Goal: Task Accomplishment & Management: Complete application form

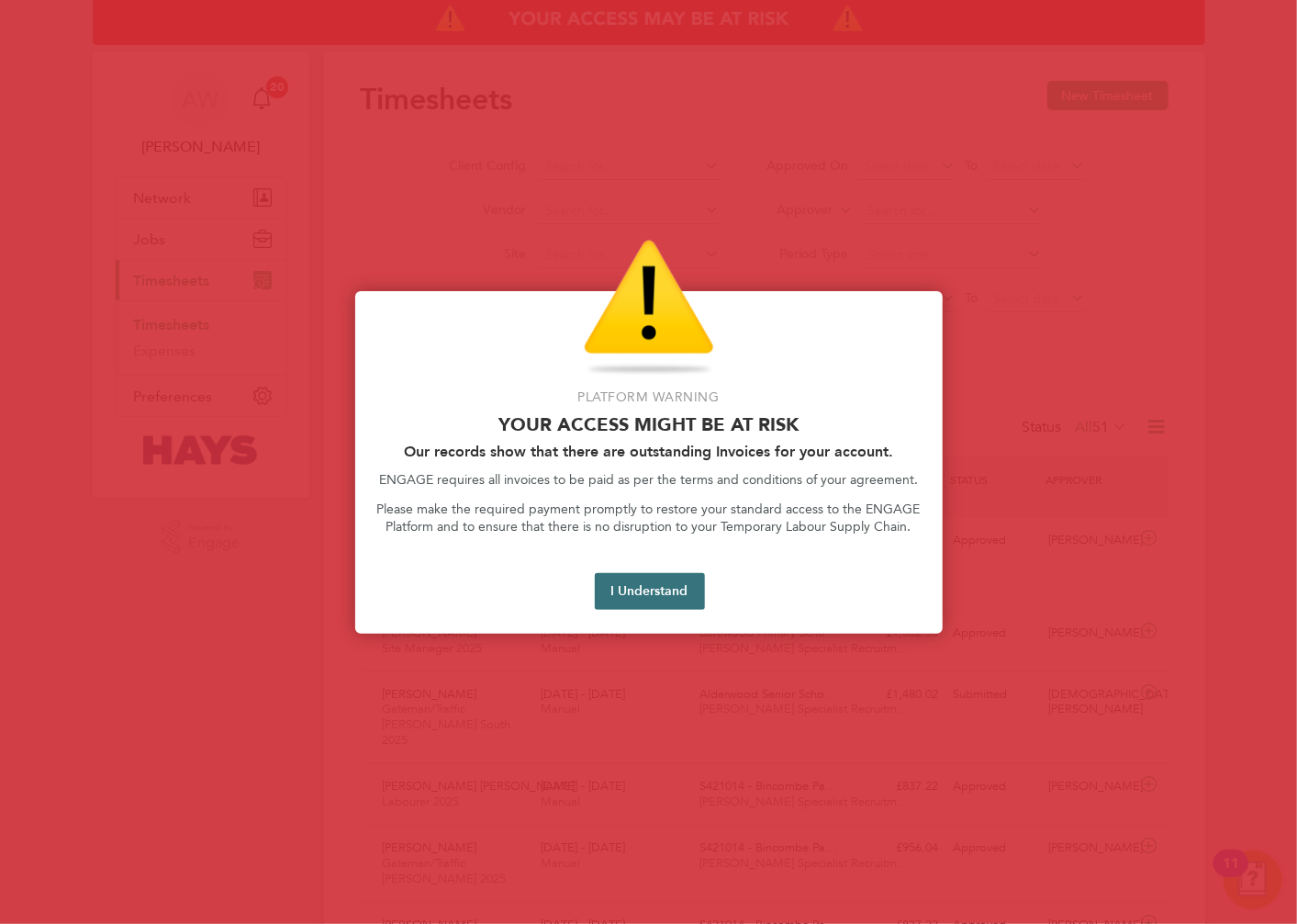
click at [675, 588] on button "I Understand" at bounding box center [649, 591] width 110 height 37
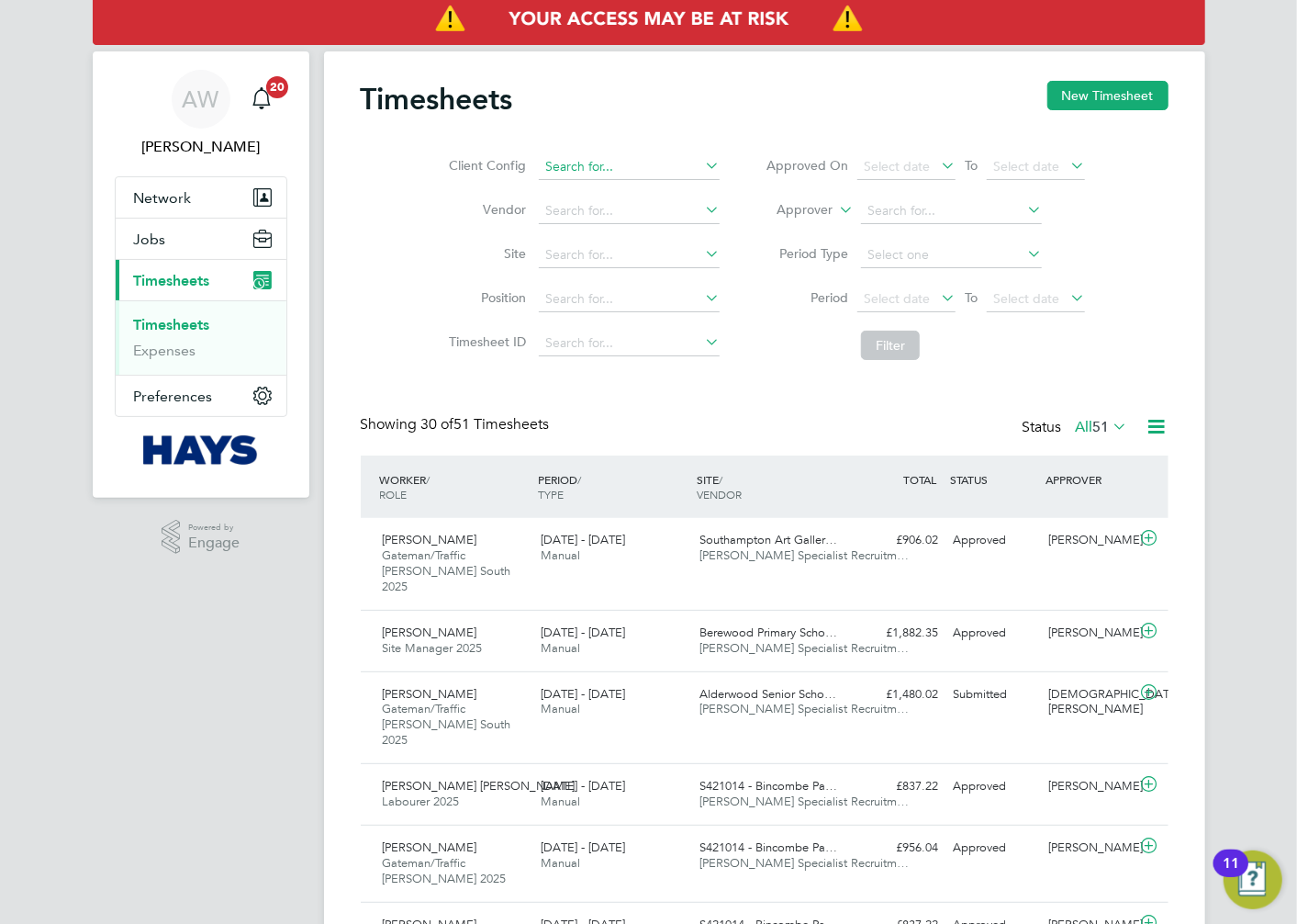
click at [600, 164] on input at bounding box center [629, 167] width 181 height 26
click at [692, 142] on div "Client Config Vendor Site Position Timesheet ID Approved On Select date To Sele…" at bounding box center [765, 252] width 808 height 233
click at [1076, 103] on button "New Timesheet" at bounding box center [1108, 95] width 121 height 30
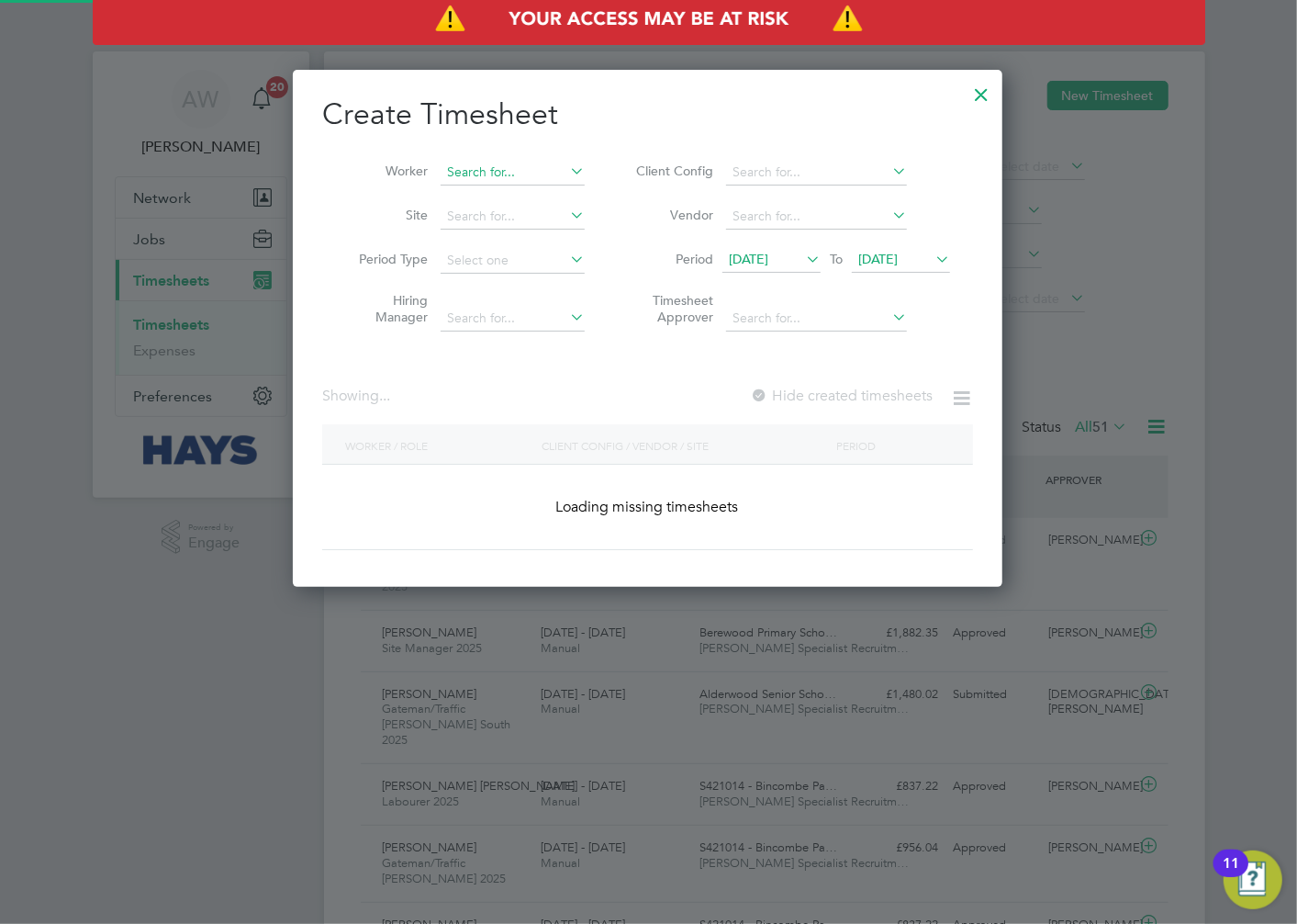
click at [507, 167] on input at bounding box center [513, 173] width 144 height 26
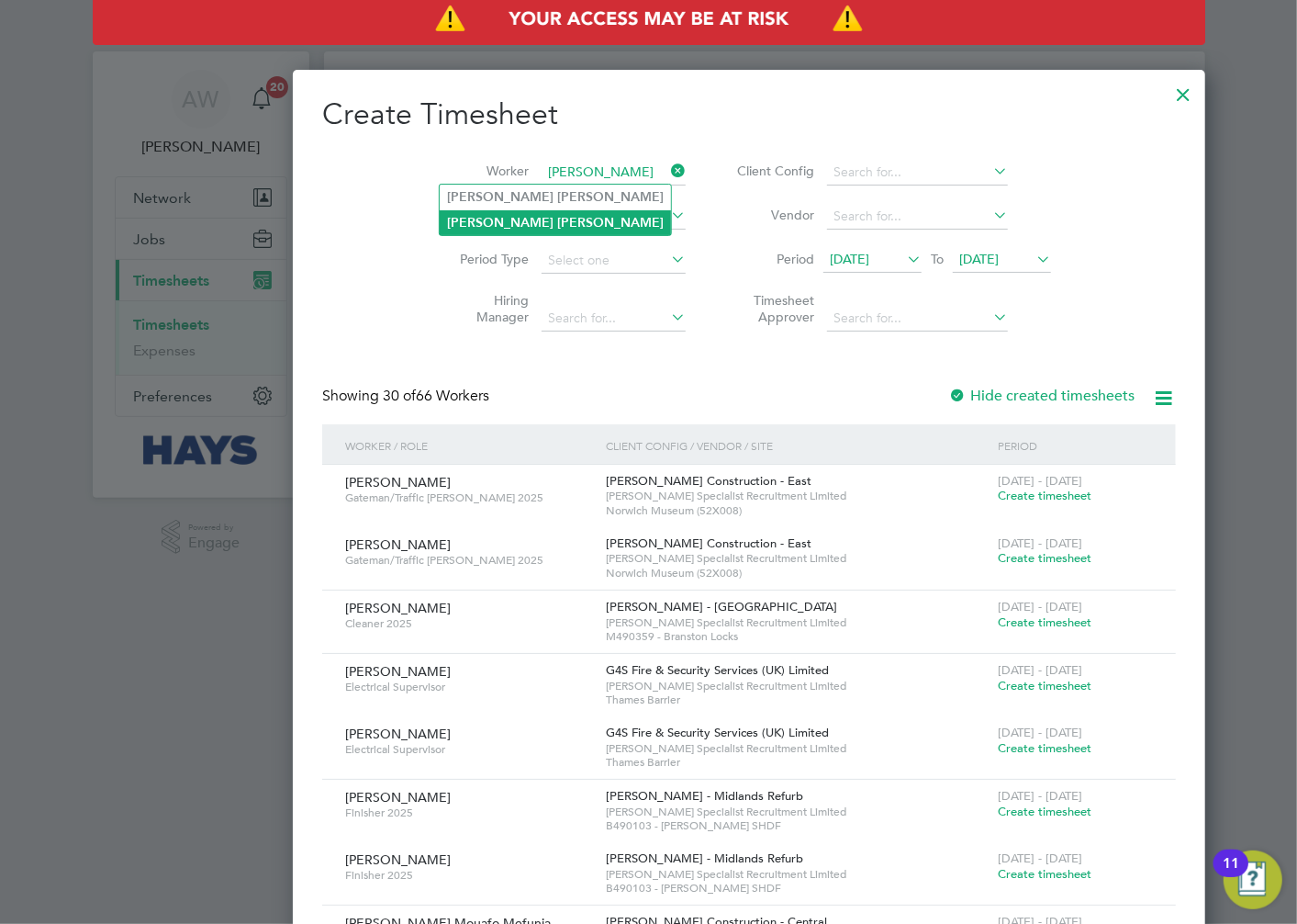
click at [557, 217] on b "[PERSON_NAME]" at bounding box center [610, 223] width 106 height 16
type input "[PERSON_NAME]"
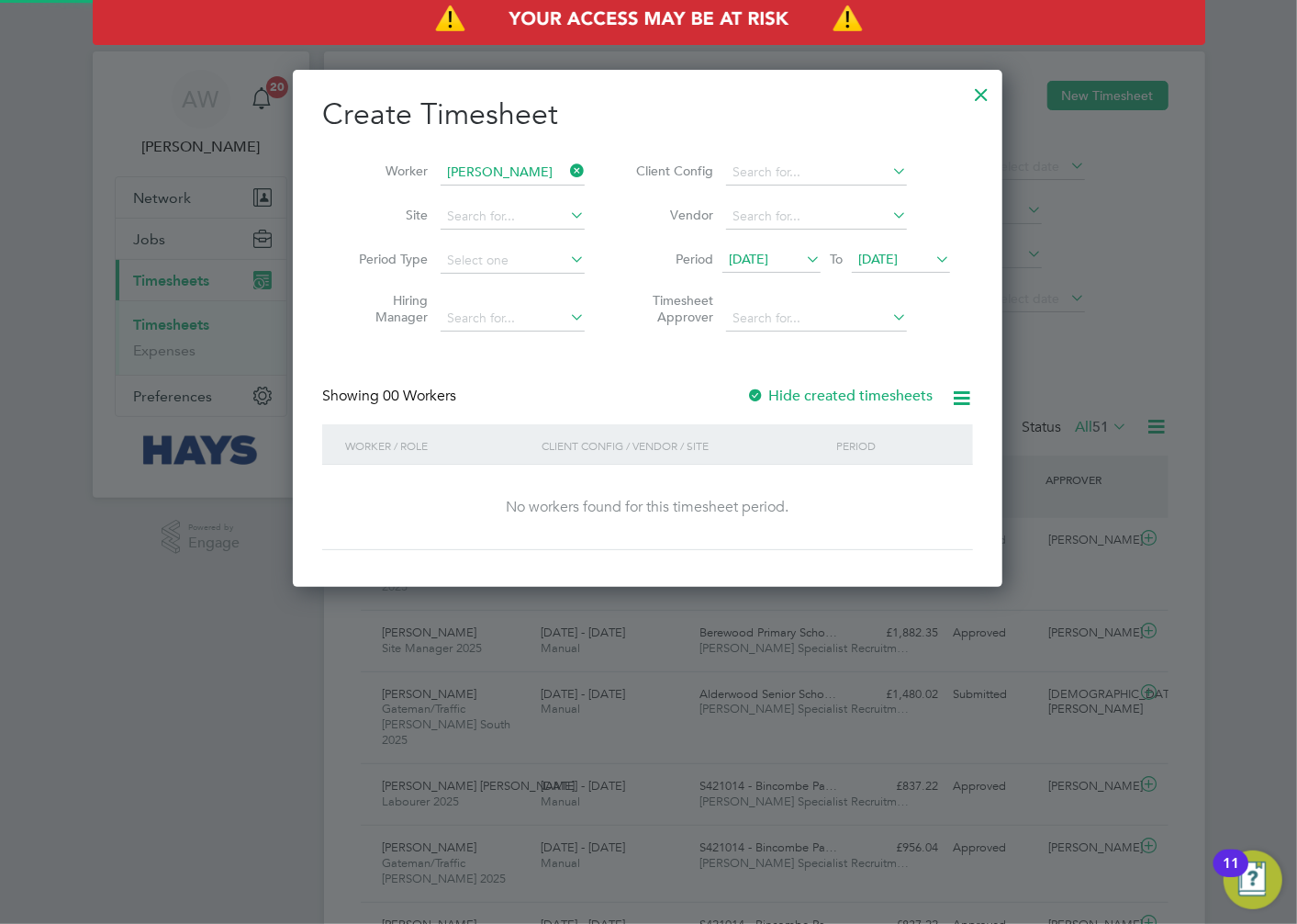
click at [898, 261] on span "[DATE]" at bounding box center [878, 259] width 40 height 17
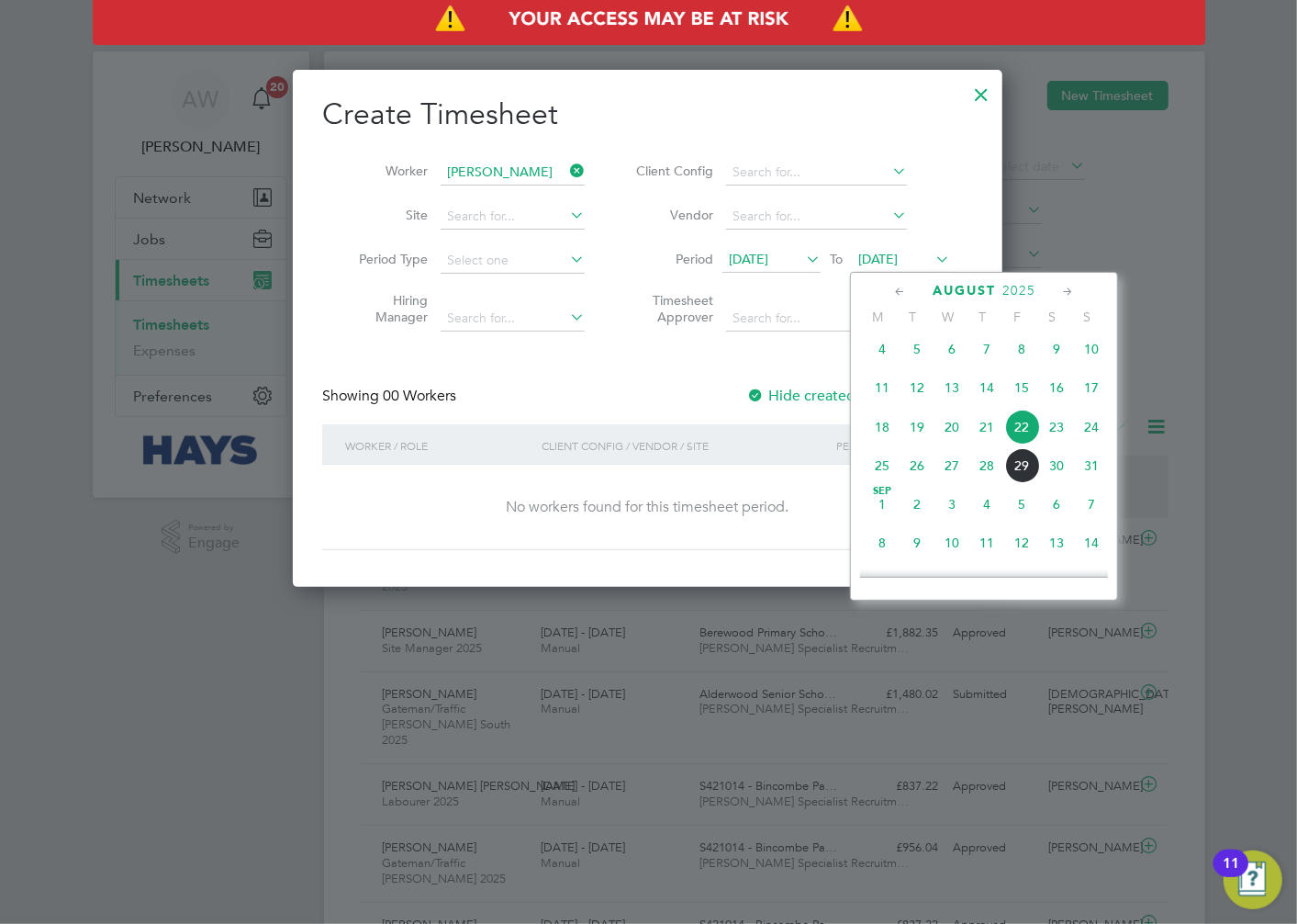
click at [1036, 474] on span "29" at bounding box center [1022, 466] width 35 height 35
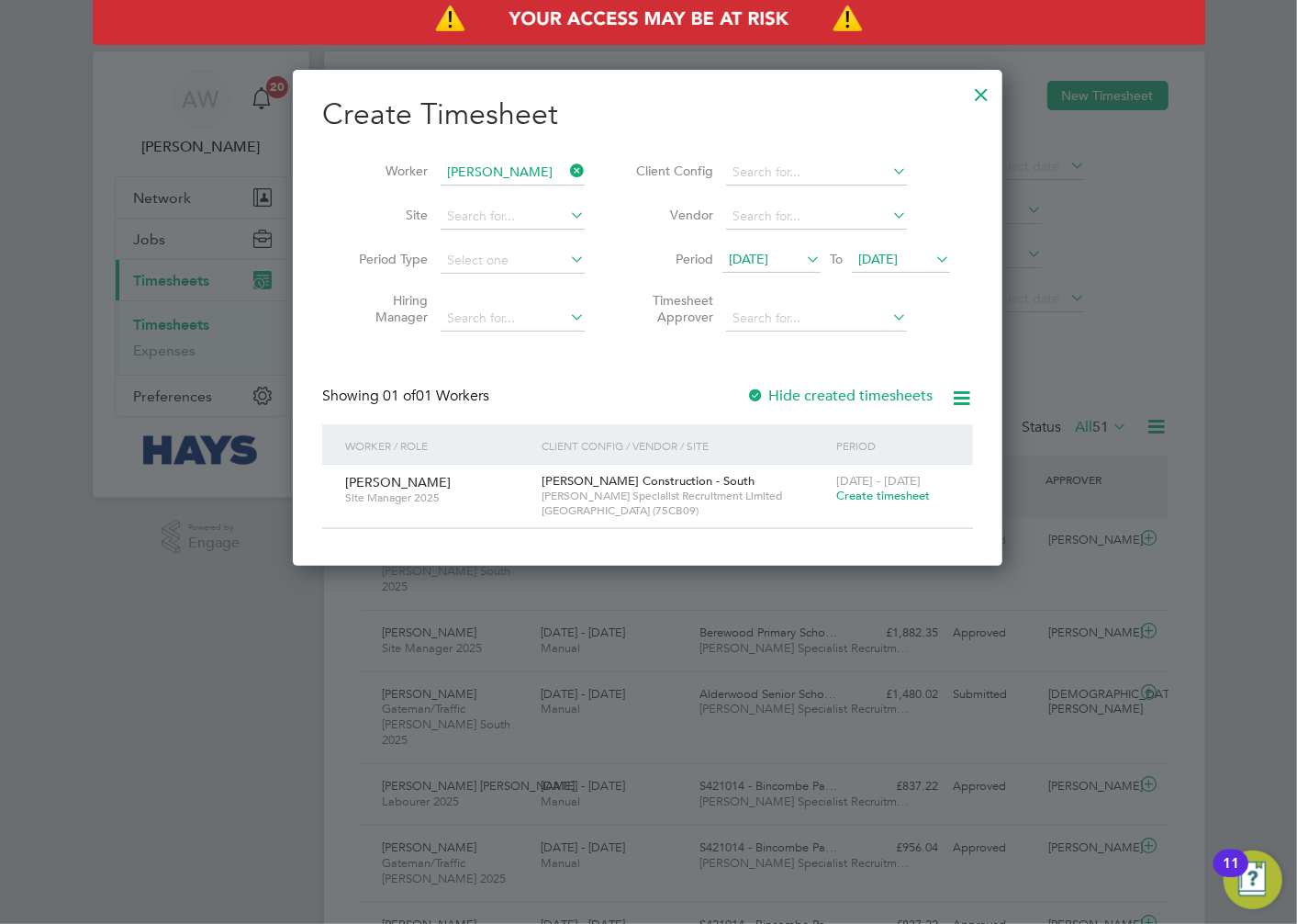
drag, startPoint x: 810, startPoint y: 259, endPoint x: 818, endPoint y: 337, distance: 78.4
click at [803, 259] on icon at bounding box center [803, 259] width 0 height 26
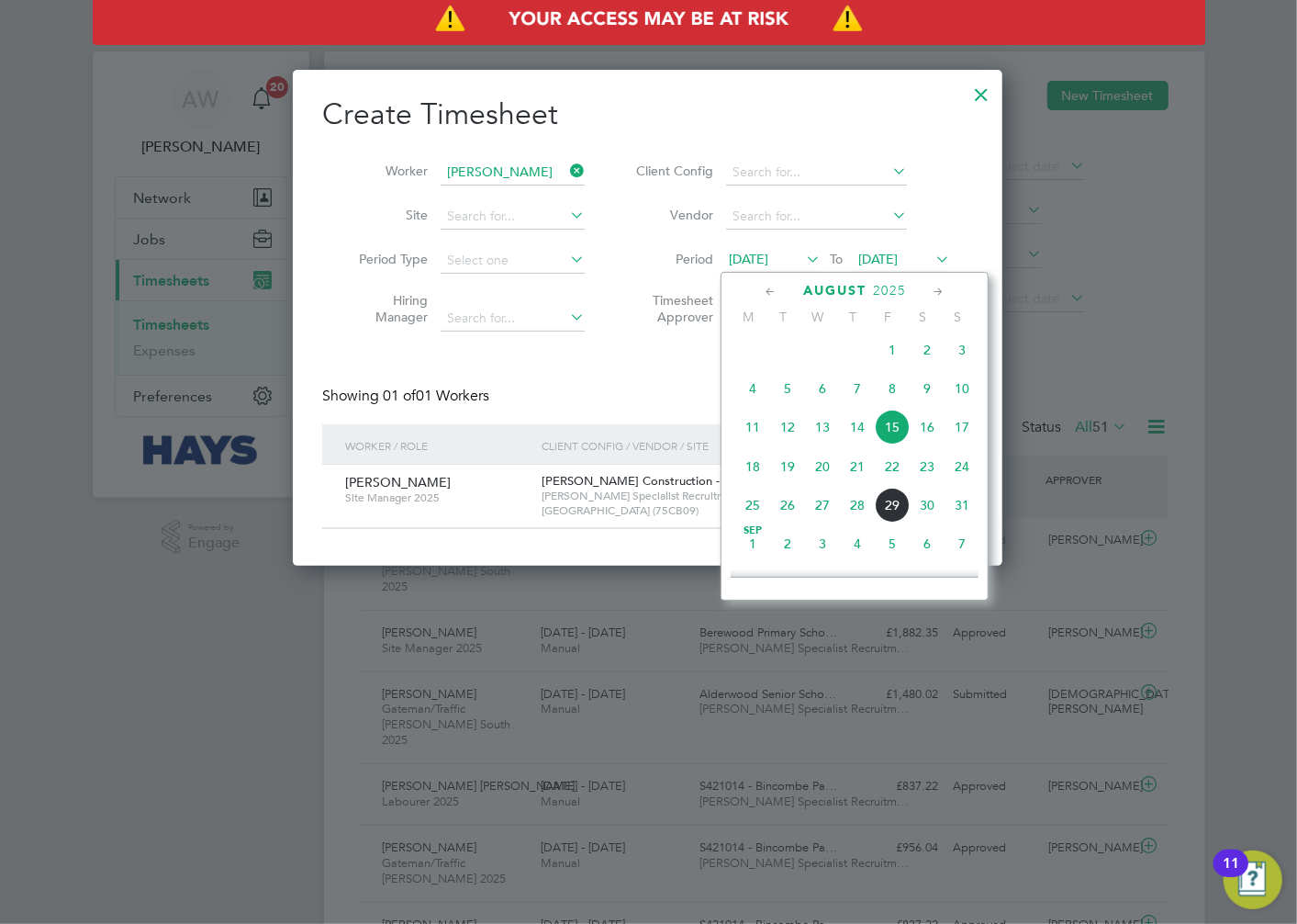
click at [791, 433] on span "12" at bounding box center [788, 427] width 35 height 35
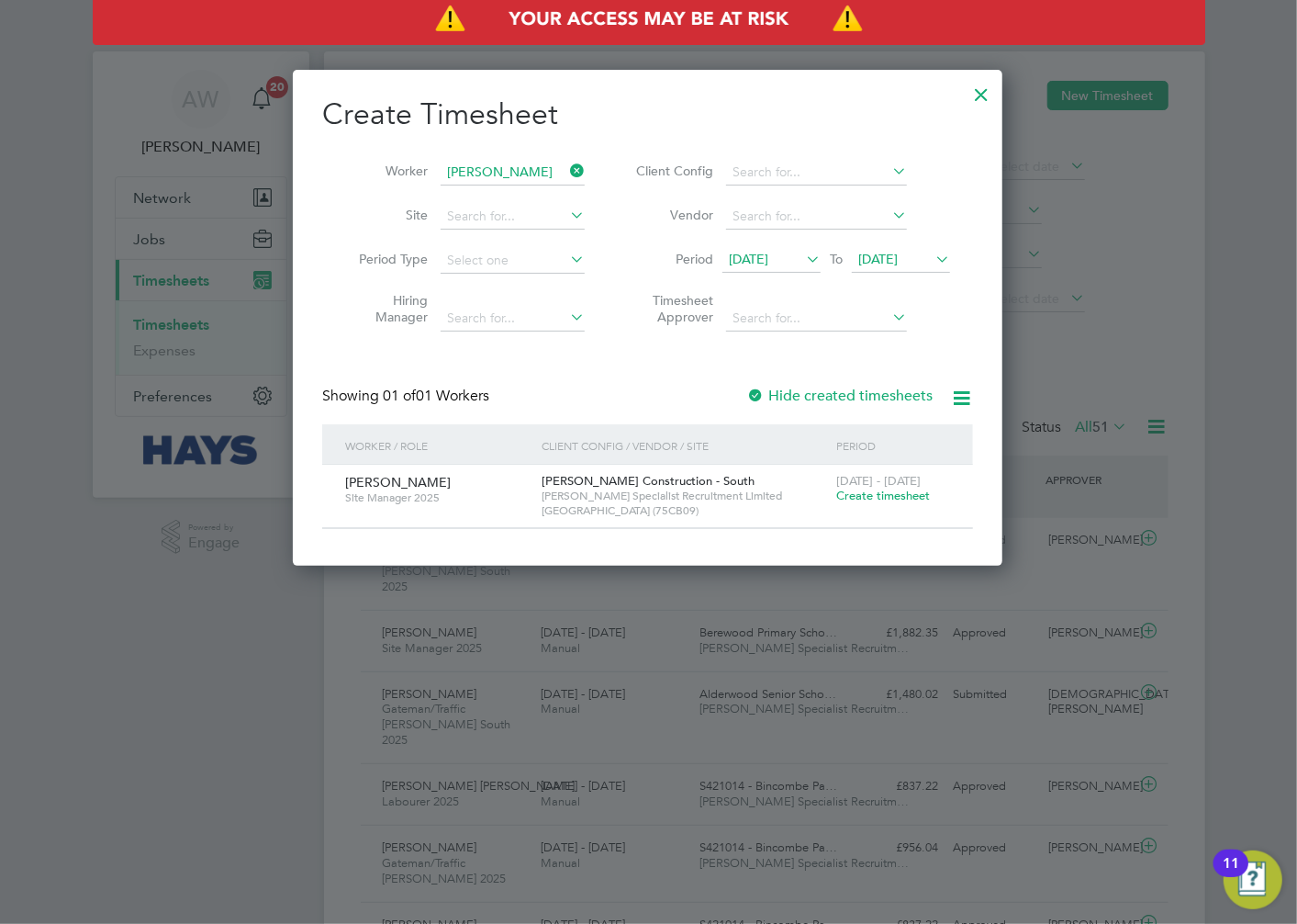
click at [769, 255] on span "[DATE]" at bounding box center [748, 259] width 40 height 17
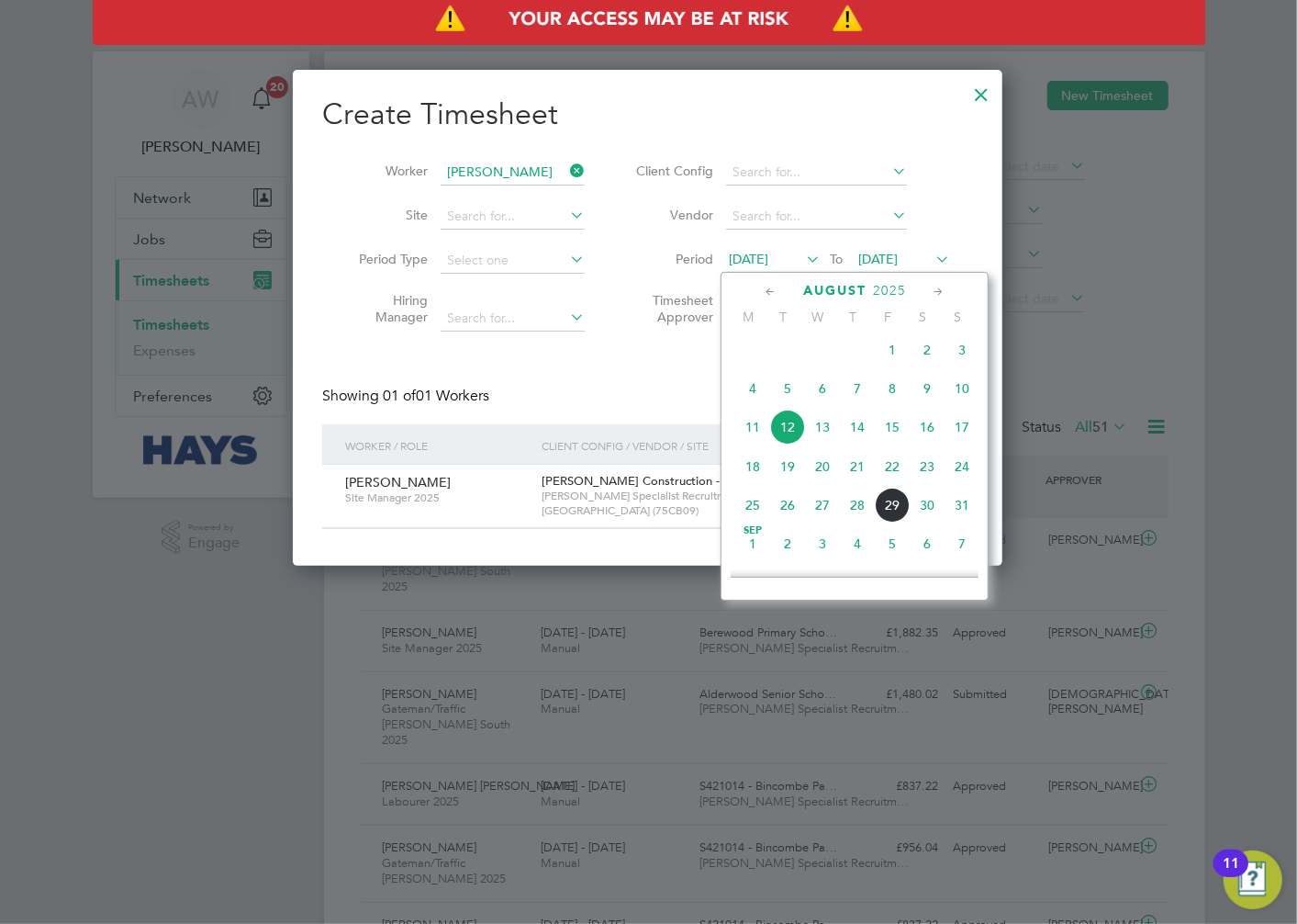
click at [815, 393] on span "6" at bounding box center [823, 389] width 35 height 35
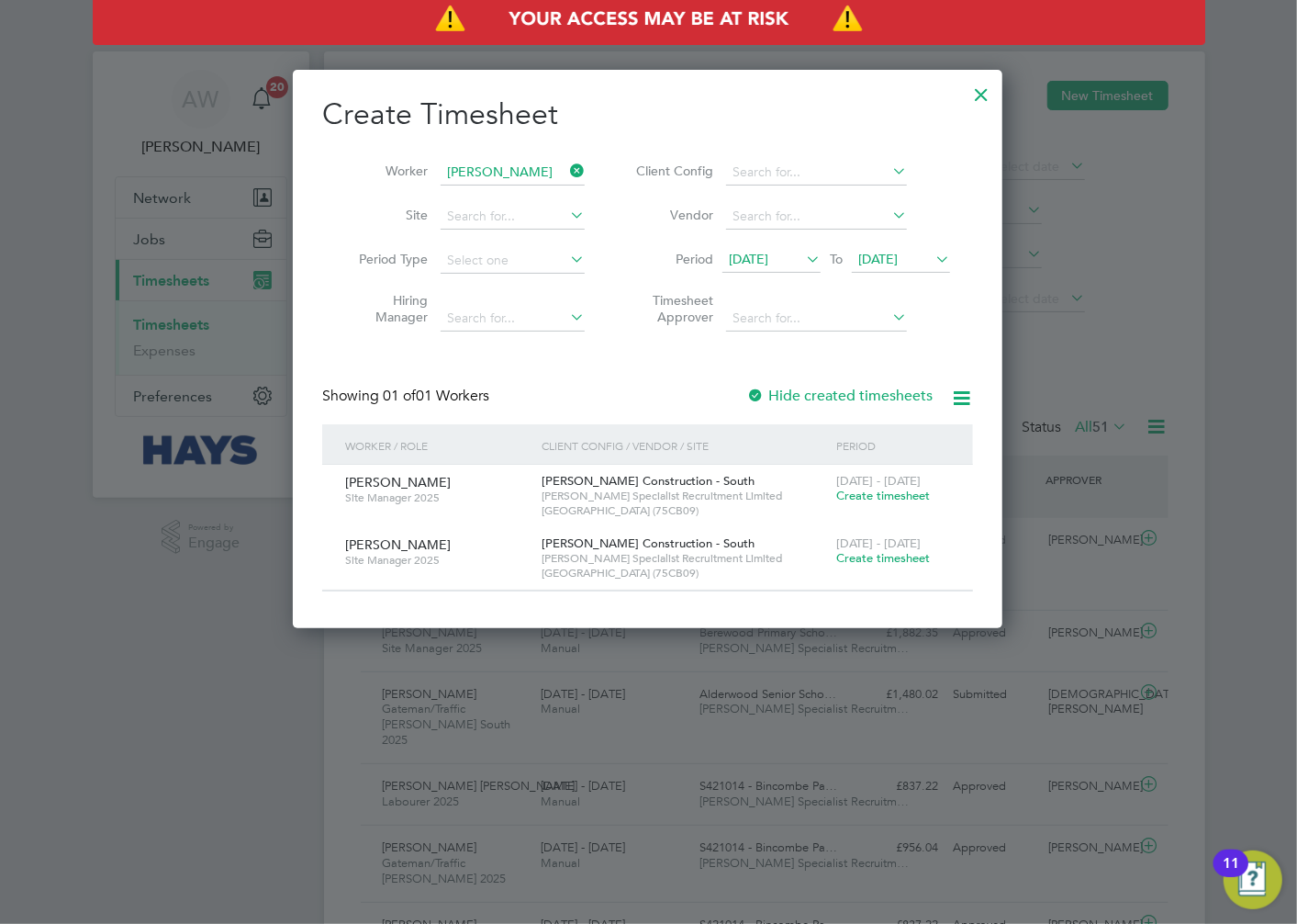
click at [762, 397] on div at bounding box center [756, 396] width 18 height 18
click at [898, 254] on span "[DATE]" at bounding box center [878, 259] width 40 height 17
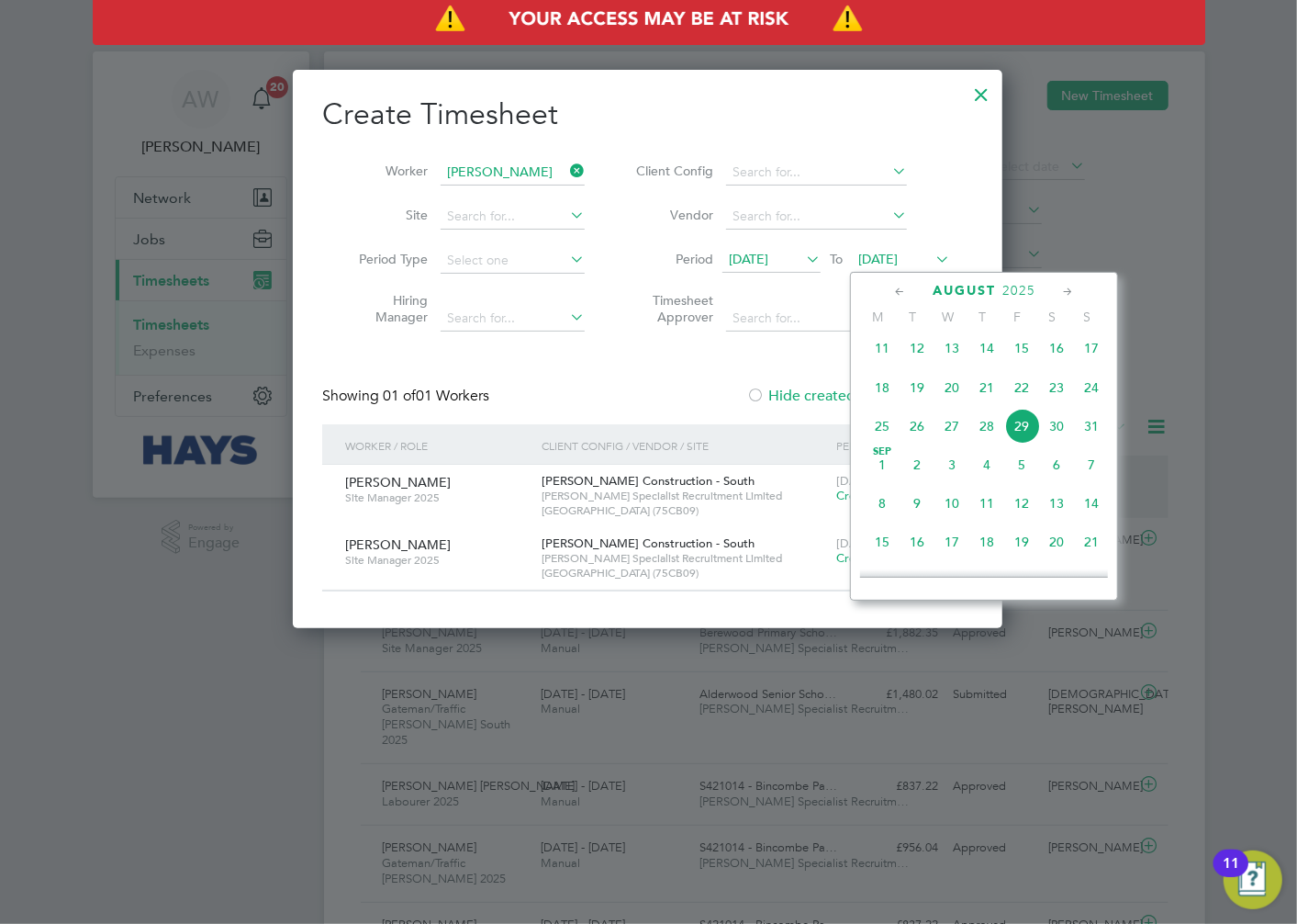
click at [1058, 392] on span "23" at bounding box center [1057, 388] width 35 height 35
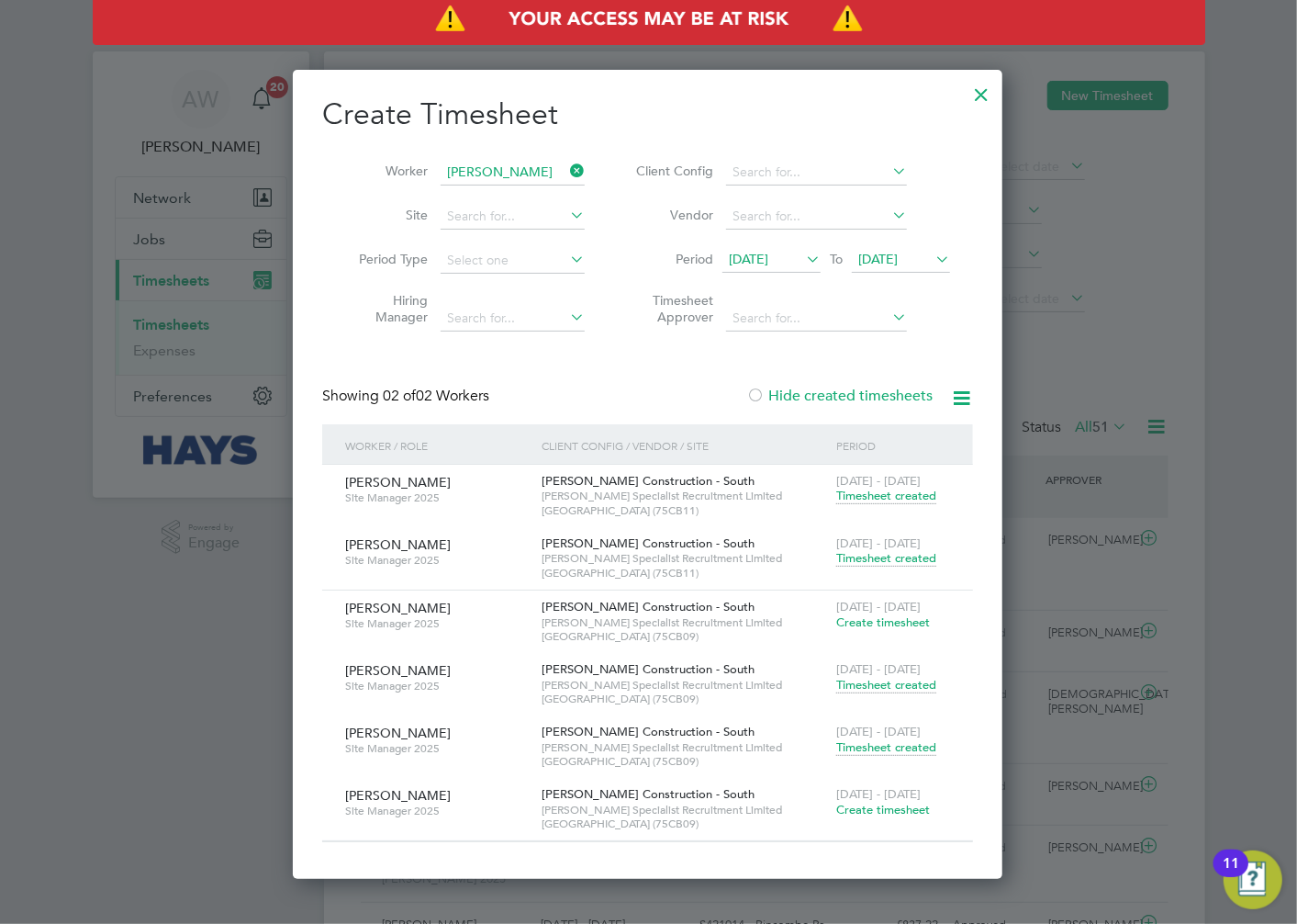
click at [859, 746] on span "Timesheet created" at bounding box center [886, 748] width 100 height 17
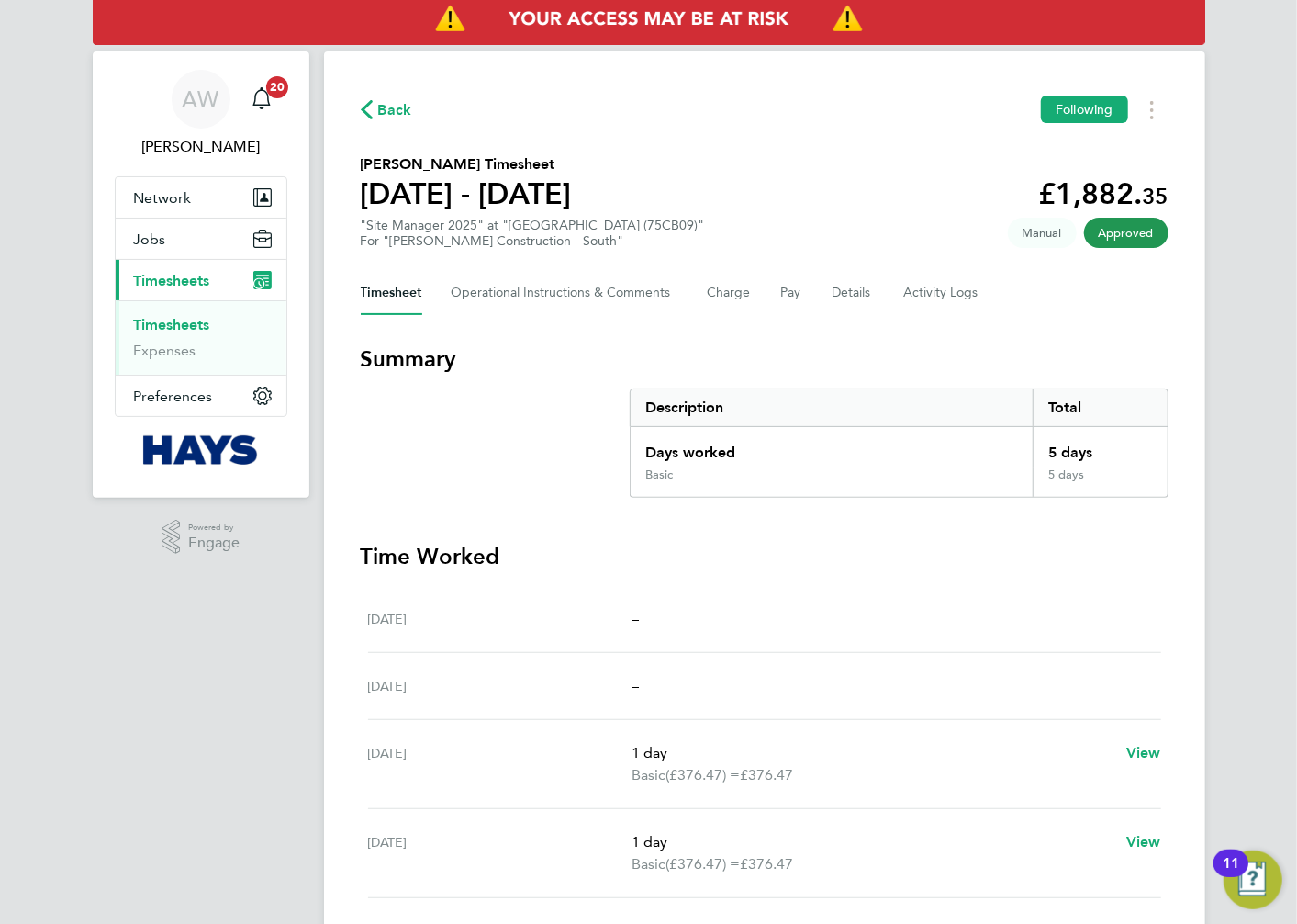
click at [487, 476] on section "Summary Description Total Days worked 5 days Basic 5 days" at bounding box center [765, 421] width 808 height 153
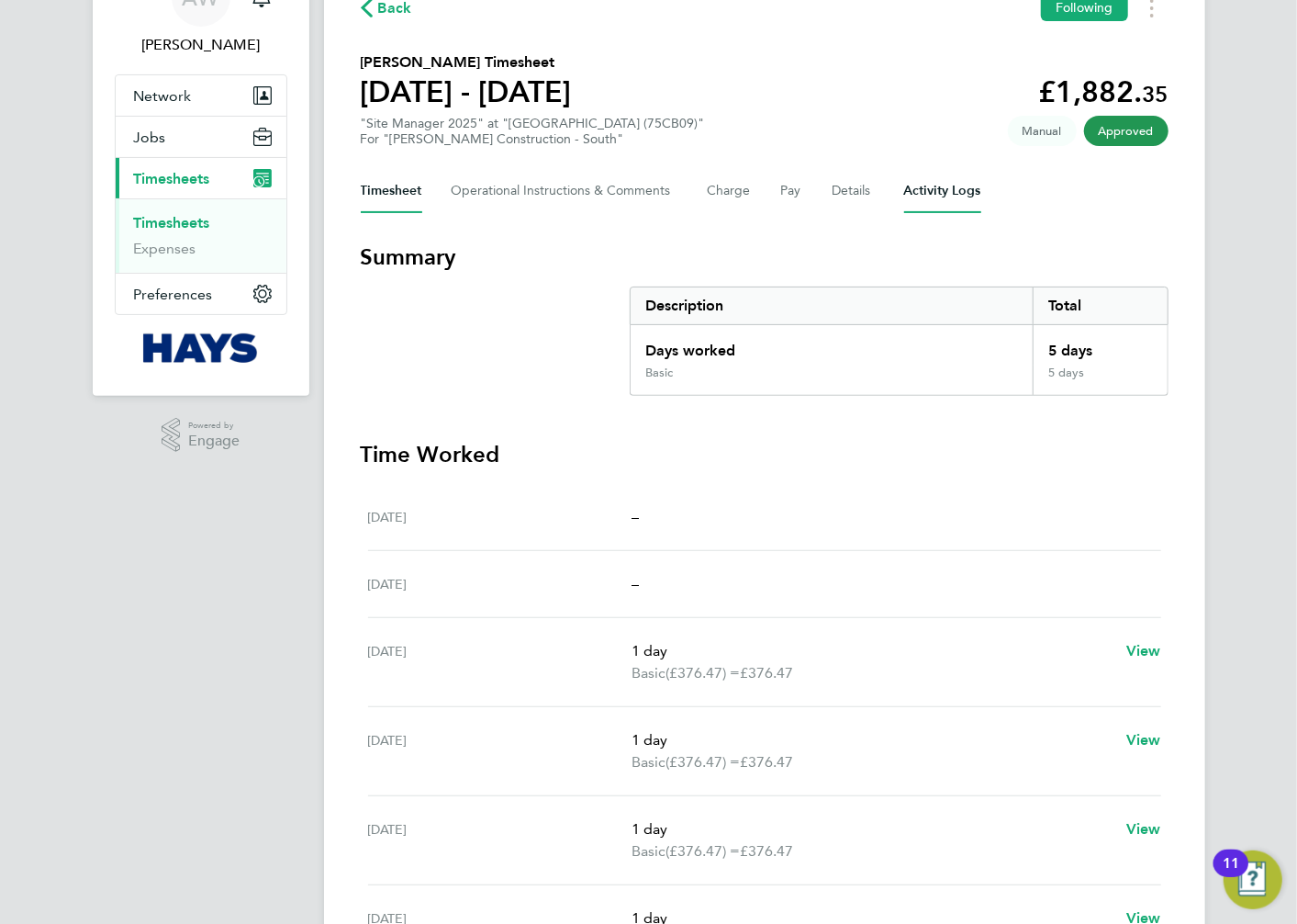
click at [926, 191] on Logs-tab "Activity Logs" at bounding box center [942, 191] width 77 height 44
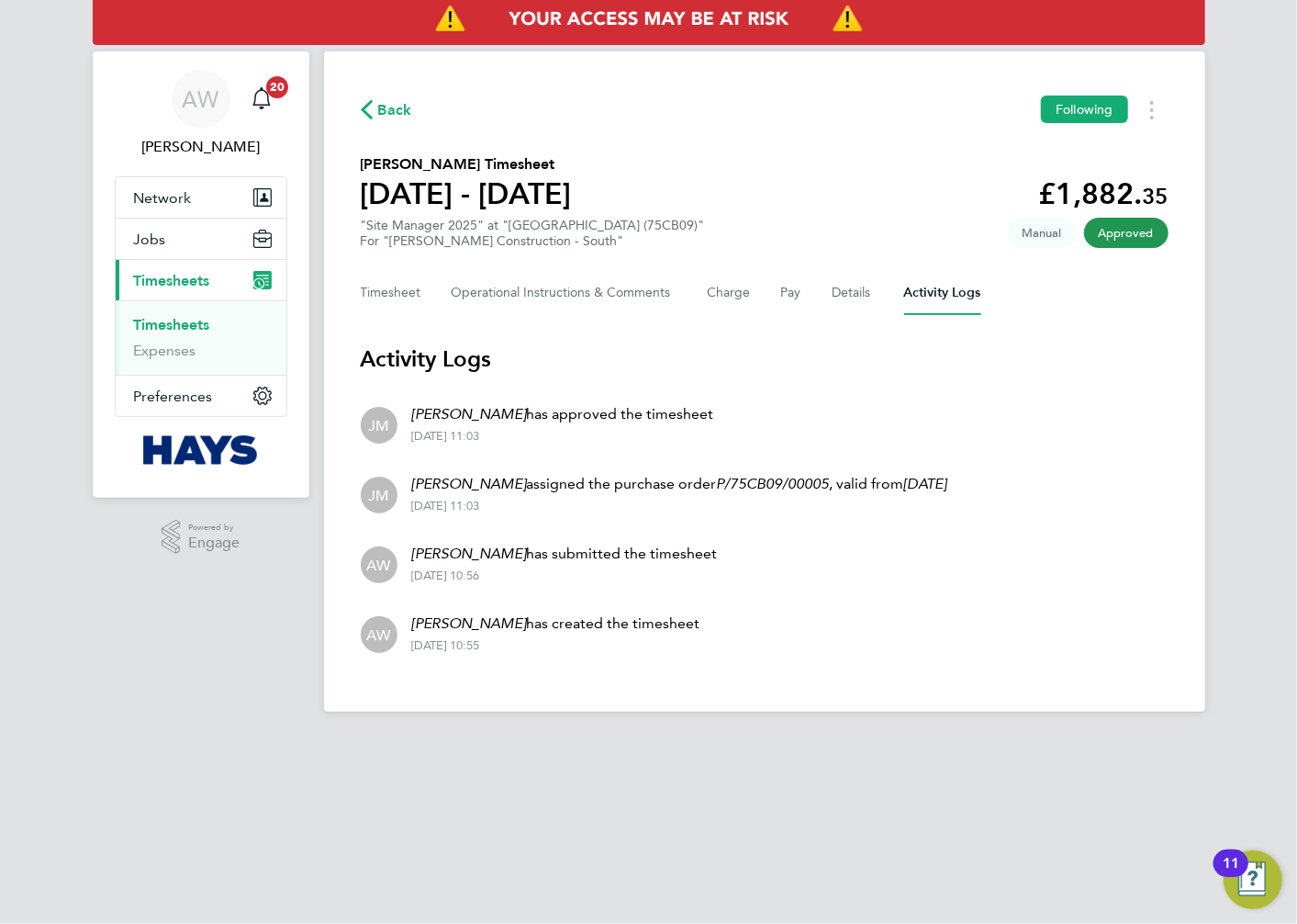
click at [641, 657] on li "AW [PERSON_NAME] has created the timesheet [DATE] 10:55" at bounding box center [765, 633] width 808 height 70
click at [521, 403] on p "[PERSON_NAME] has approved the timesheet" at bounding box center [563, 414] width 302 height 22
drag, startPoint x: 415, startPoint y: 352, endPoint x: 529, endPoint y: 365, distance: 114.7
click at [529, 365] on h3 "Activity Logs" at bounding box center [765, 359] width 808 height 30
drag, startPoint x: 529, startPoint y: 365, endPoint x: 859, endPoint y: 464, distance: 344.5
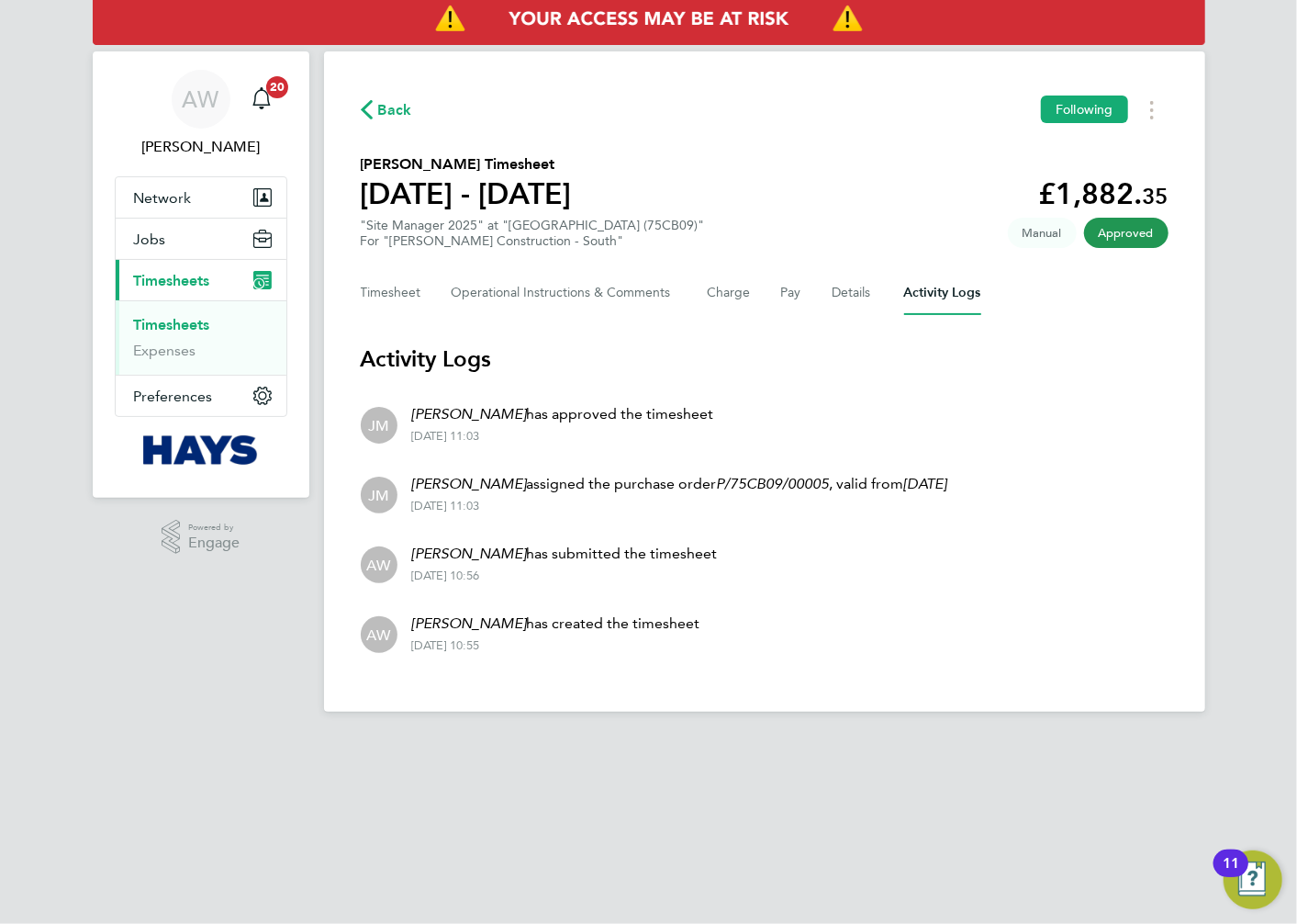
click at [867, 465] on li "[PERSON_NAME] assigned the purchase order P/75CB09/00005 , valid from [DATE] [D…" at bounding box center [765, 493] width 808 height 70
drag, startPoint x: 405, startPoint y: 352, endPoint x: 430, endPoint y: 354, distance: 25.1
click at [430, 354] on h3 "Activity Logs" at bounding box center [765, 359] width 808 height 30
drag, startPoint x: 430, startPoint y: 354, endPoint x: 438, endPoint y: 359, distance: 9.4
click at [439, 359] on h3 "Activity Logs" at bounding box center [765, 359] width 808 height 30
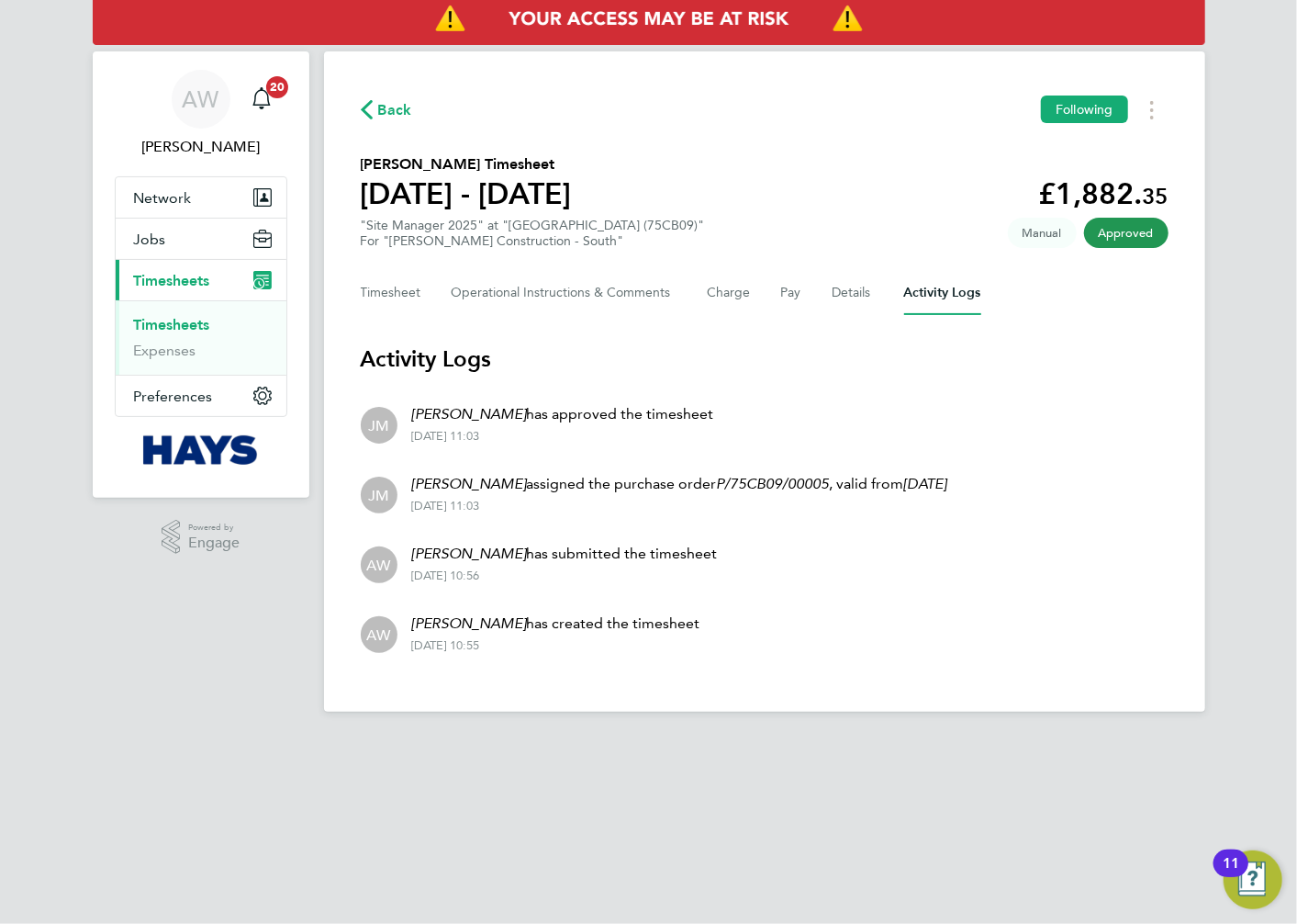
click at [401, 107] on span "Back" at bounding box center [394, 110] width 34 height 22
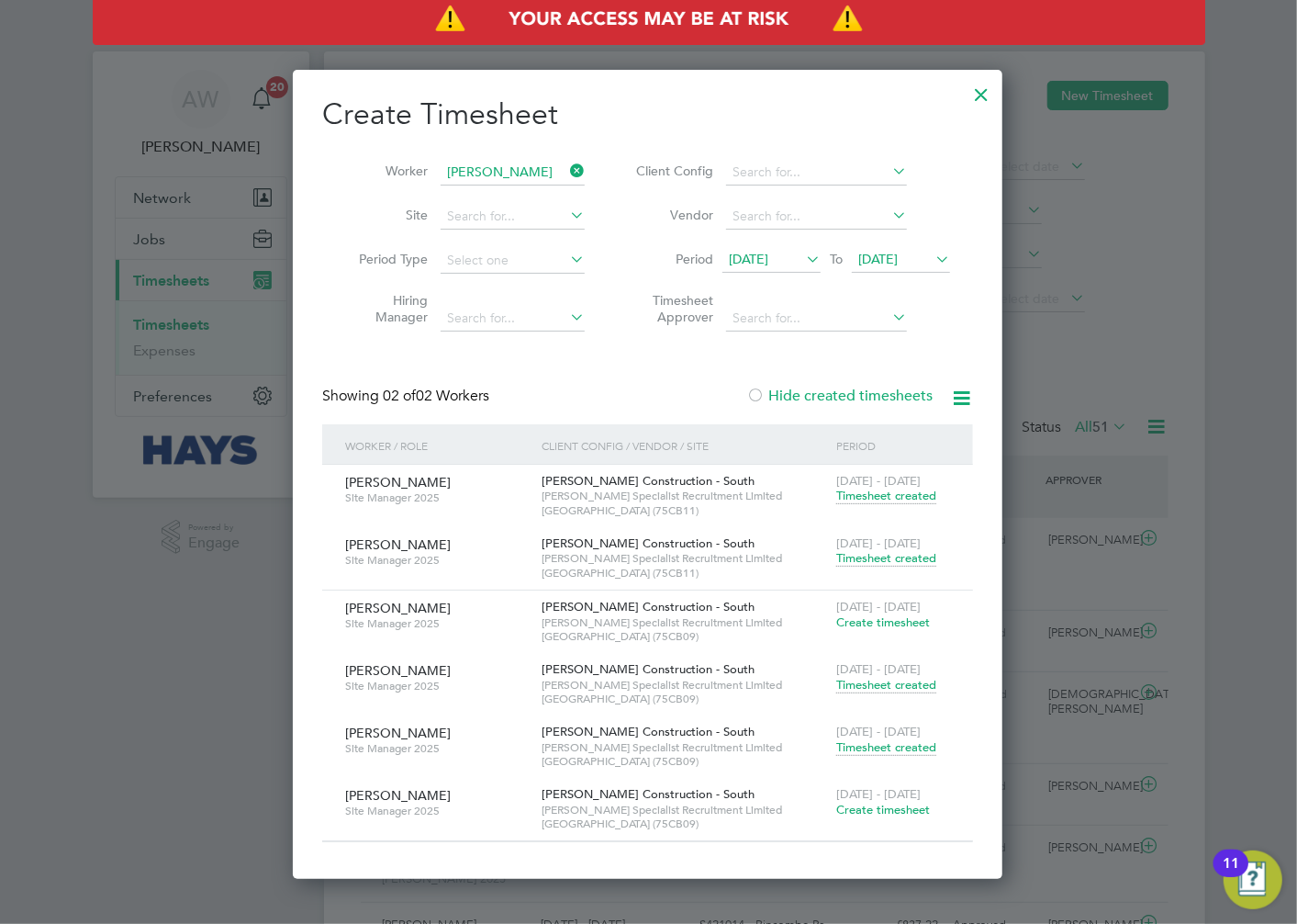
scroll to position [62, 160]
click at [882, 685] on span "Timesheet created" at bounding box center [886, 686] width 100 height 17
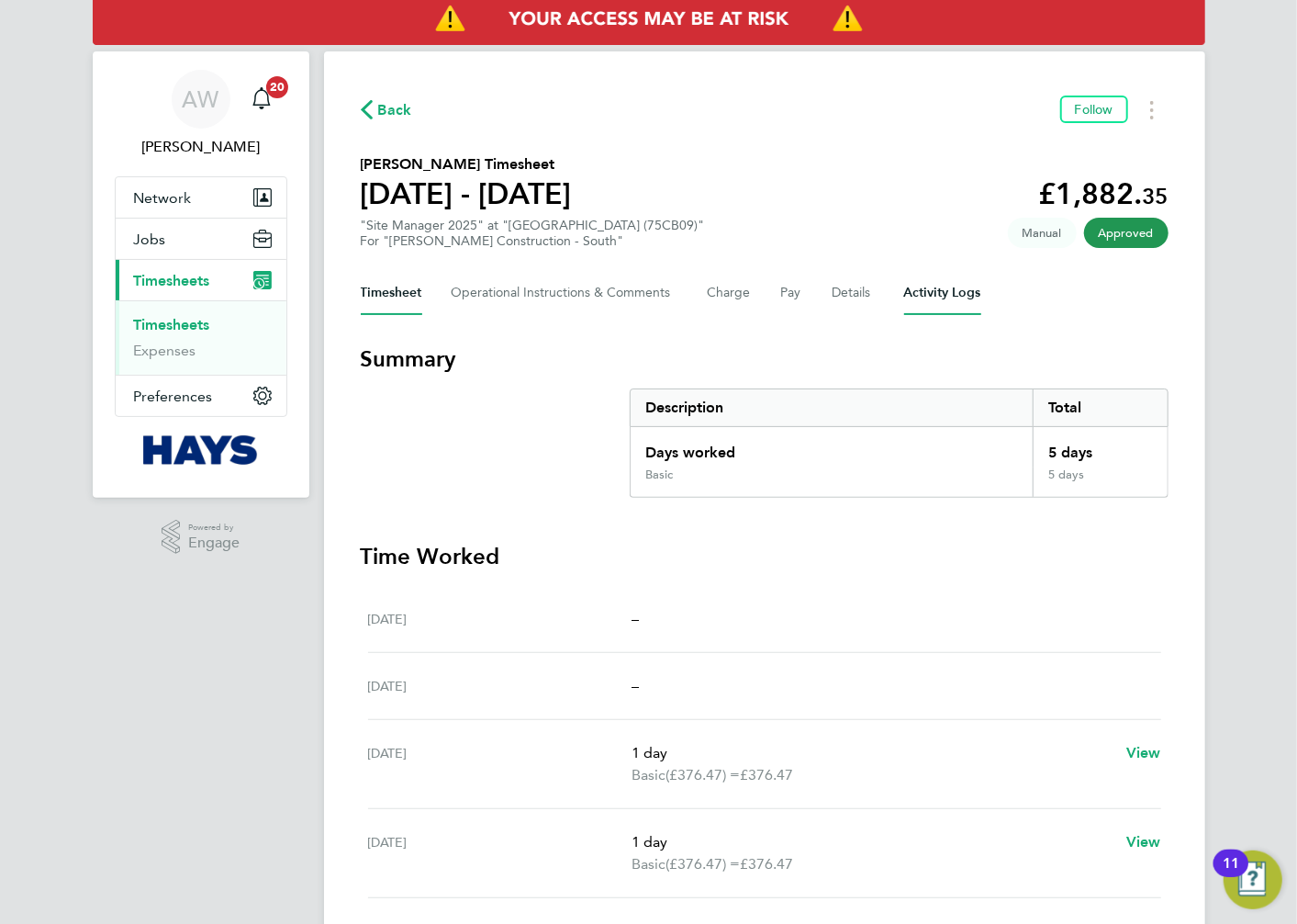
click at [907, 298] on Logs-tab "Activity Logs" at bounding box center [942, 293] width 77 height 44
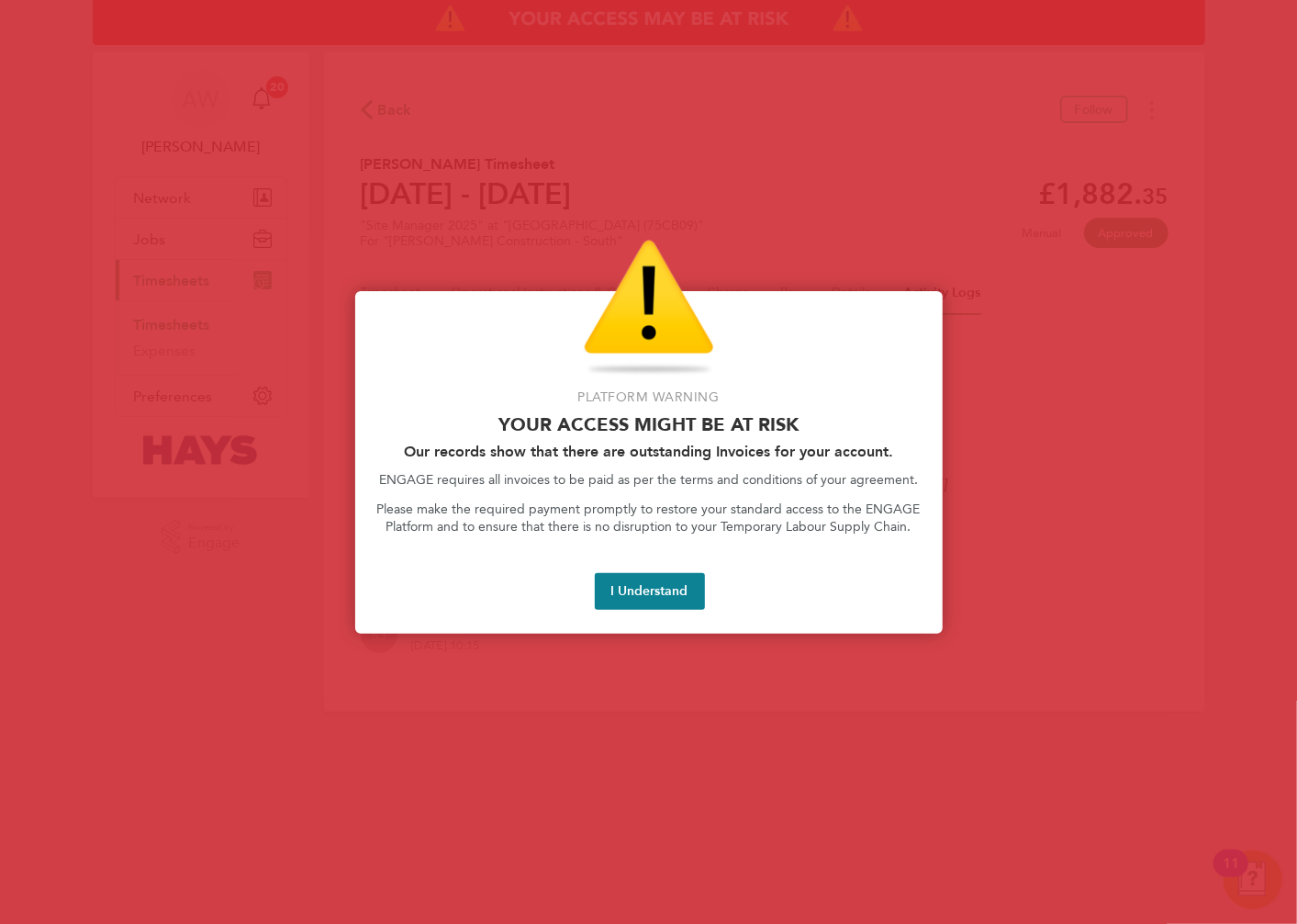
click at [666, 606] on button "I Understand" at bounding box center [649, 591] width 110 height 37
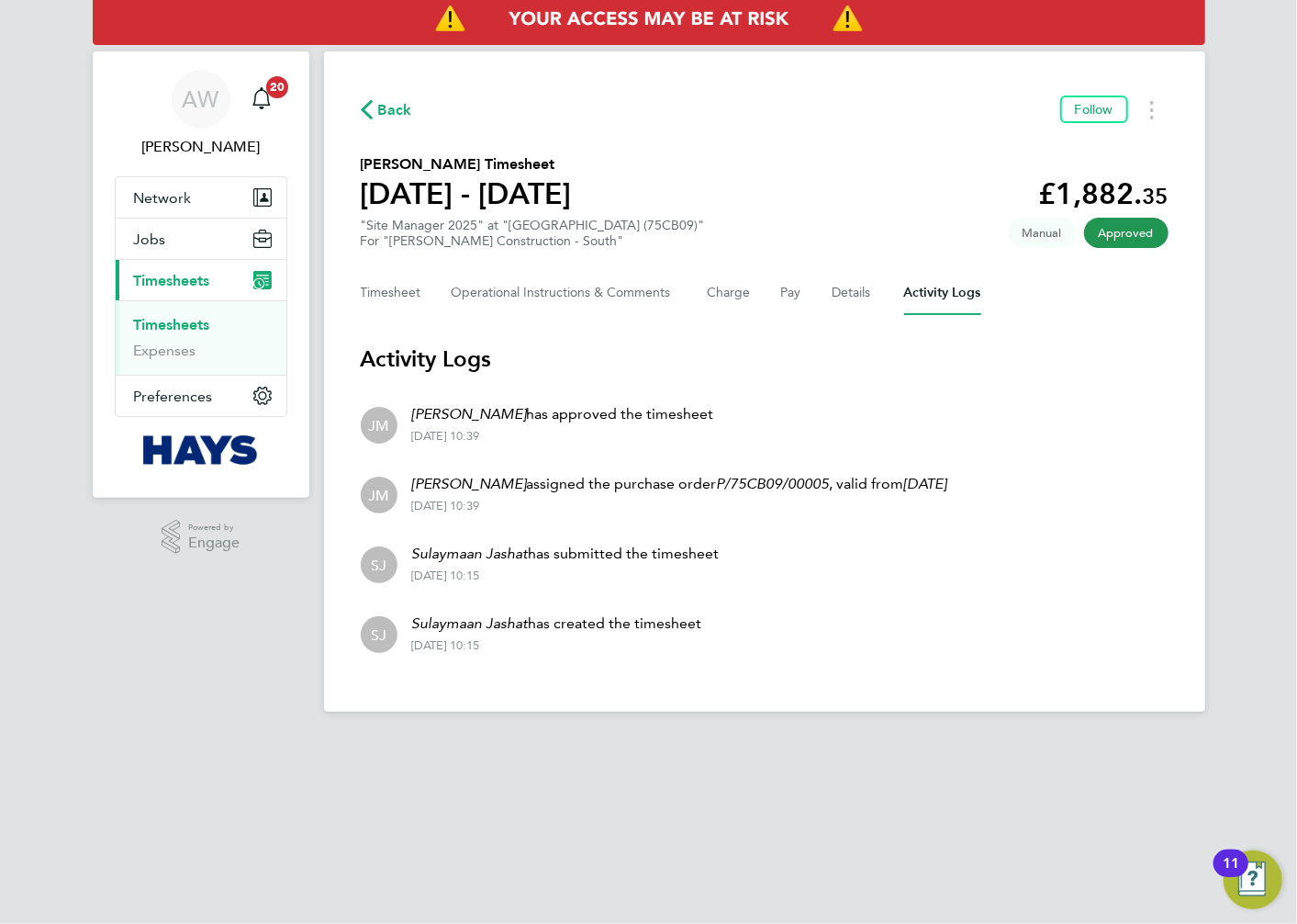
click at [157, 319] on link "Timesheets" at bounding box center [172, 324] width 76 height 18
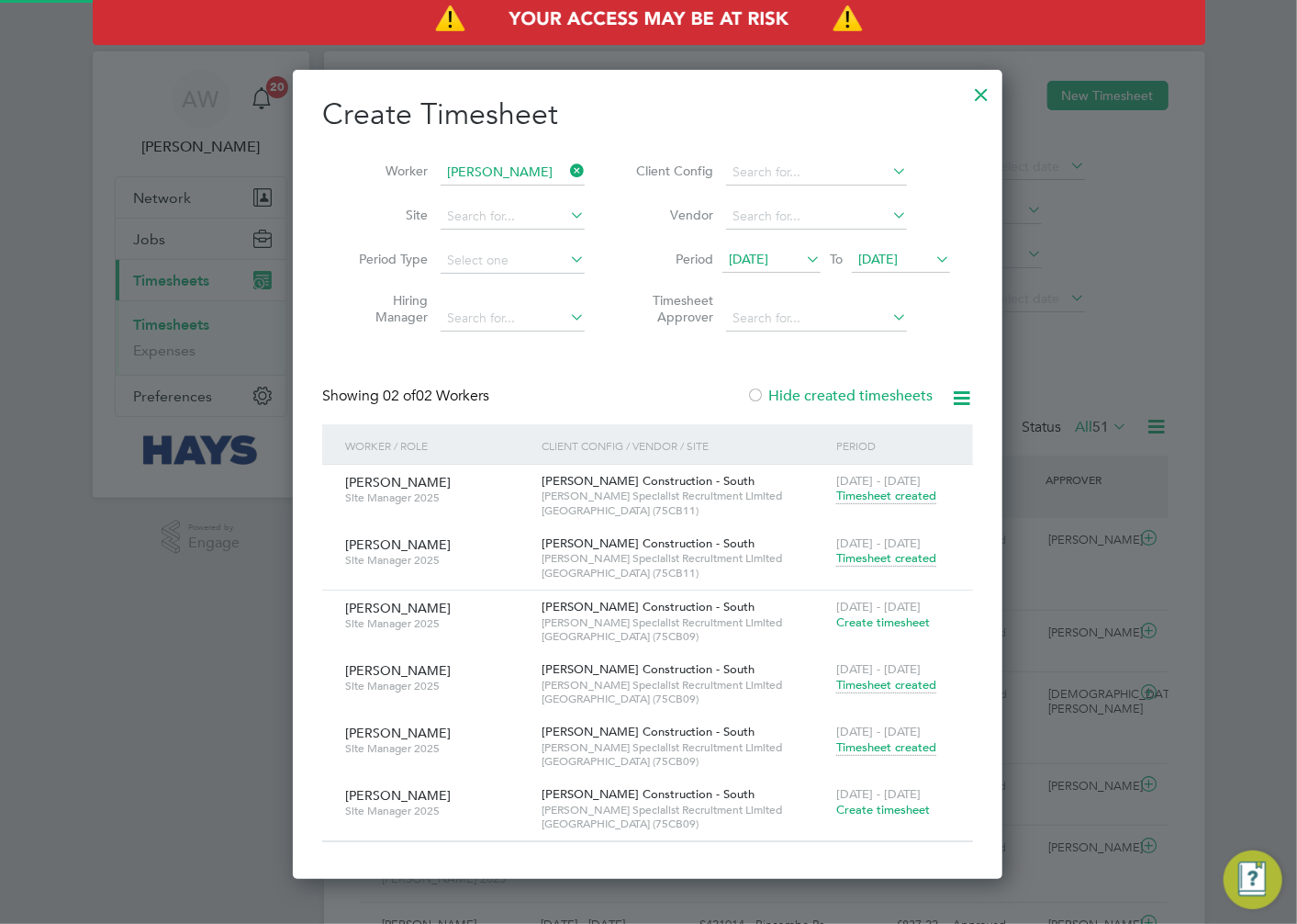
click at [876, 250] on span "[DATE]" at bounding box center [878, 259] width 40 height 17
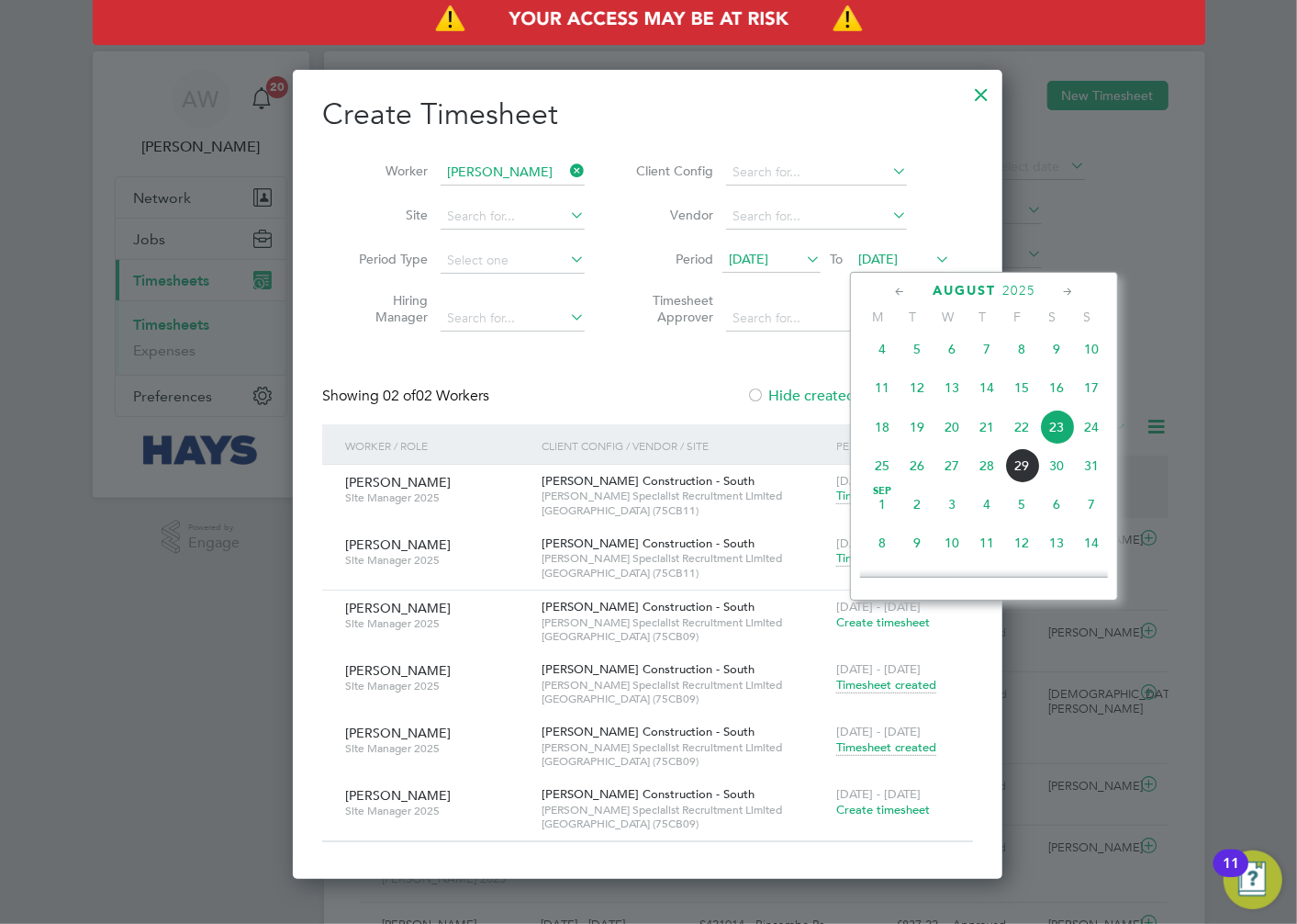
click at [802, 712] on div "[PERSON_NAME] Construction - South [PERSON_NAME] Specialist Recruitment Limited…" at bounding box center [684, 685] width 295 height 63
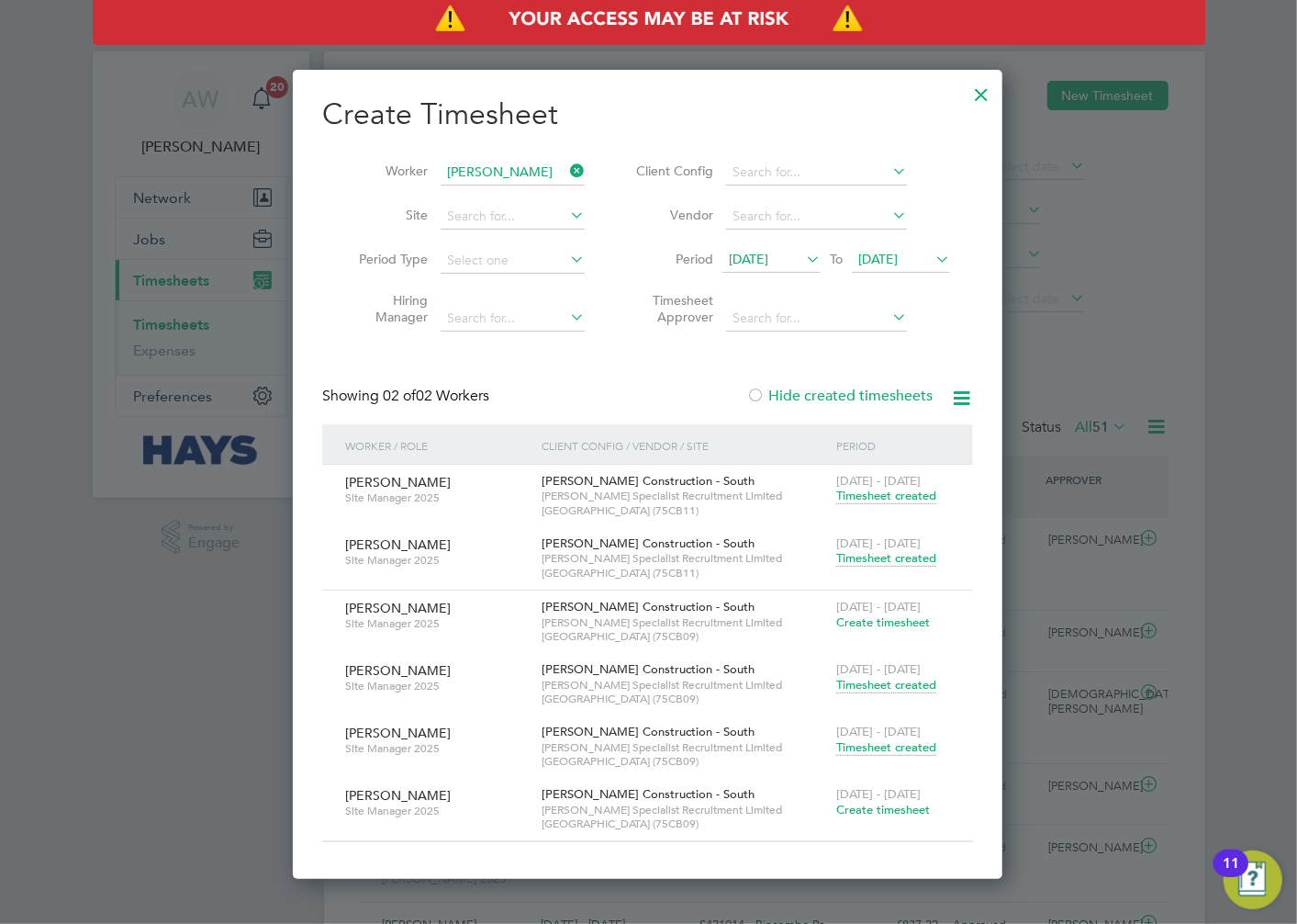
click at [867, 810] on span "Create timesheet" at bounding box center [882, 809] width 93 height 16
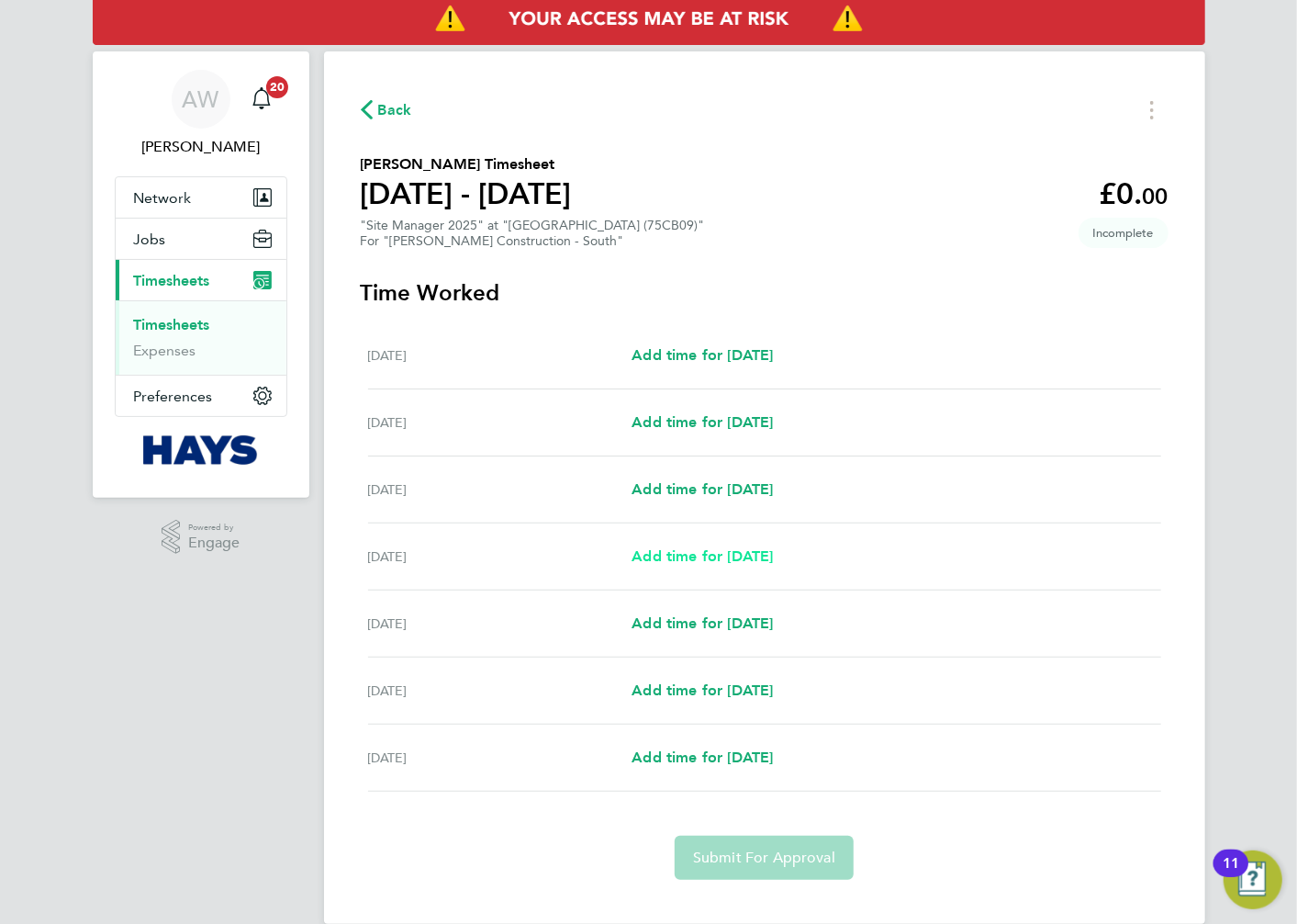
click at [736, 558] on span "Add time for [DATE]" at bounding box center [702, 555] width 141 height 18
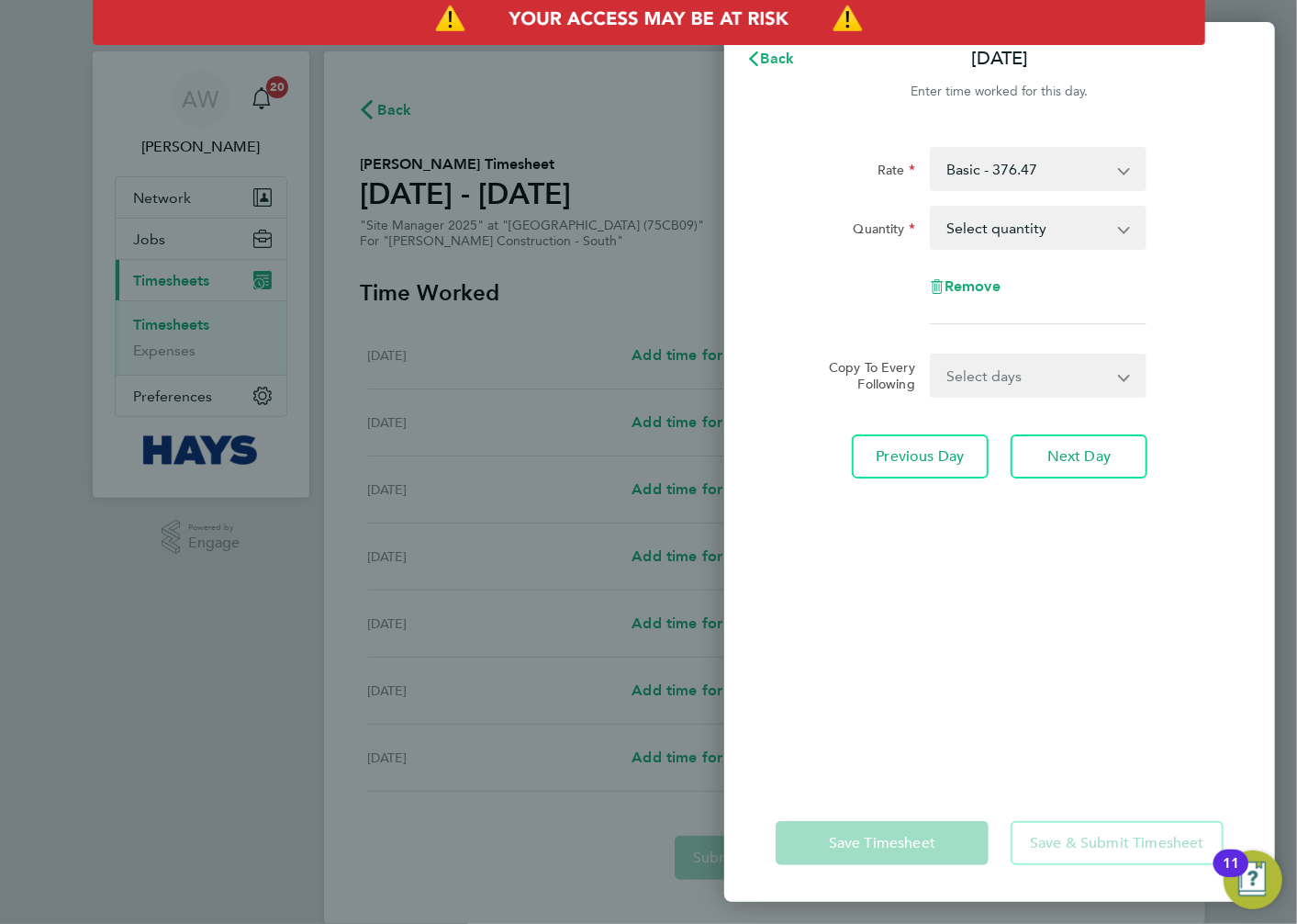
click at [1089, 217] on select "Select quantity 0.5 1" at bounding box center [1027, 228] width 191 height 41
select select "1"
click at [932, 208] on select "Select quantity 0.5 1" at bounding box center [1027, 228] width 191 height 41
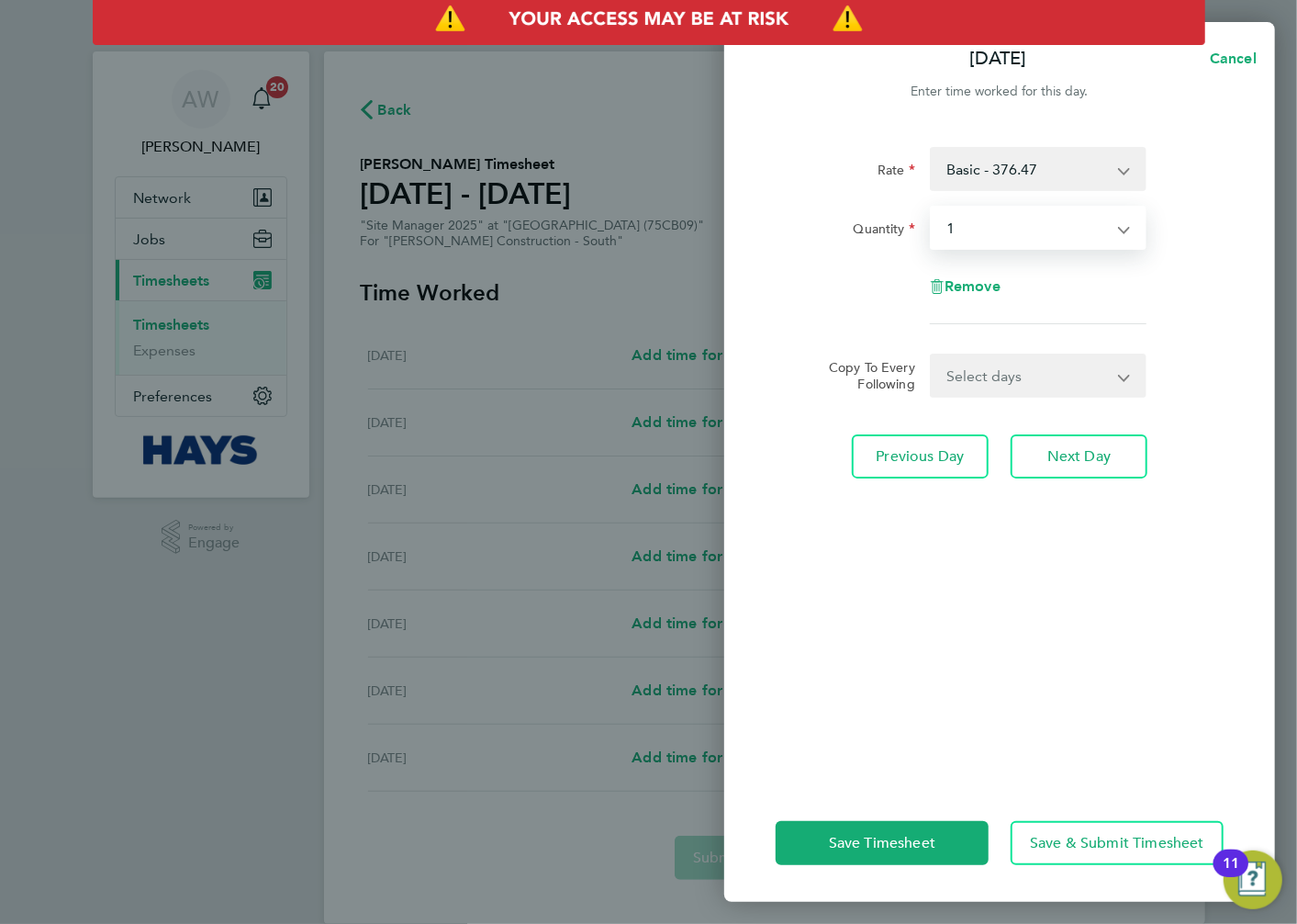
click at [1043, 363] on select "Select days Day [DATE] [DATE] [DATE]" at bounding box center [1028, 376] width 193 height 41
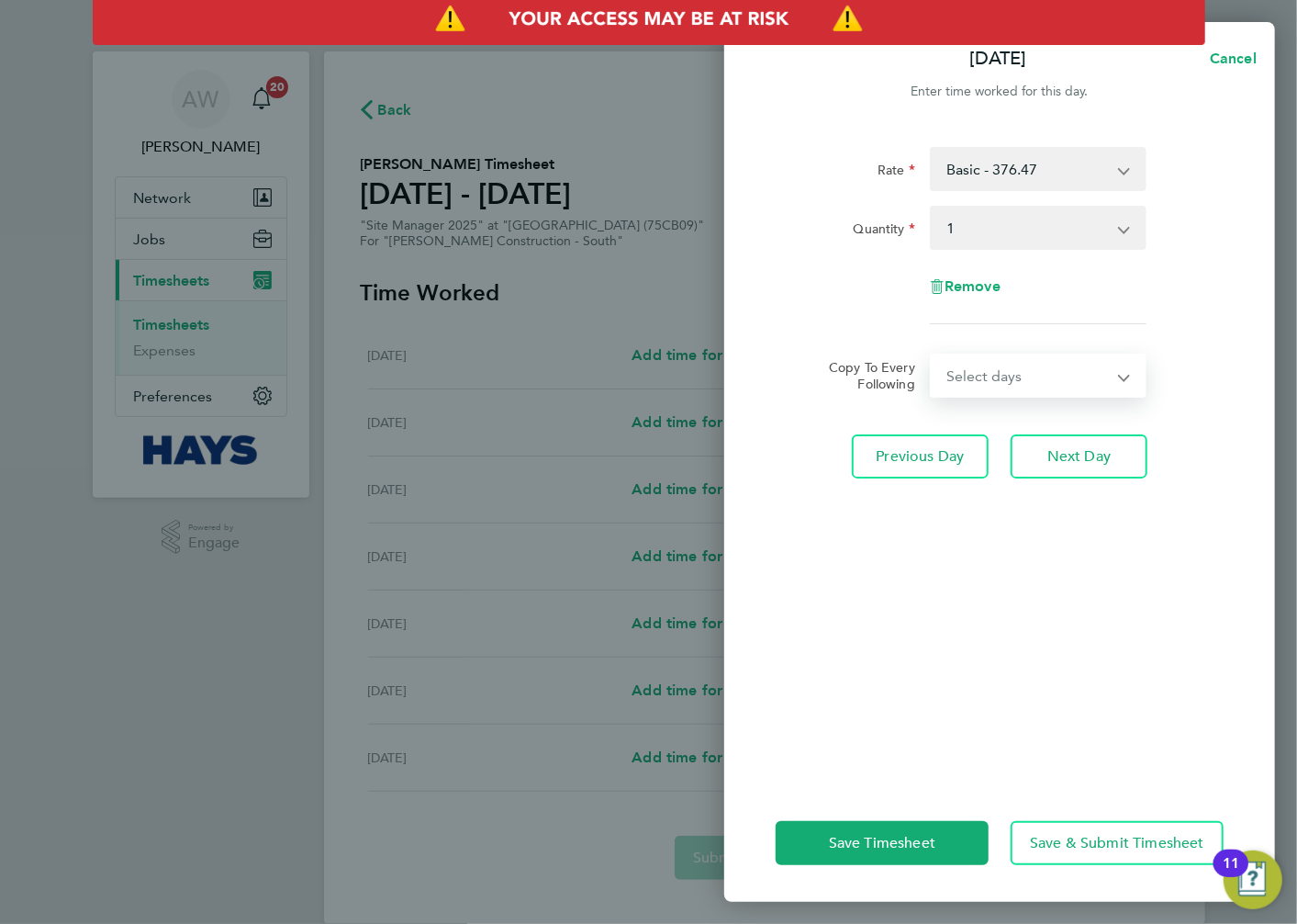
select select "DAY"
click at [932, 356] on select "Select days Day [DATE] [DATE] [DATE]" at bounding box center [1028, 376] width 193 height 41
select select "[DATE]"
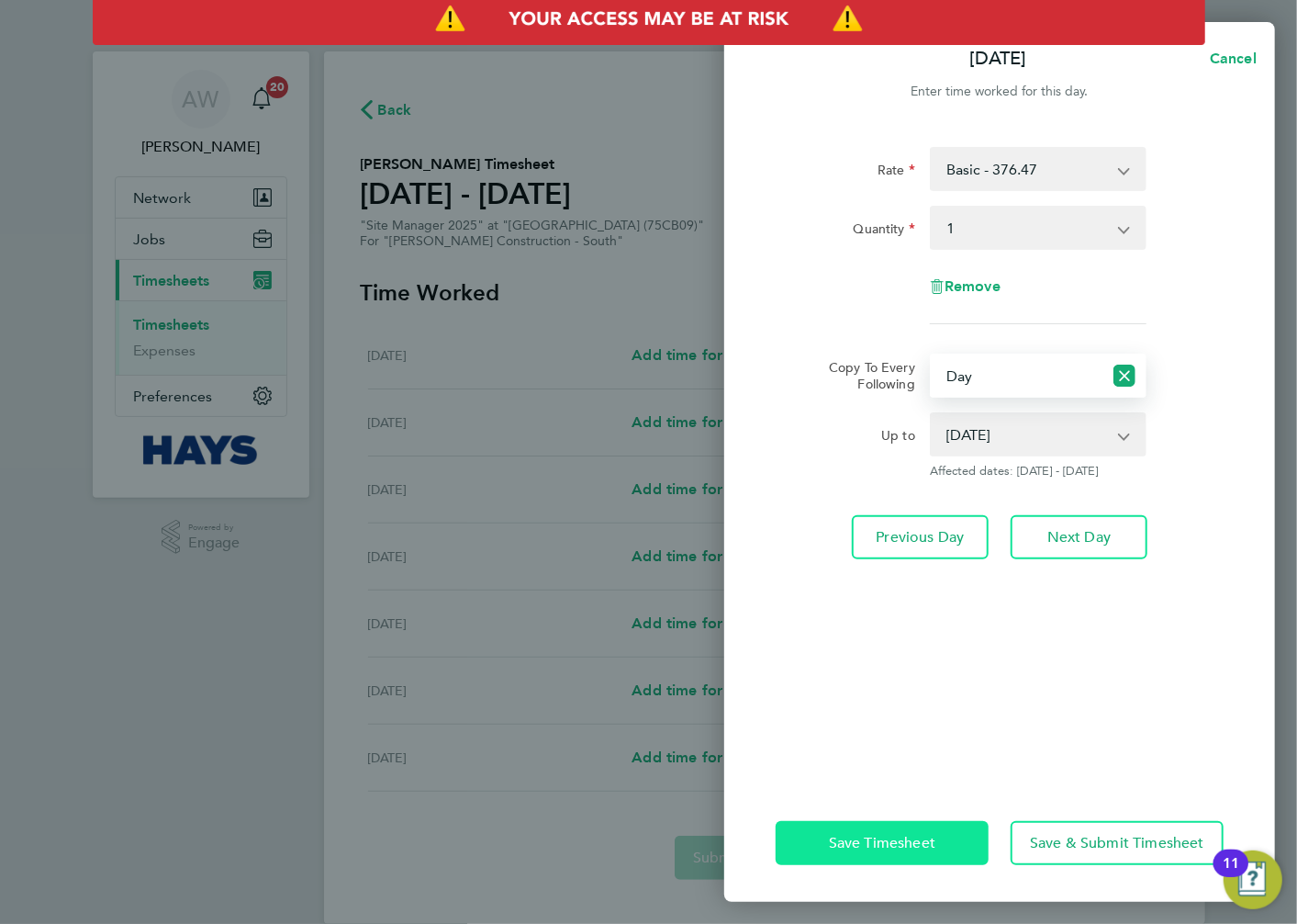
click at [915, 854] on button "Save Timesheet" at bounding box center [882, 844] width 213 height 44
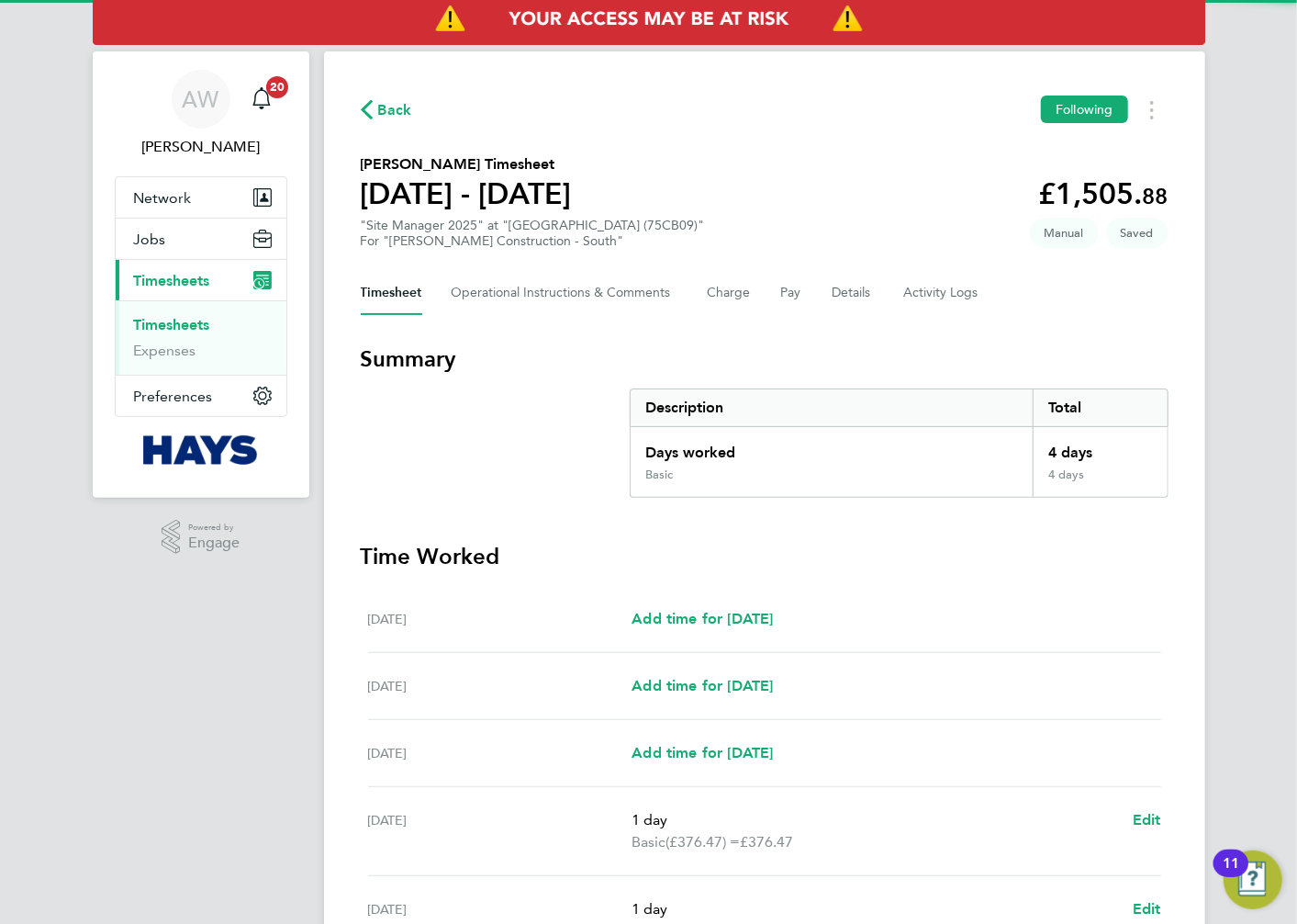
click at [475, 456] on section "Summary Description Total Days worked 4 days Basic 4 days" at bounding box center [765, 421] width 808 height 153
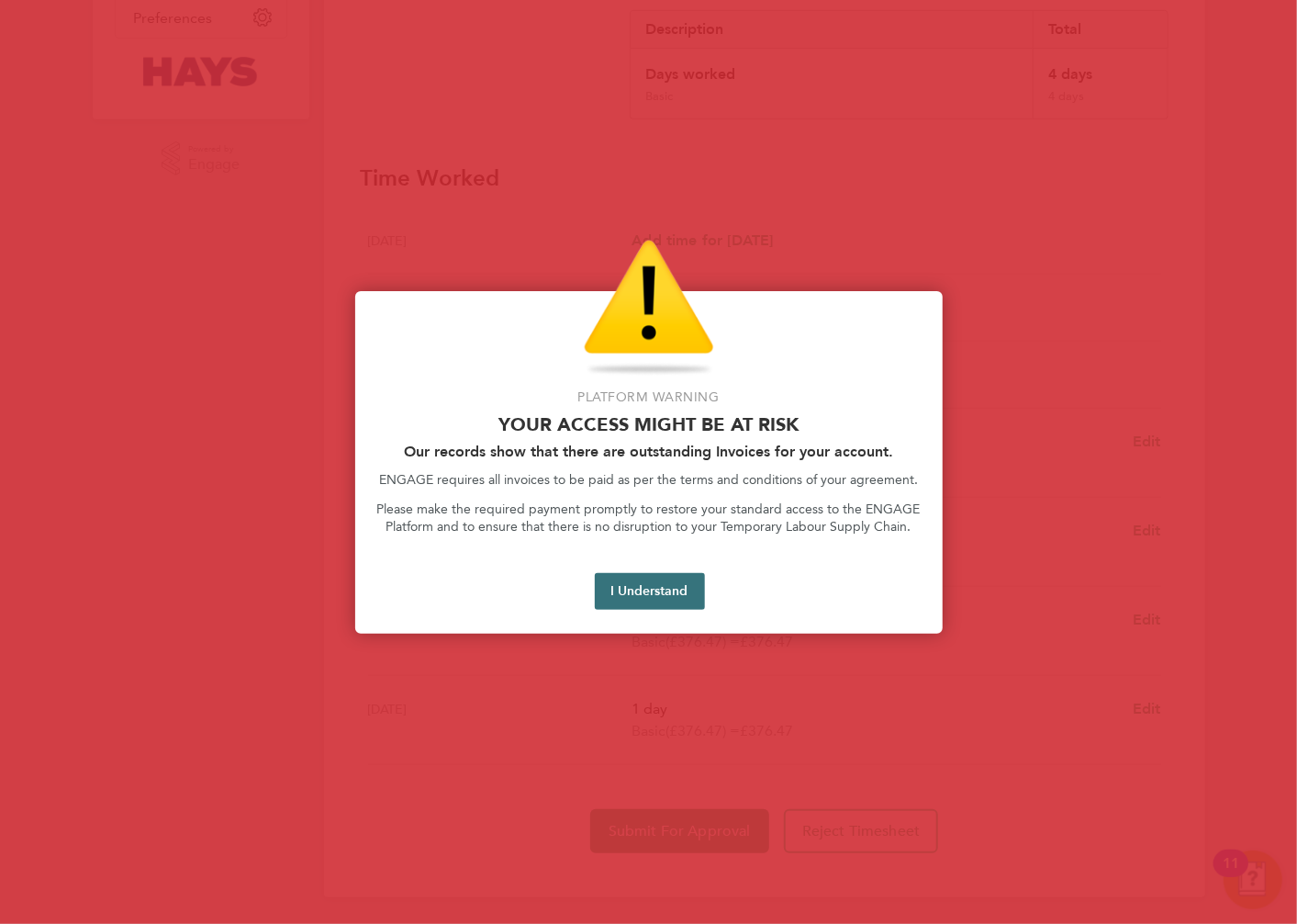
click at [612, 588] on button "I Understand" at bounding box center [649, 591] width 110 height 37
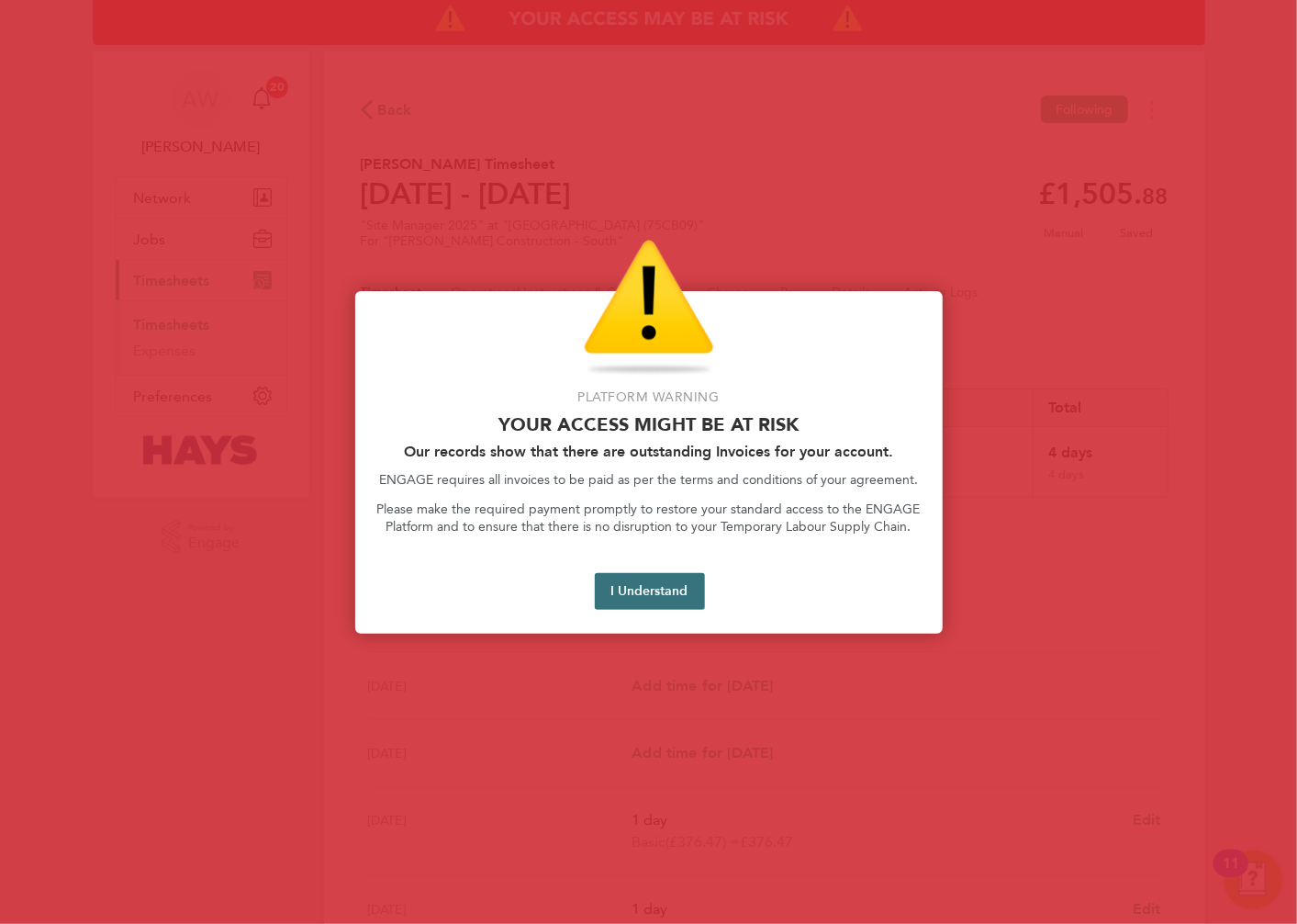
click at [618, 586] on button "I Understand" at bounding box center [649, 591] width 110 height 37
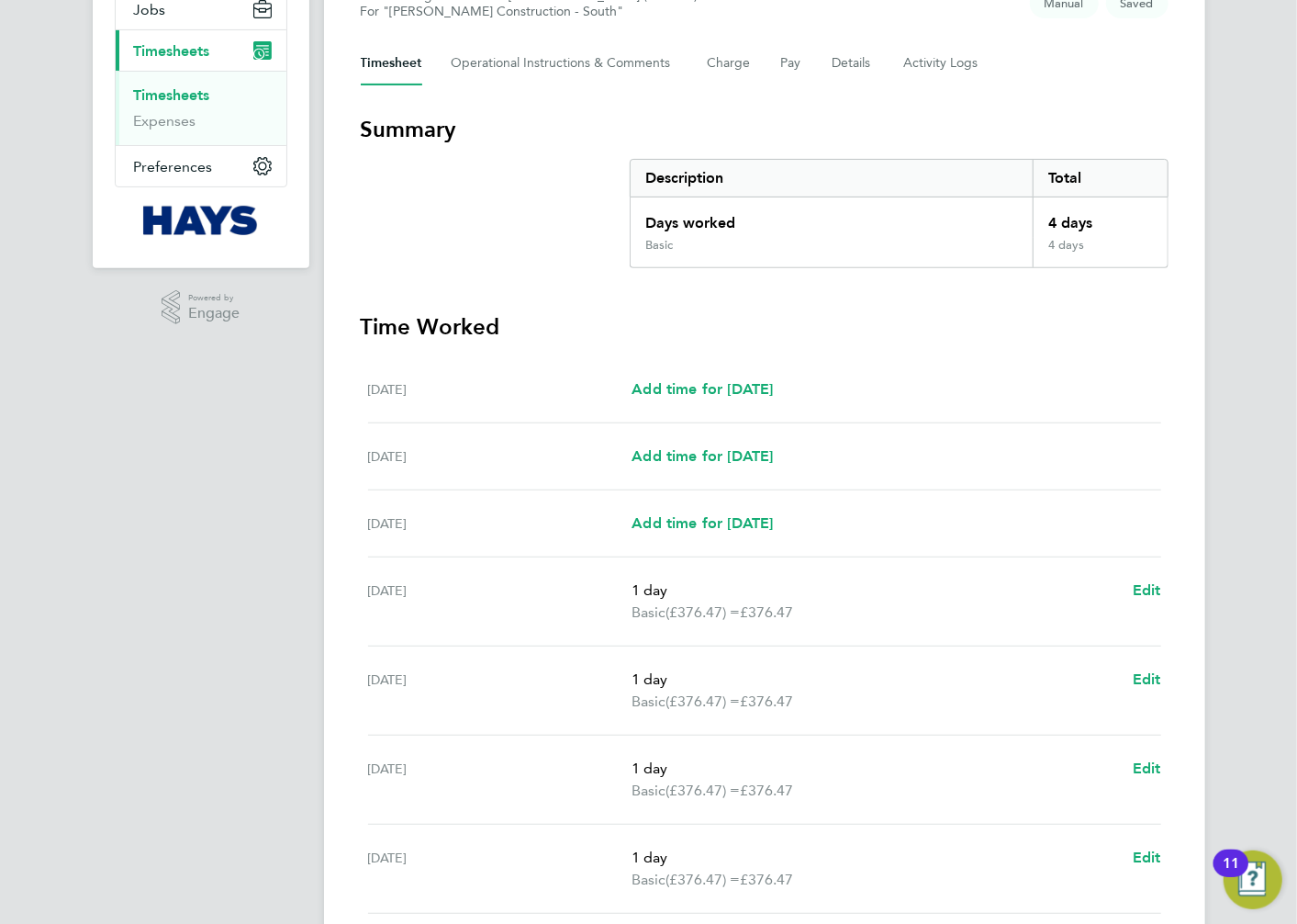
scroll to position [378, 0]
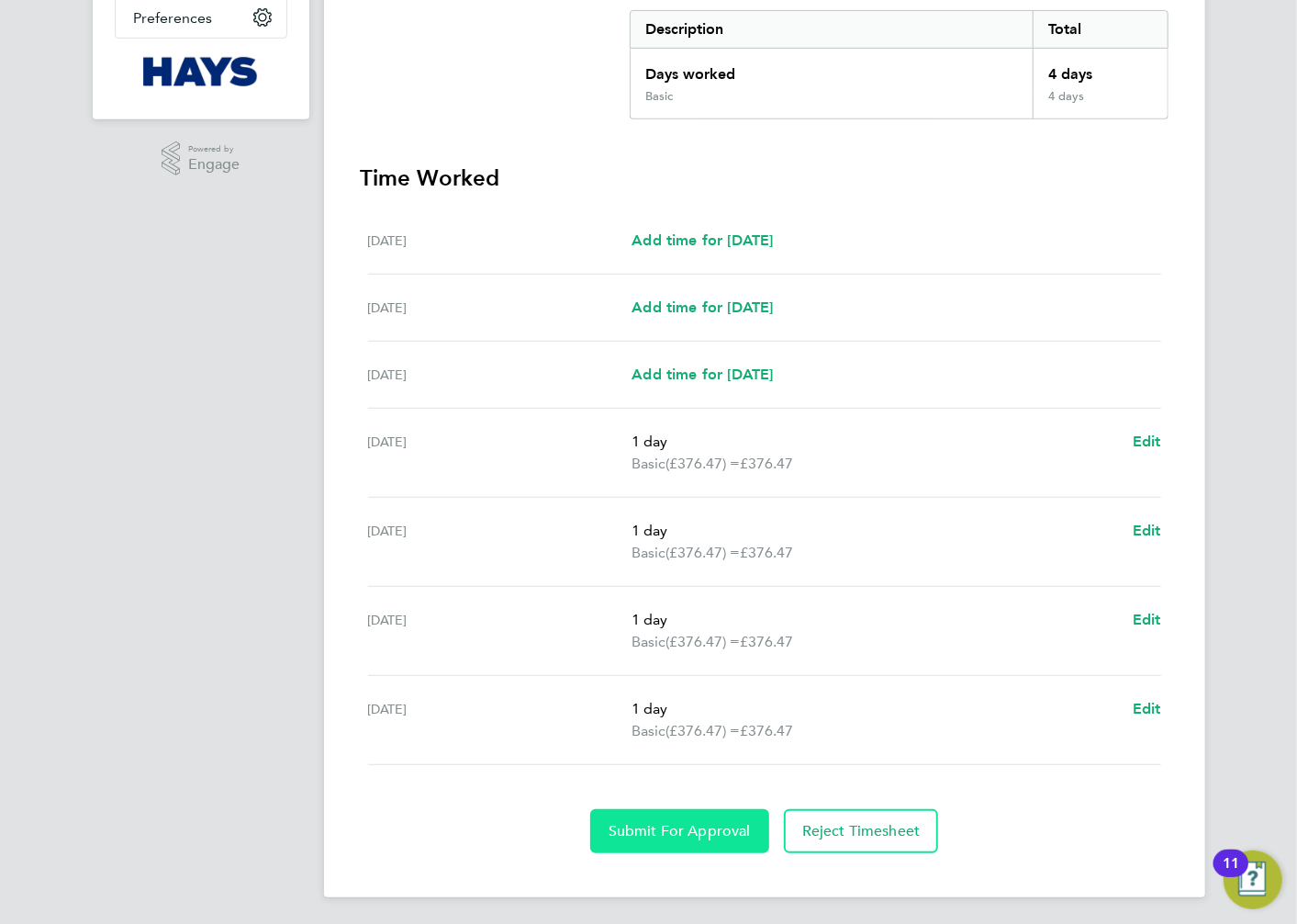
click at [667, 822] on span "Submit For Approval" at bounding box center [680, 832] width 142 height 18
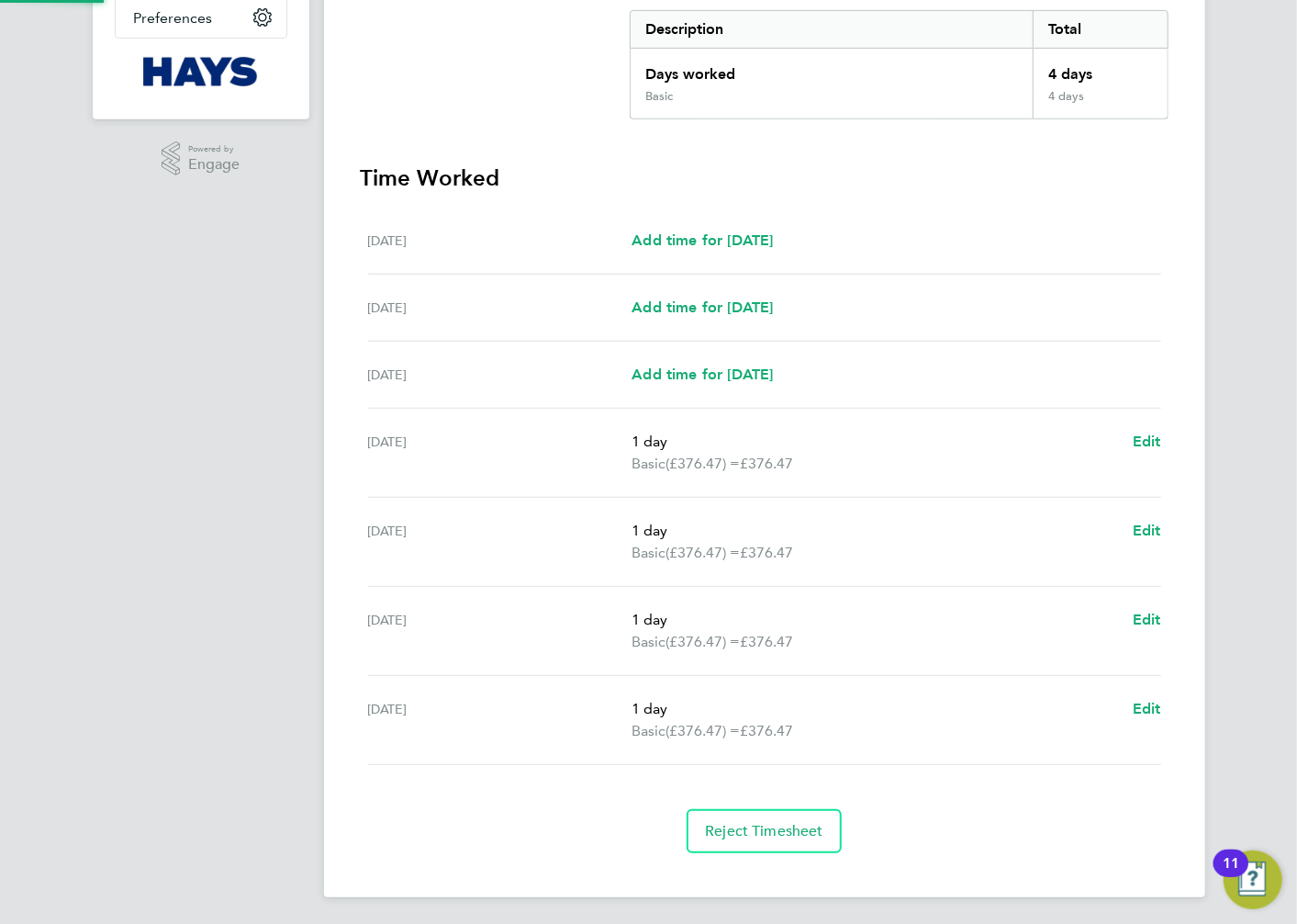
scroll to position [377, 0]
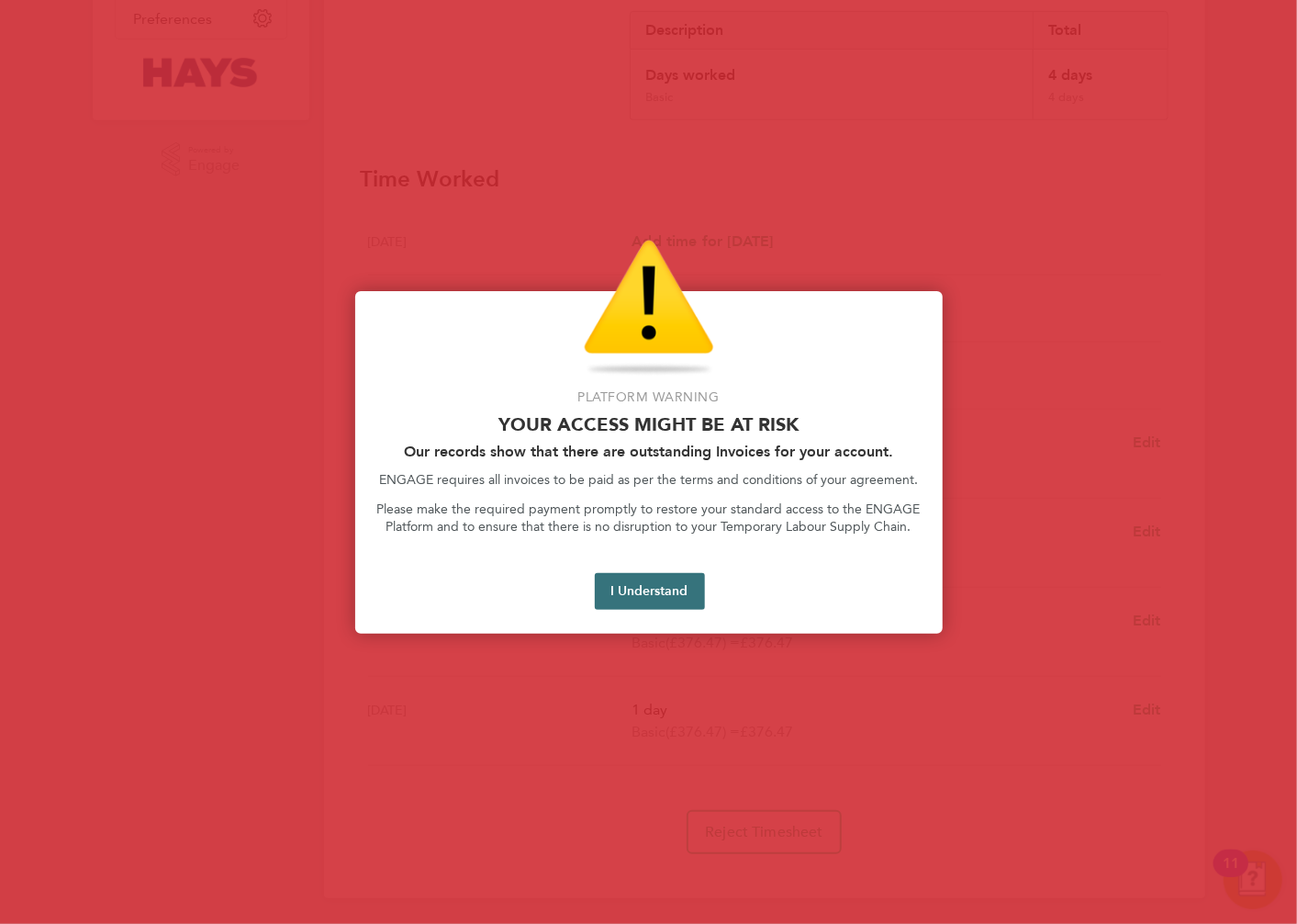
click at [645, 590] on button "I Understand" at bounding box center [649, 591] width 110 height 37
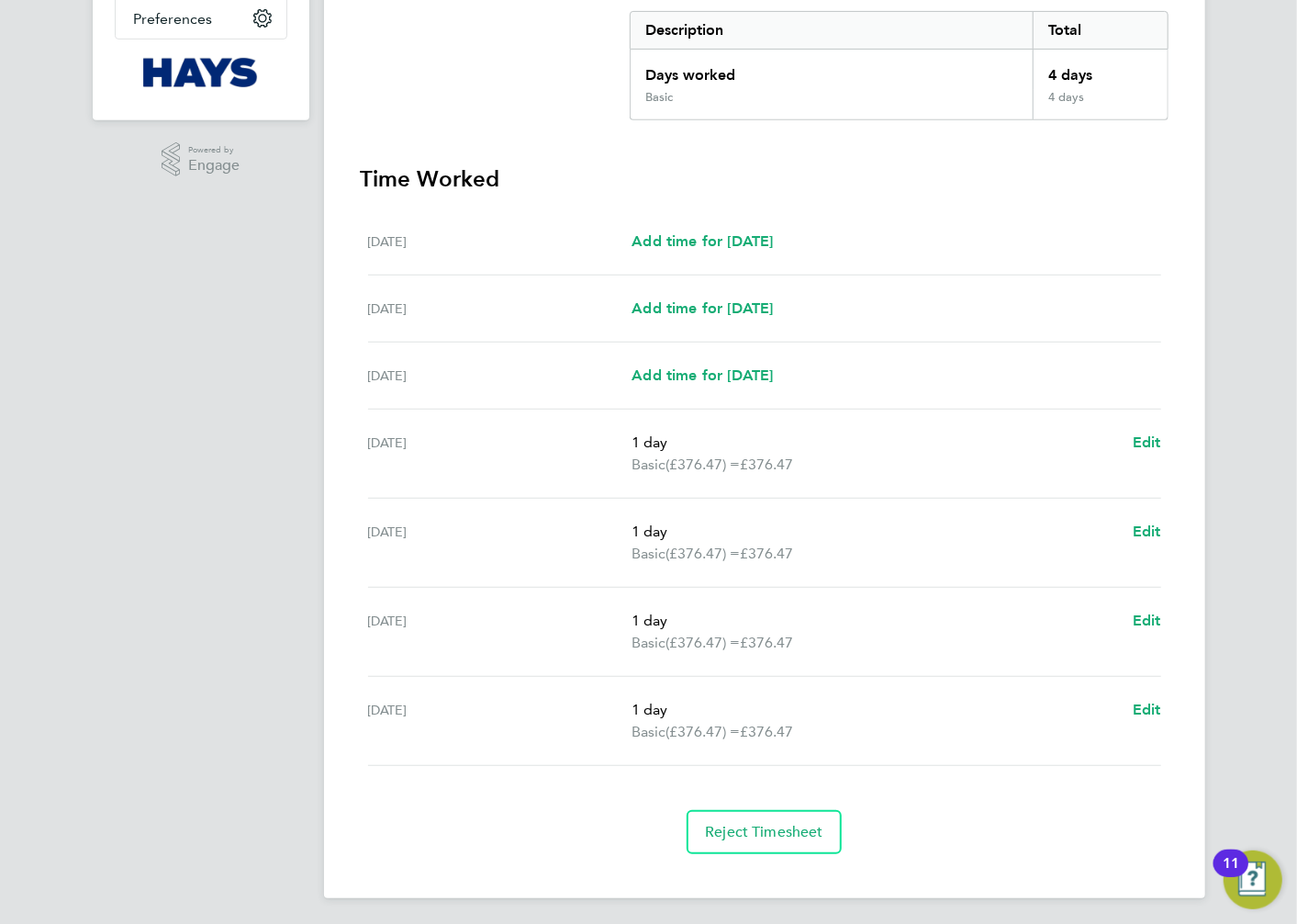
scroll to position [0, 0]
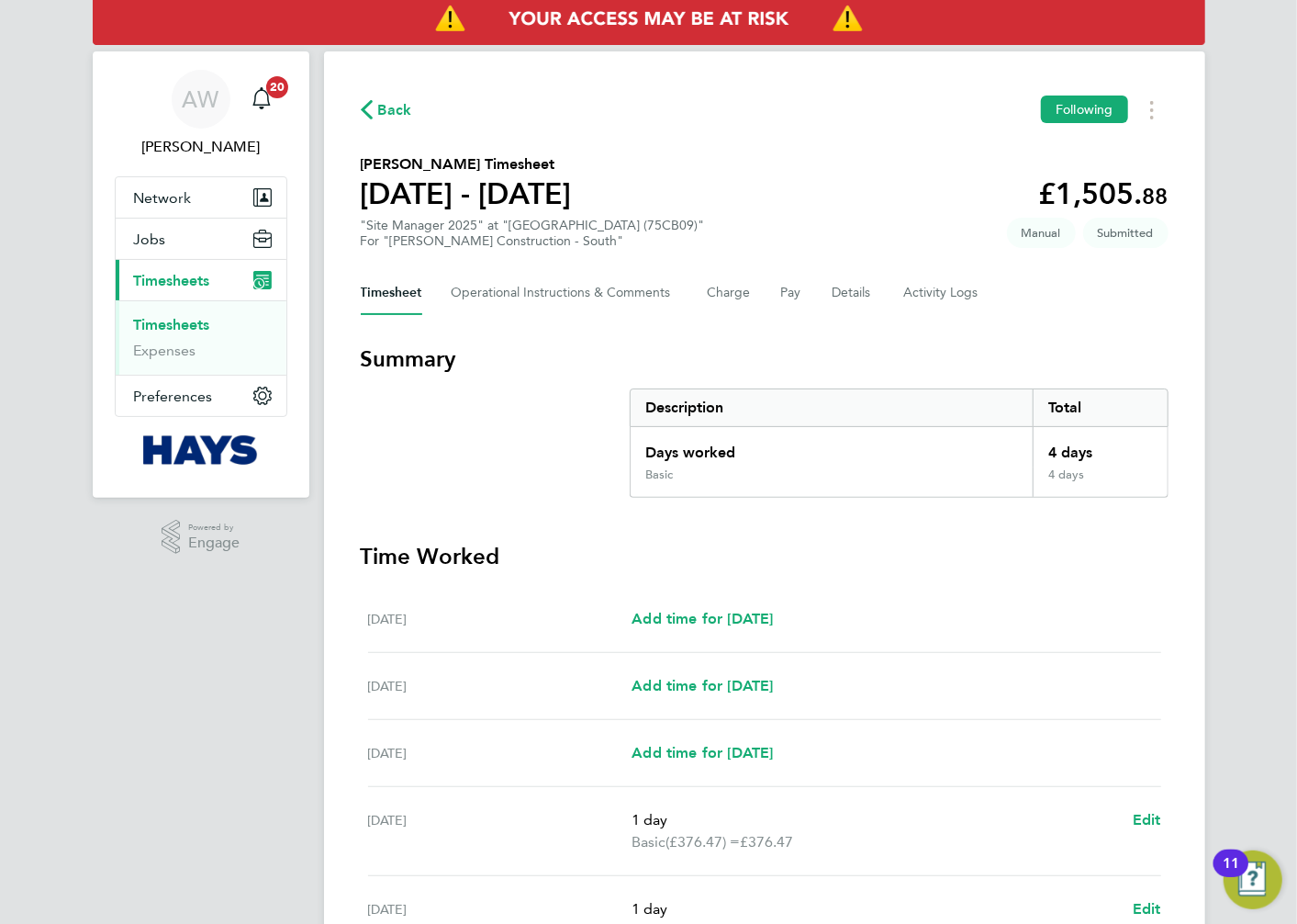
click at [206, 322] on link "Timesheets" at bounding box center [172, 324] width 76 height 18
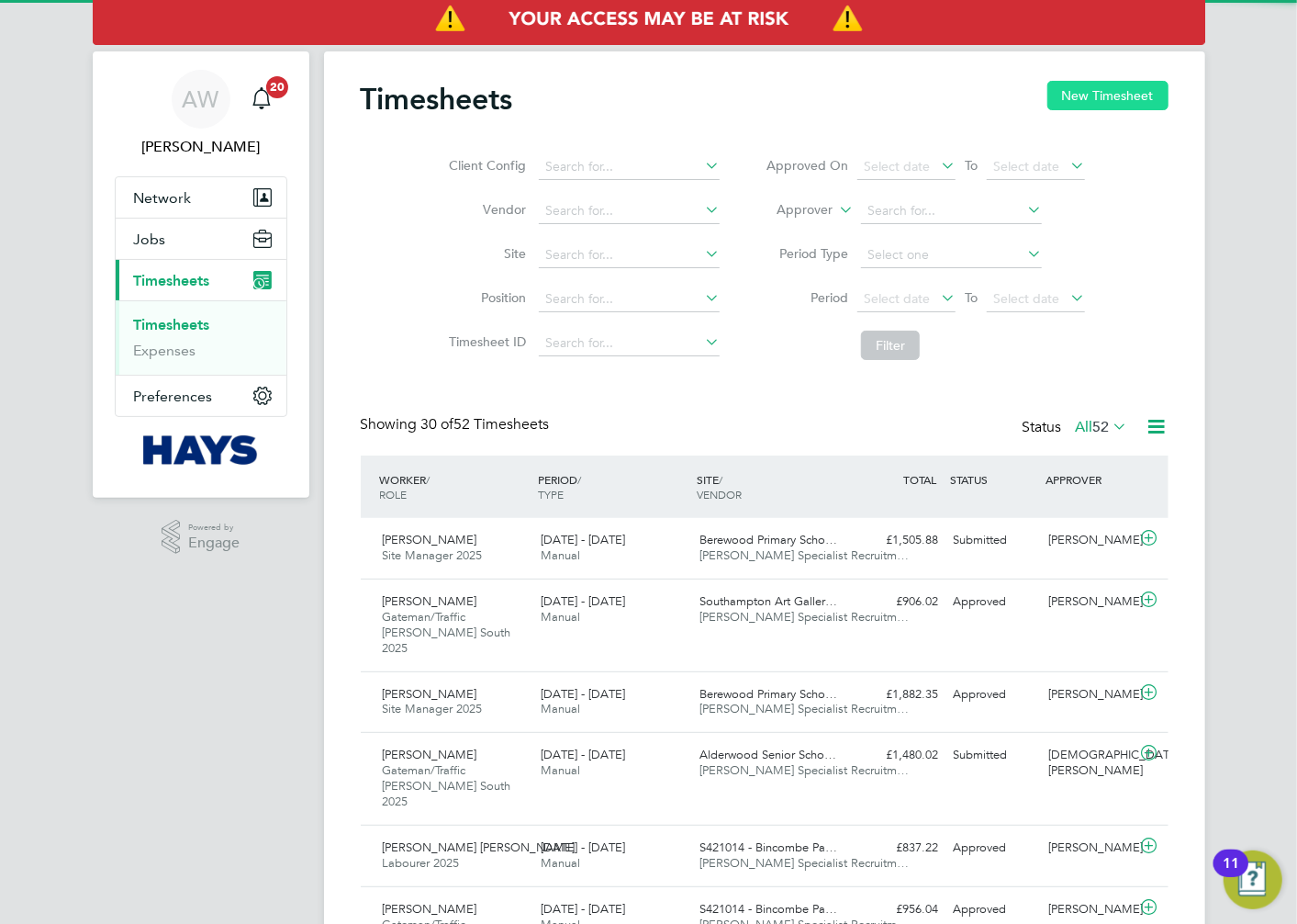
click at [1067, 84] on button "New Timesheet" at bounding box center [1108, 95] width 121 height 30
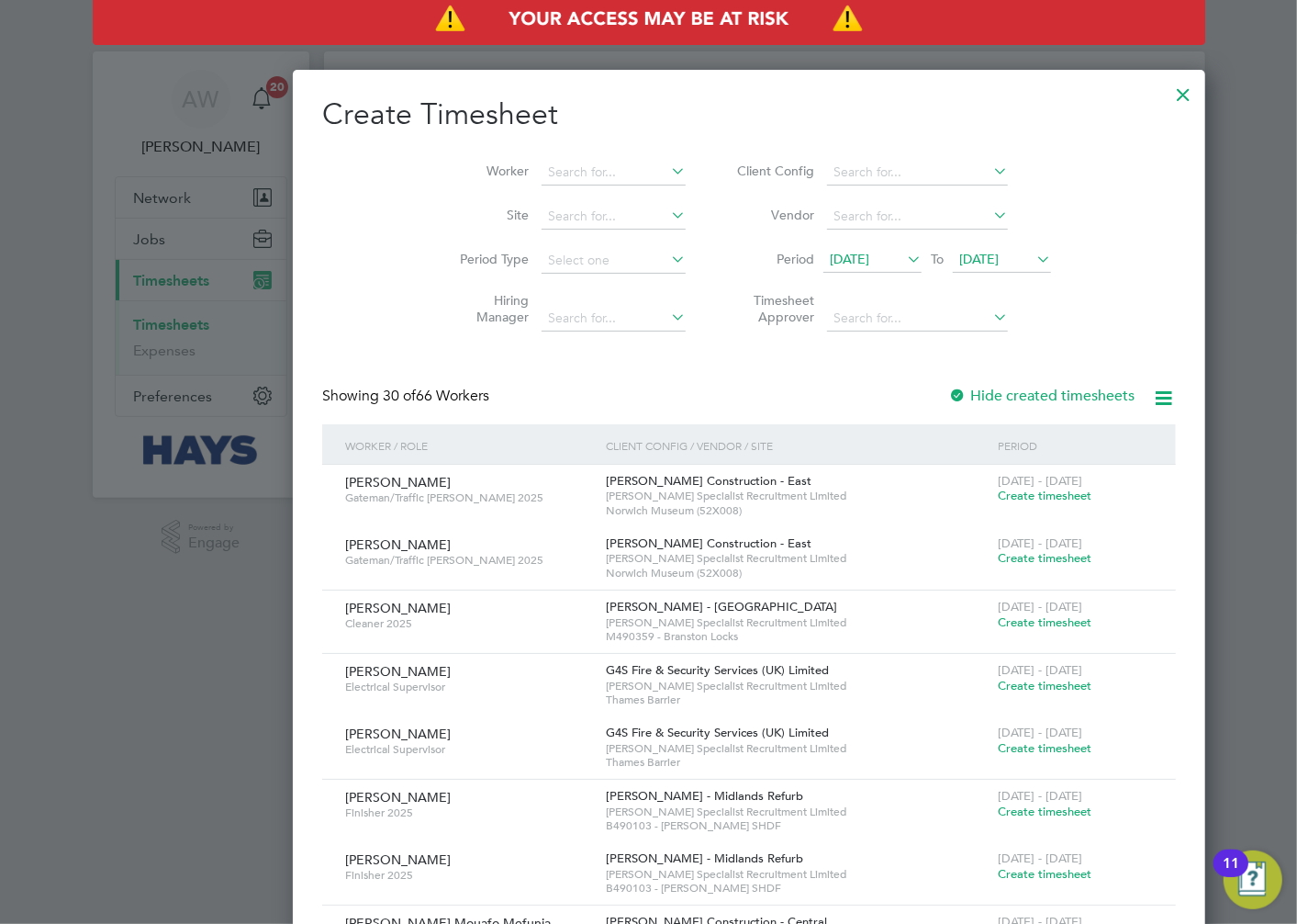
click at [503, 141] on div "Worker Site Period Type Hiring Manager Client Config Vendor Period [DATE] To [D…" at bounding box center [749, 241] width 854 height 200
click at [541, 165] on input at bounding box center [613, 173] width 144 height 26
click at [535, 217] on li "[PERSON_NAME] ill" at bounding box center [513, 223] width 147 height 25
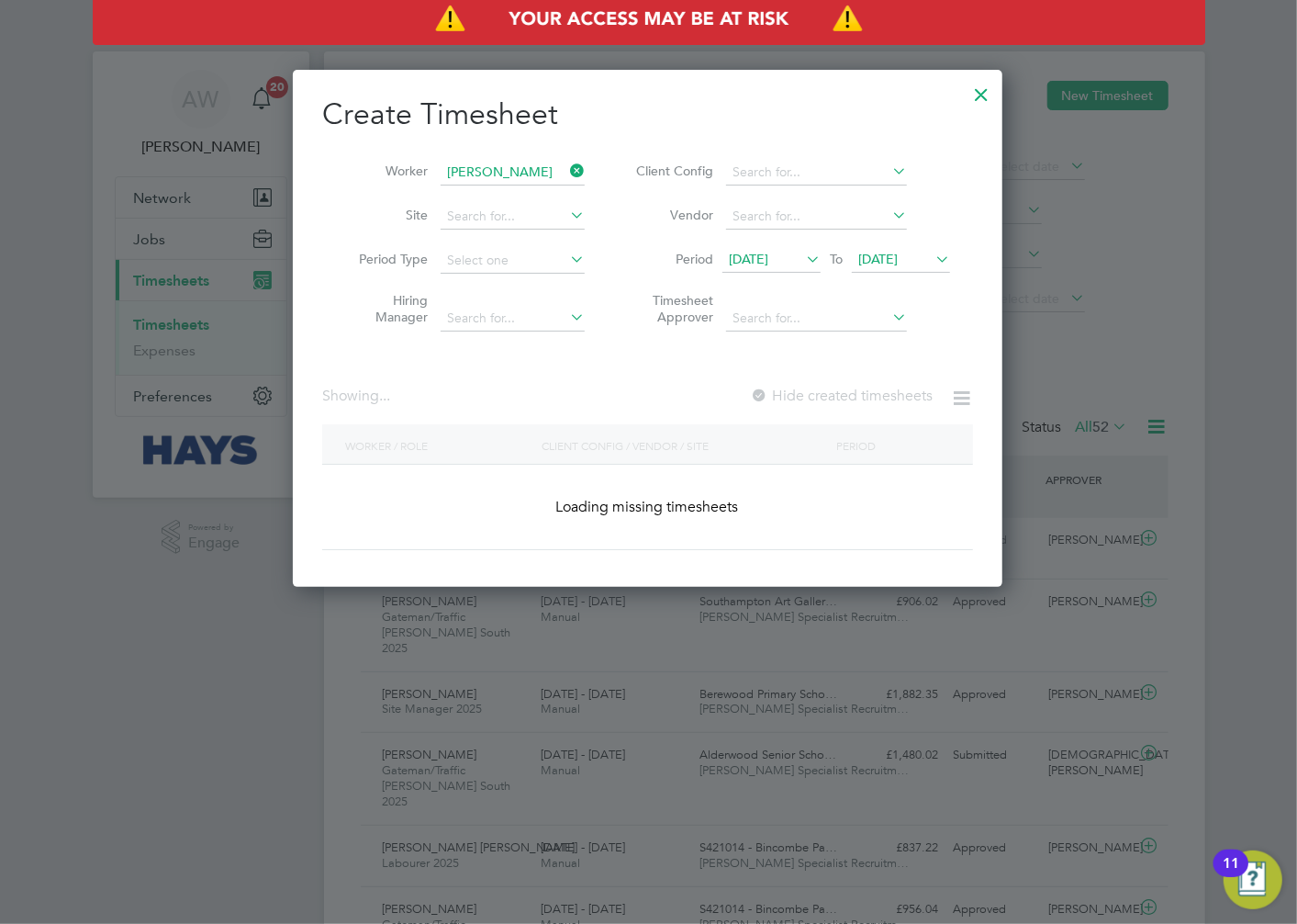
type input "[PERSON_NAME]"
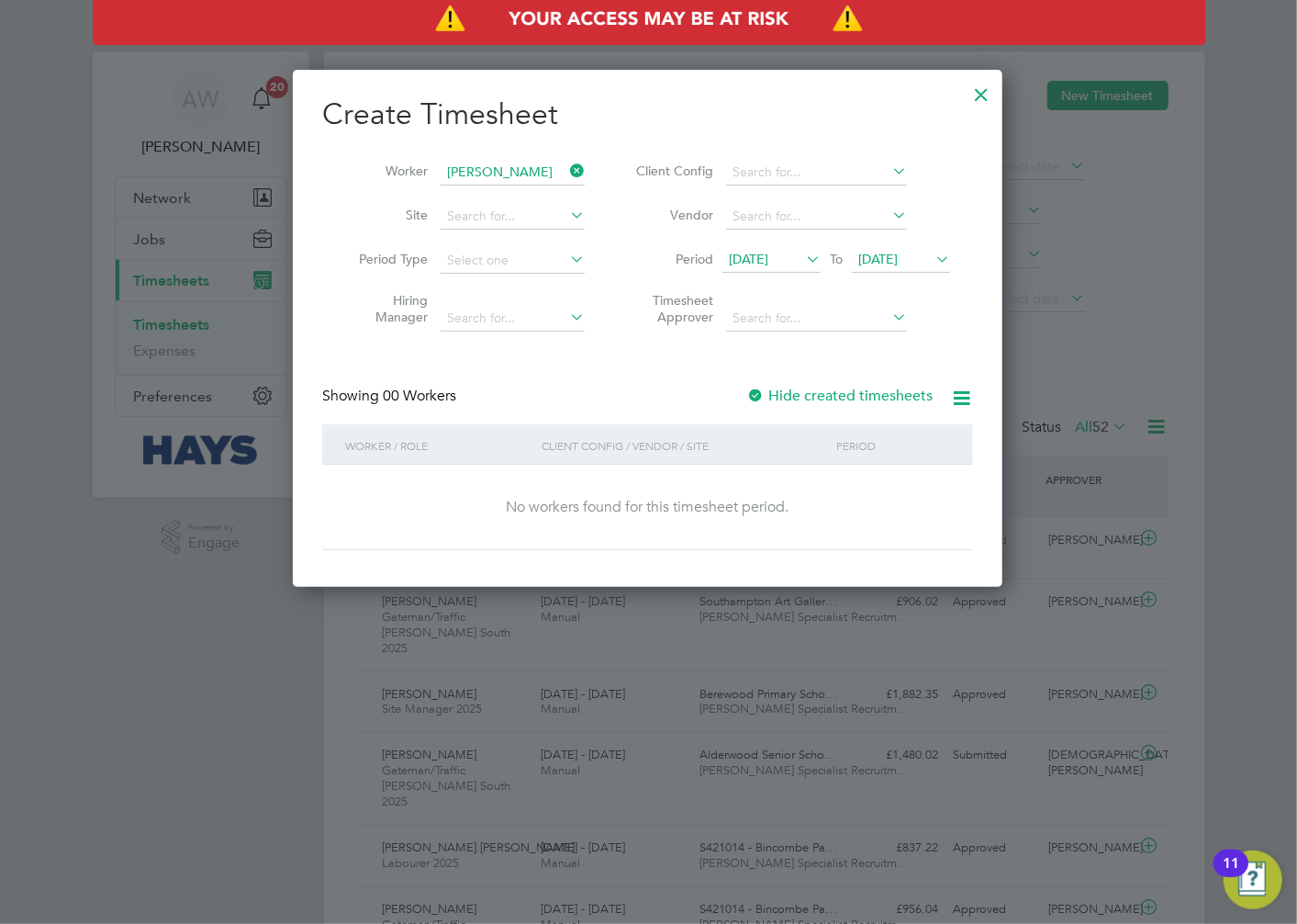
click at [803, 251] on icon at bounding box center [803, 259] width 0 height 26
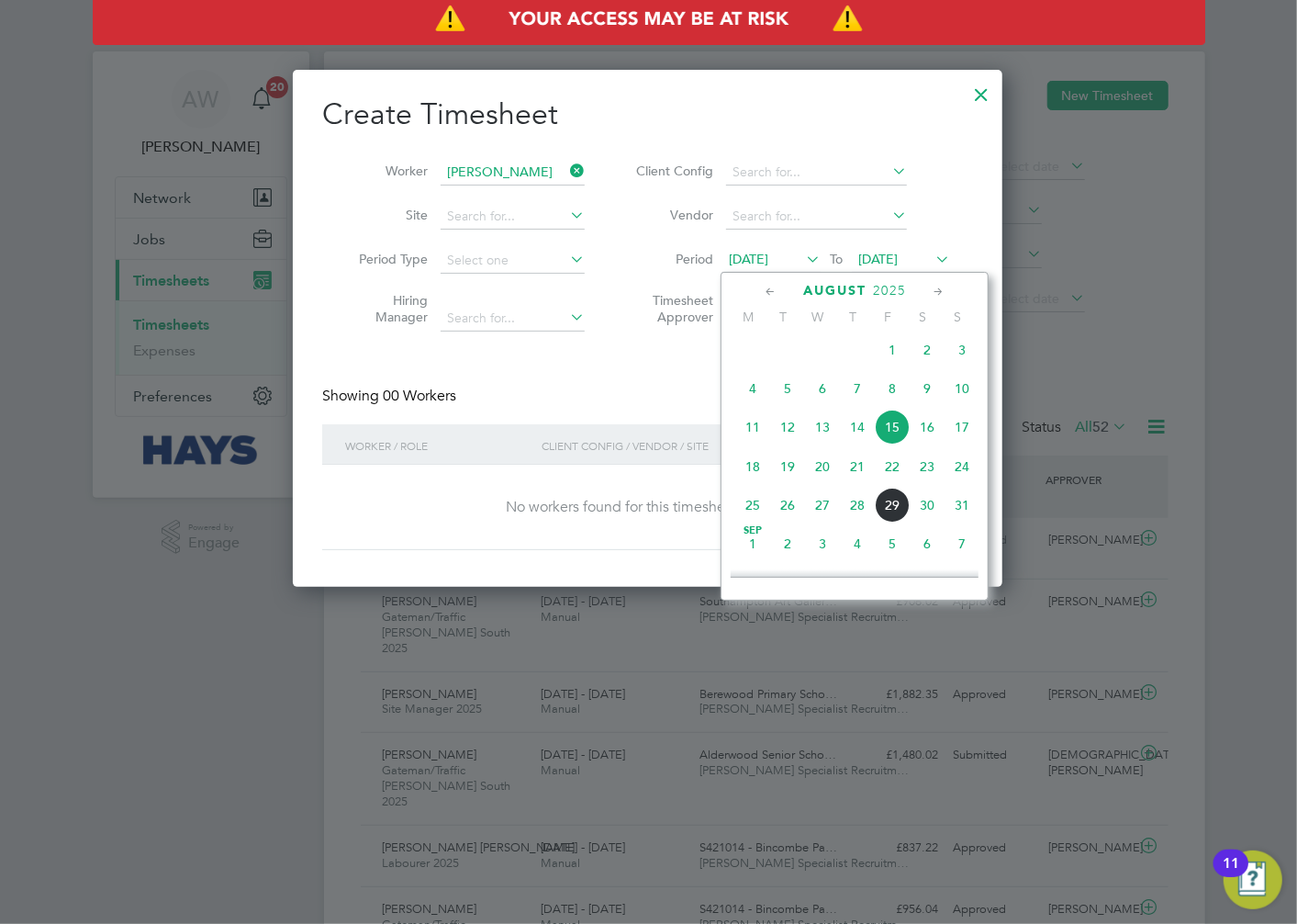
click at [758, 432] on span "11" at bounding box center [753, 427] width 35 height 35
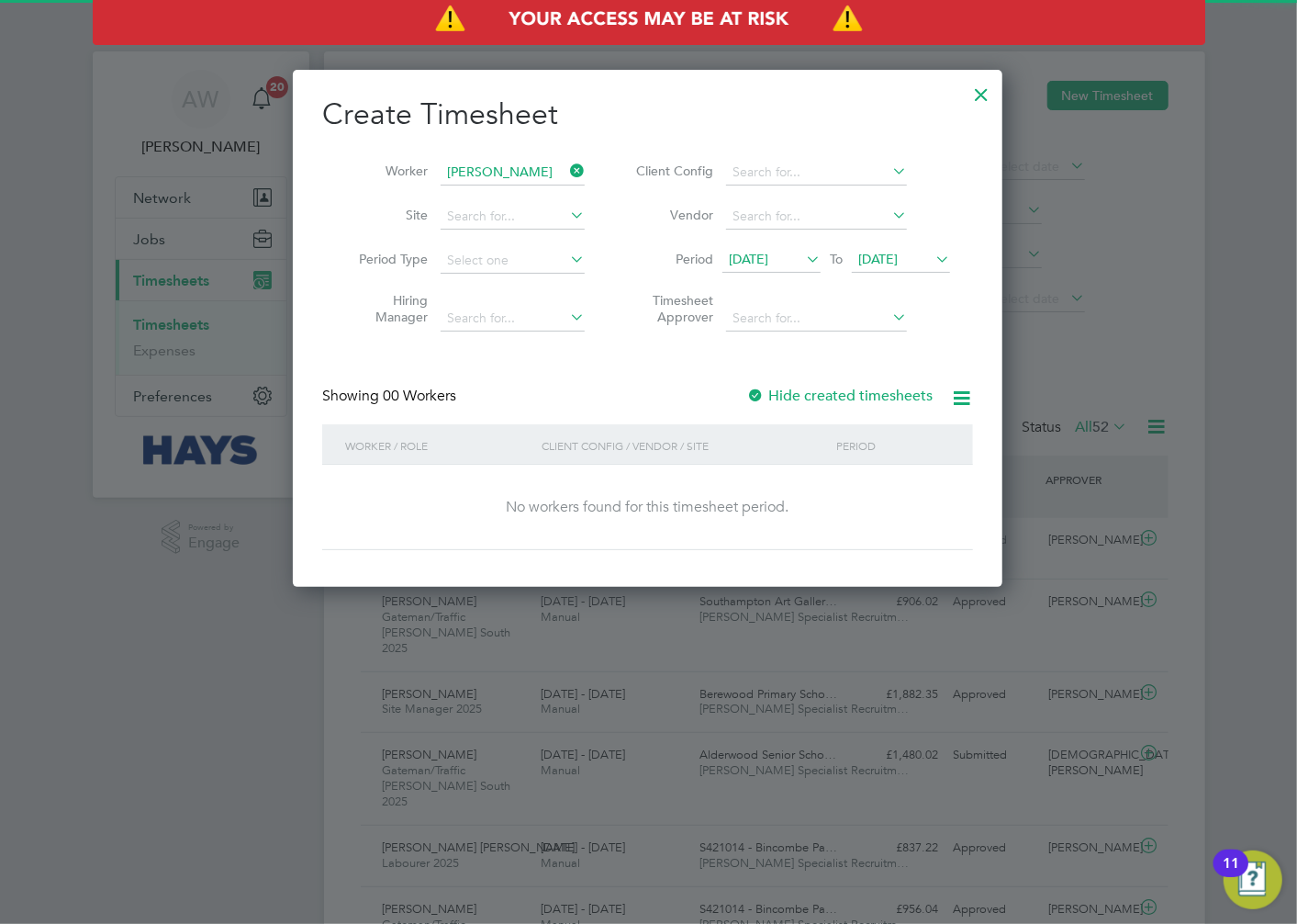
click at [897, 259] on span "[DATE]" at bounding box center [878, 259] width 40 height 17
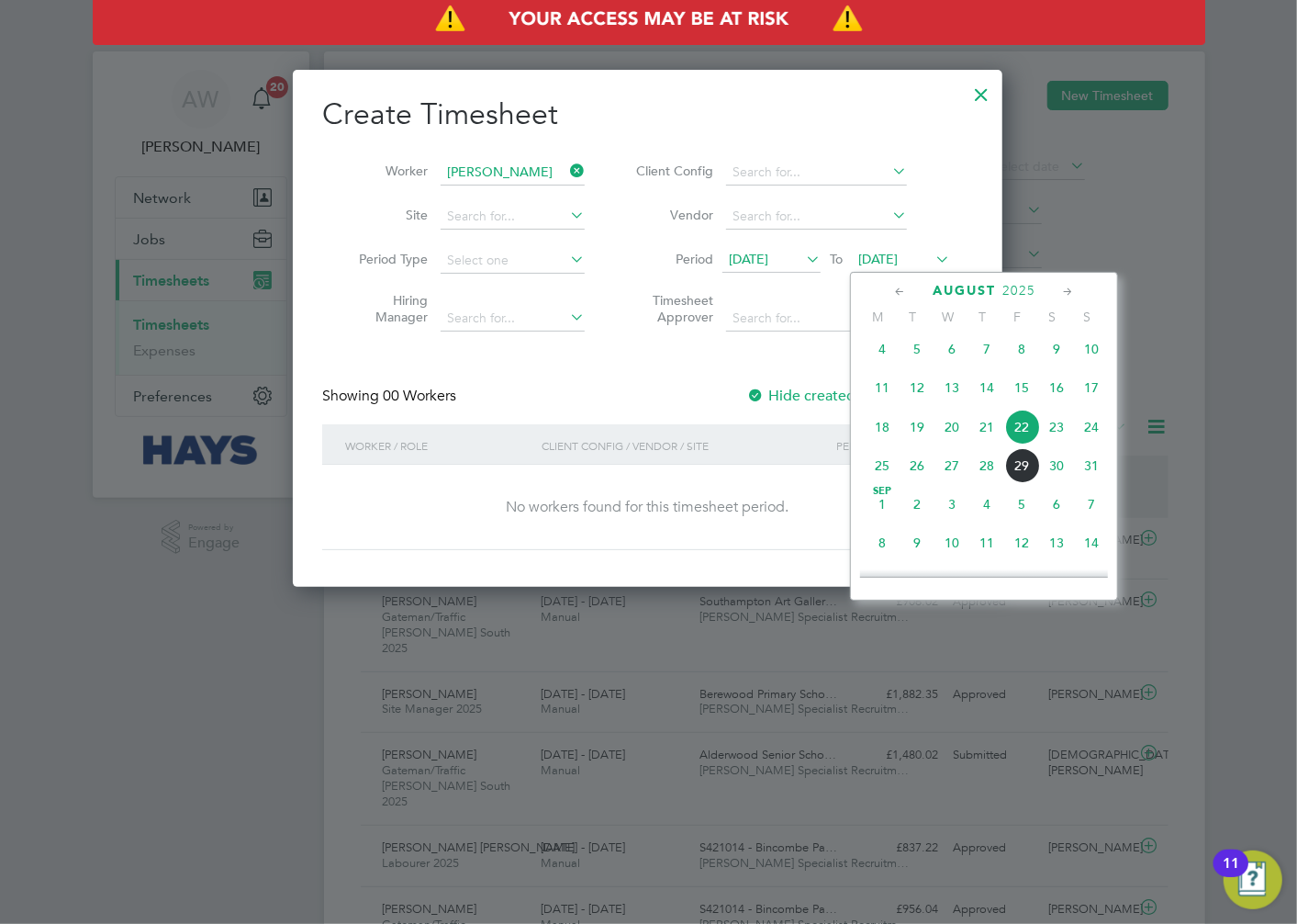
click at [757, 391] on div at bounding box center [756, 396] width 18 height 18
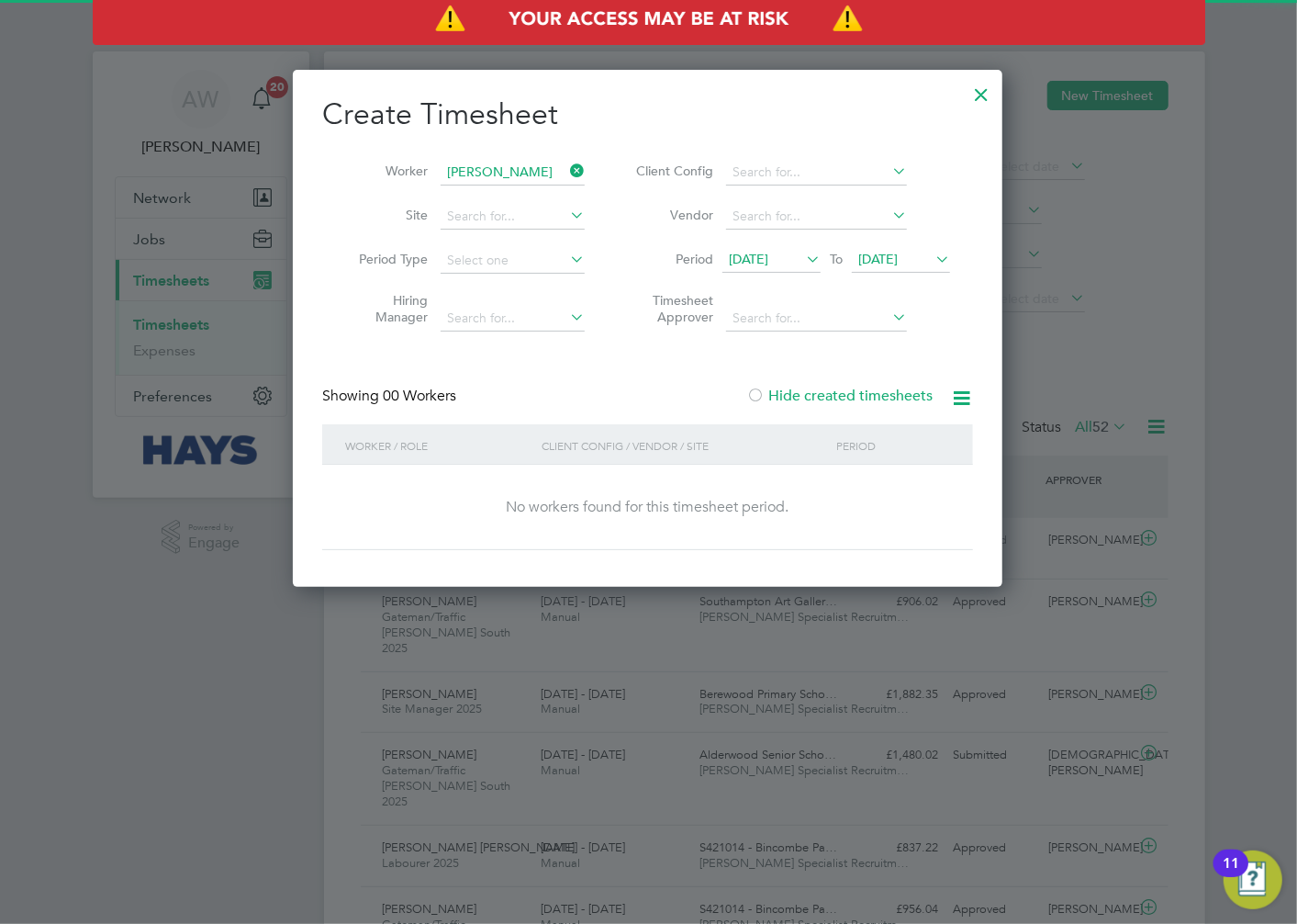
click at [891, 251] on span "[DATE]" at bounding box center [878, 259] width 40 height 17
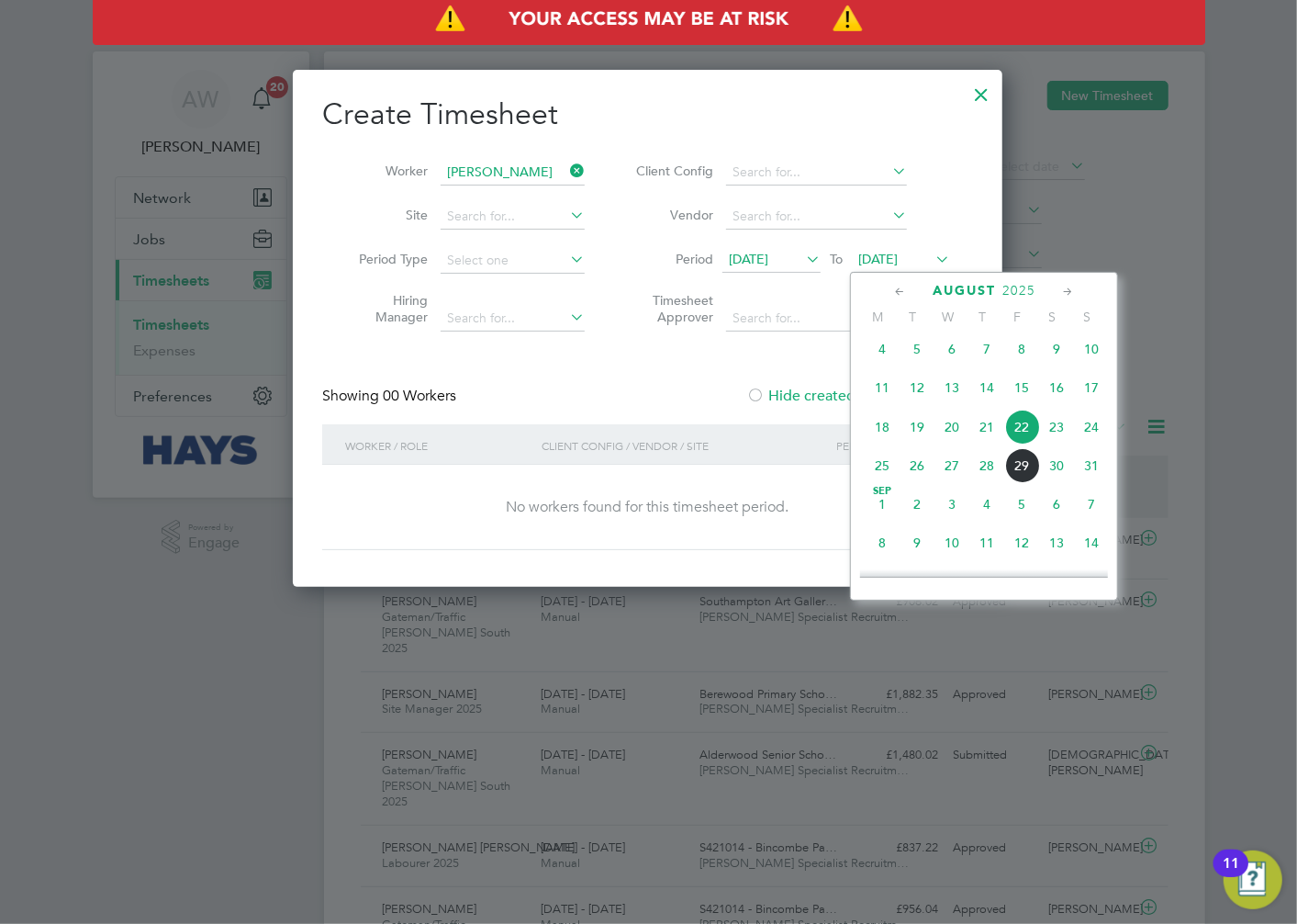
click at [1016, 476] on span "29" at bounding box center [1022, 466] width 35 height 35
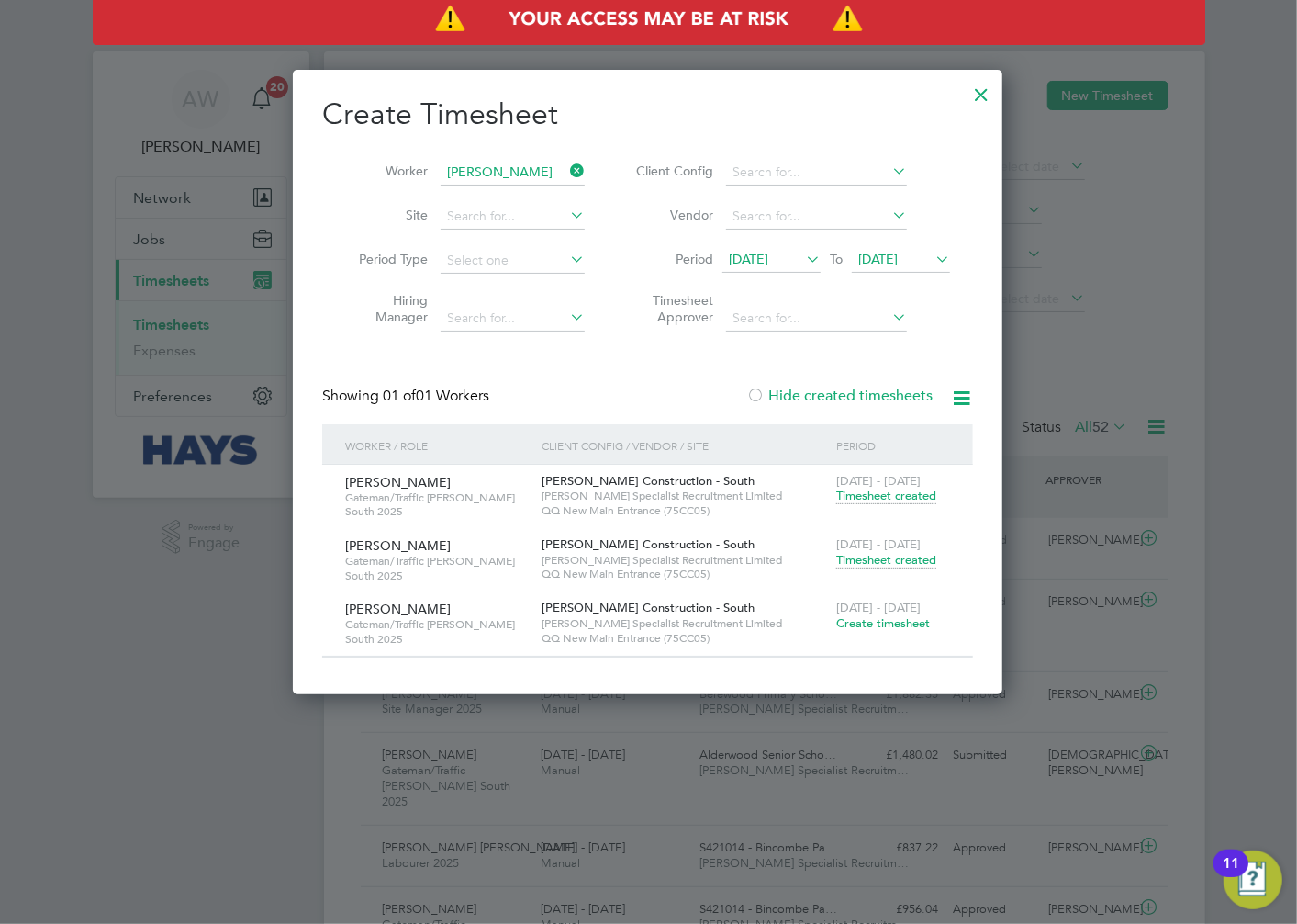
click at [873, 622] on span "Create timesheet" at bounding box center [882, 623] width 93 height 16
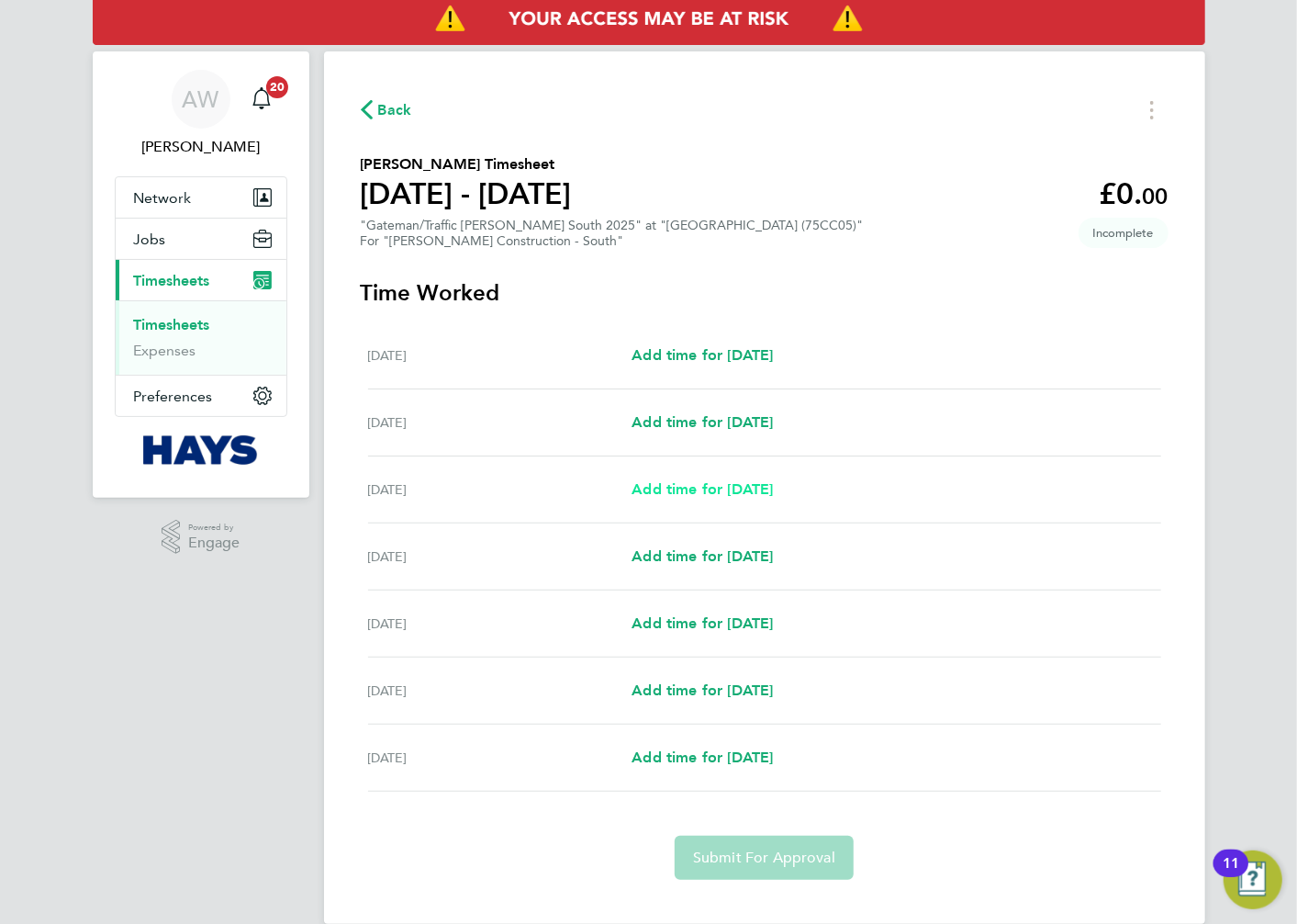
click at [695, 489] on span "Add time for [DATE]" at bounding box center [702, 489] width 141 height 18
select select "30"
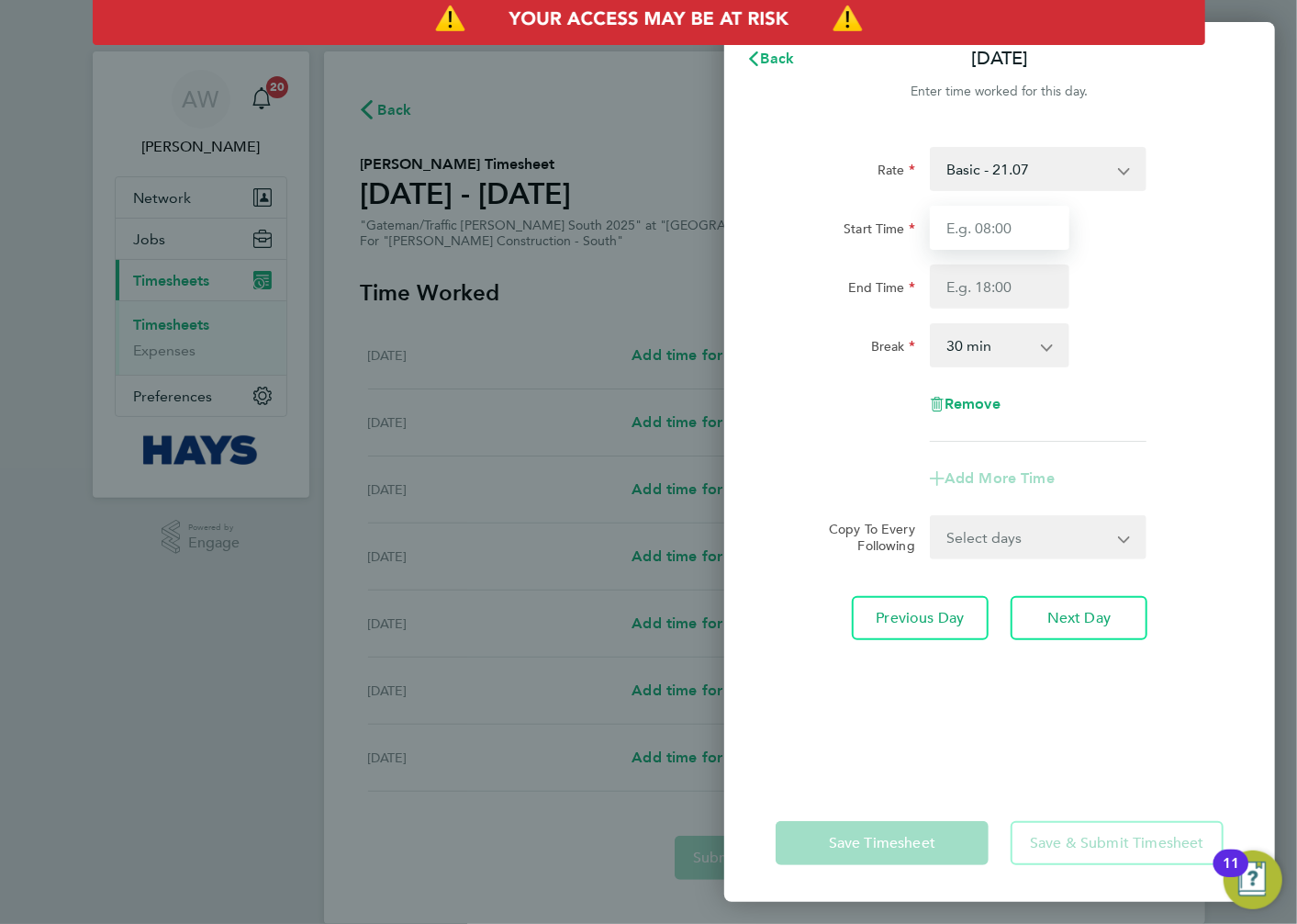
click at [1024, 226] on input "Start Time" at bounding box center [1000, 228] width 139 height 44
type input "07:30"
type input "17:00"
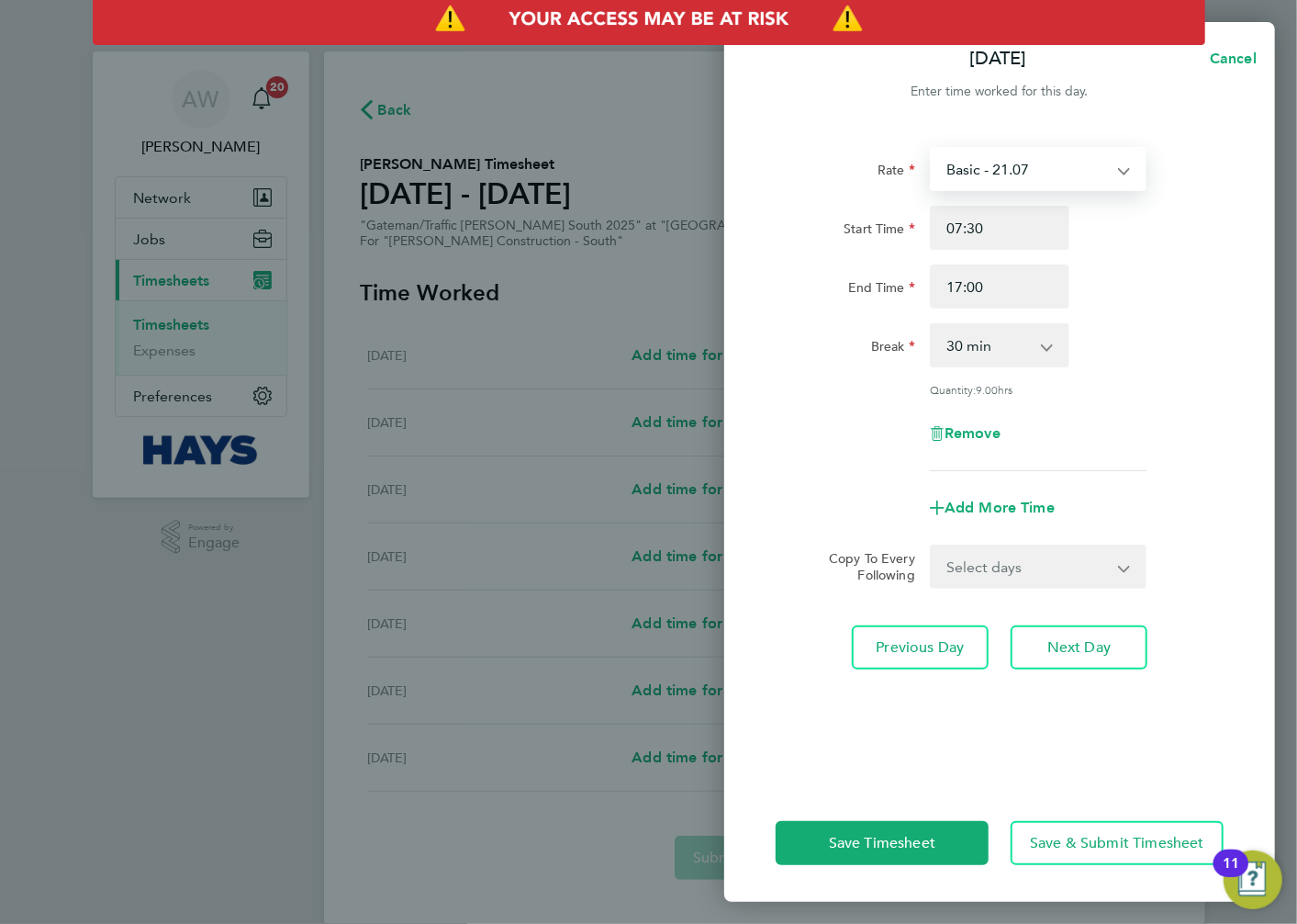
click at [1023, 187] on select "Basic - 21.07 Weekday OT 45h+ - 30.50 Sat first 4h - 30.50 Sat after 4h - 40.19…" at bounding box center [1027, 169] width 191 height 41
select select "30"
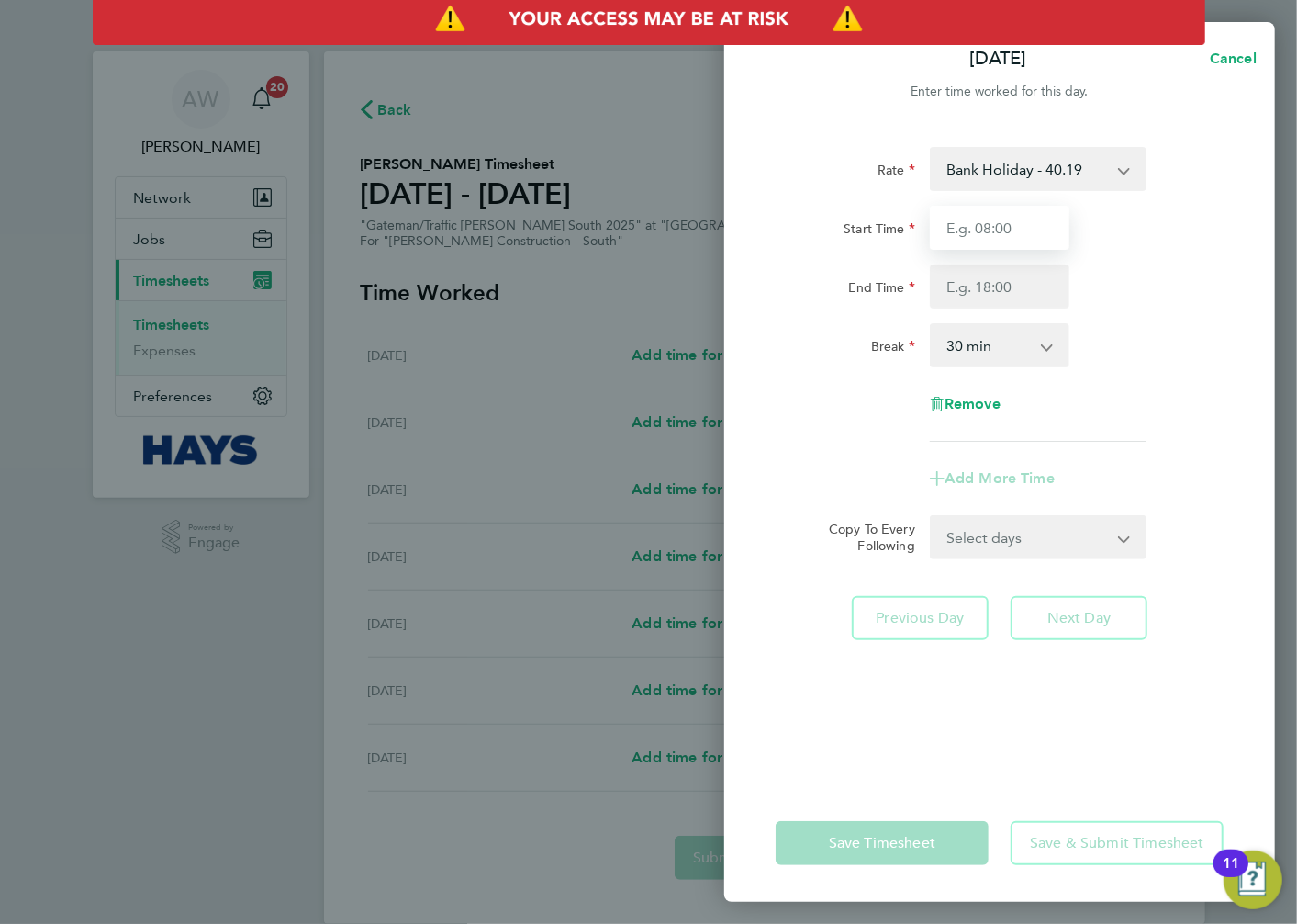
click at [1001, 238] on input "Start Time" at bounding box center [1000, 228] width 139 height 44
type input "07:30"
type input "17:00"
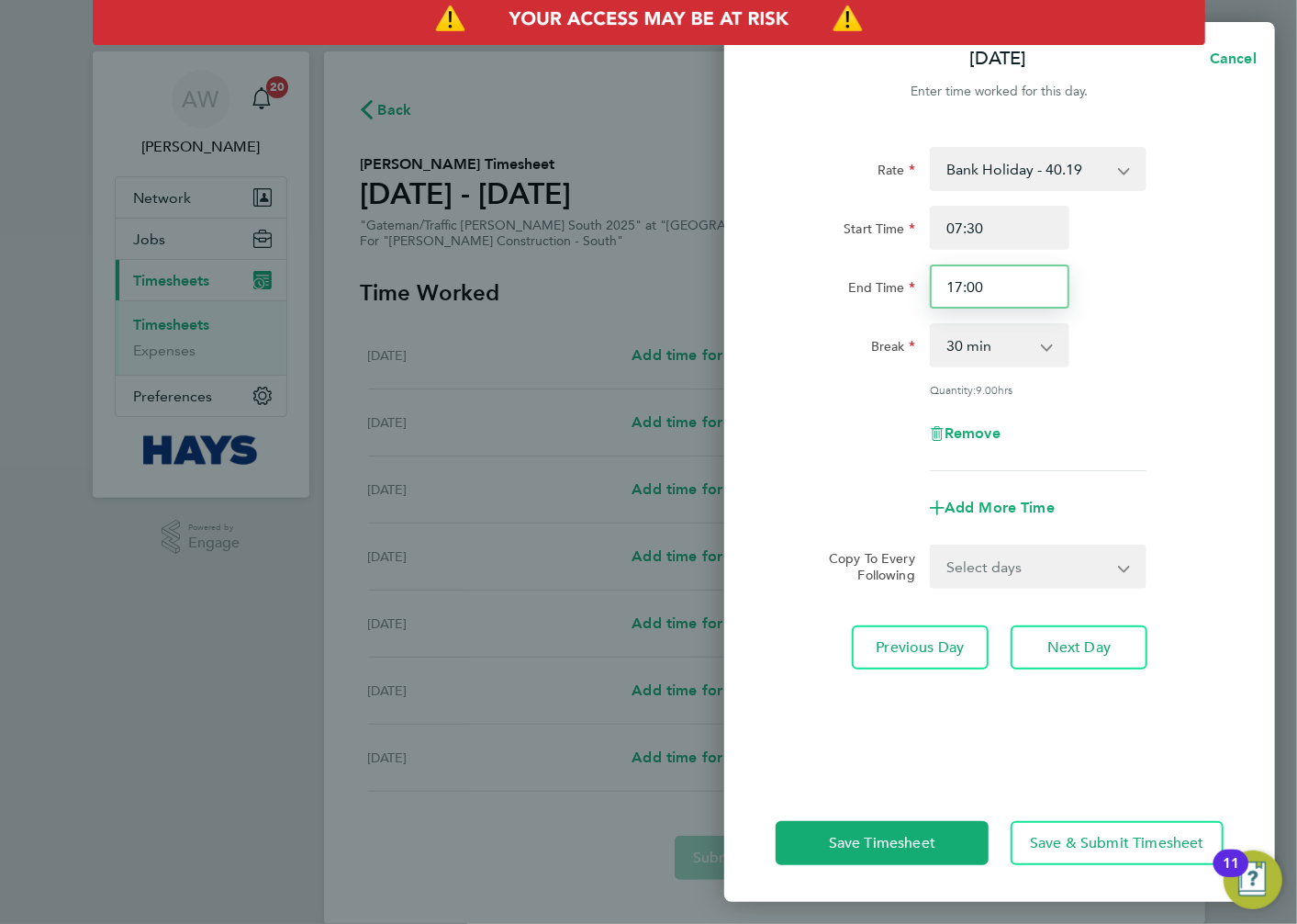
click at [1021, 286] on input "17:00" at bounding box center [1000, 286] width 139 height 44
drag, startPoint x: 1023, startPoint y: 225, endPoint x: 847, endPoint y: 226, distance: 176.0
click at [845, 226] on div "Start Time 07:30" at bounding box center [1000, 228] width 463 height 44
click at [1102, 274] on div "End Time 17:00" at bounding box center [1000, 286] width 463 height 44
click at [1225, 71] on button "Cancel" at bounding box center [1228, 59] width 94 height 37
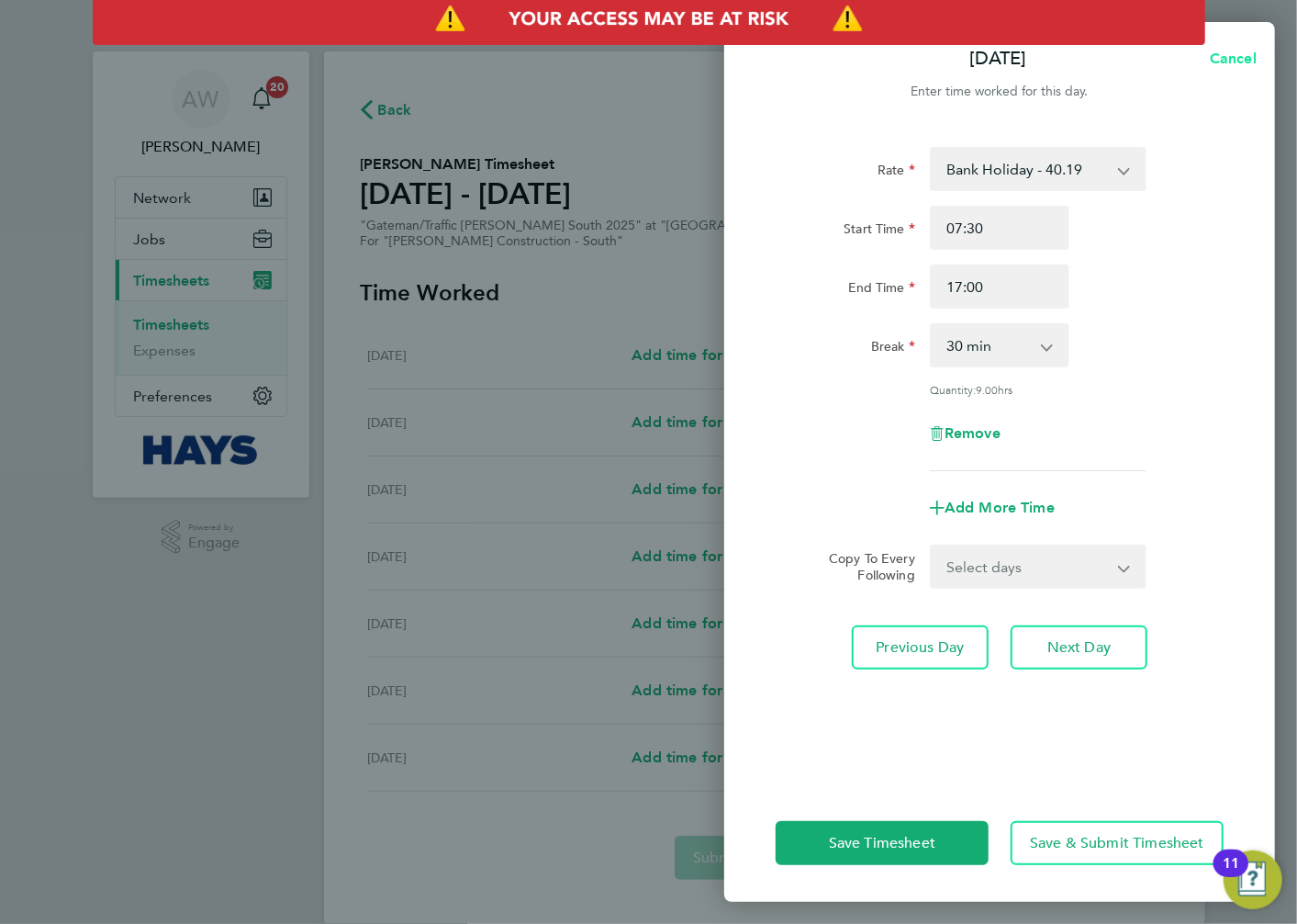
select select "30"
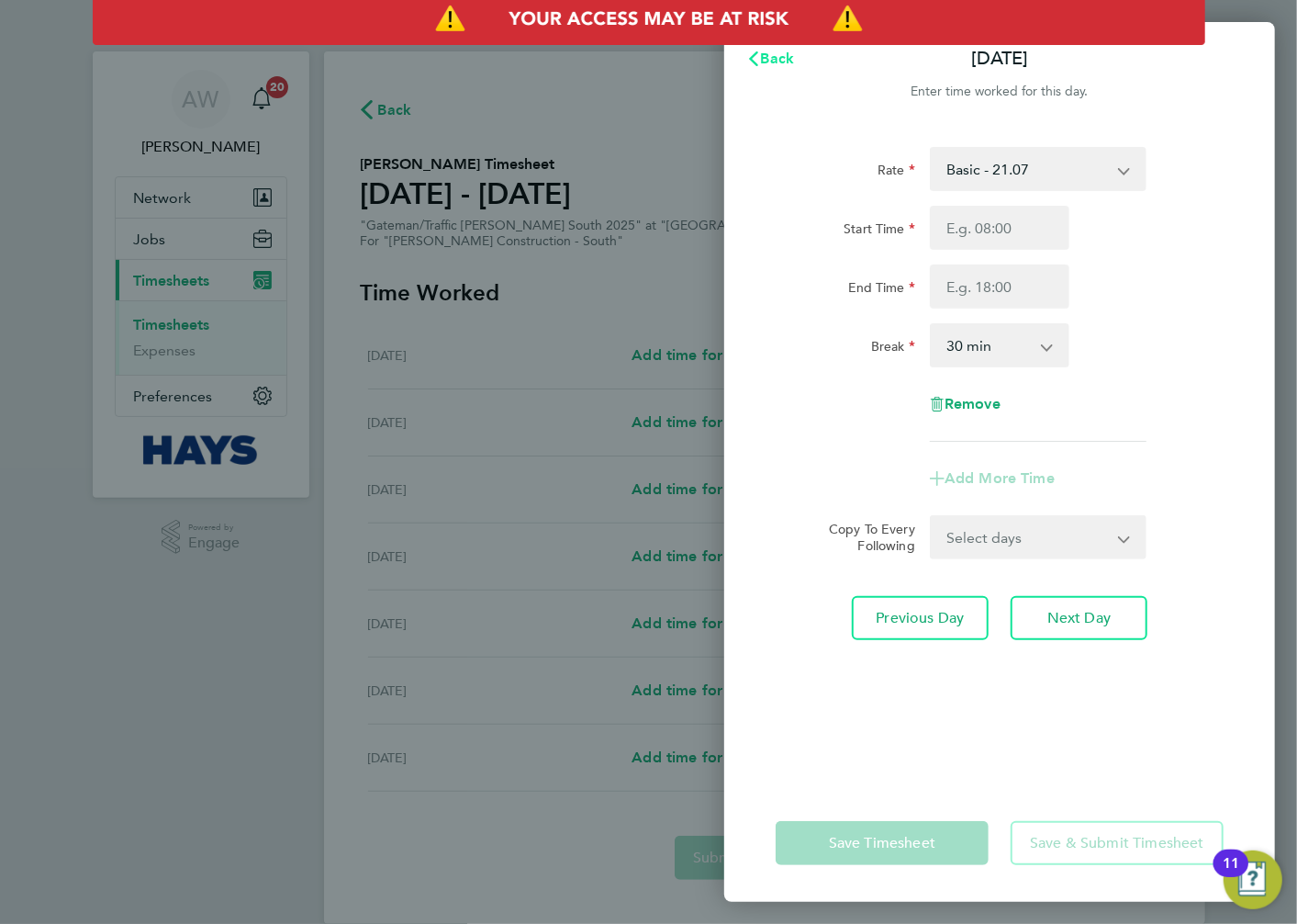
click at [796, 56] on button "Back" at bounding box center [770, 59] width 85 height 37
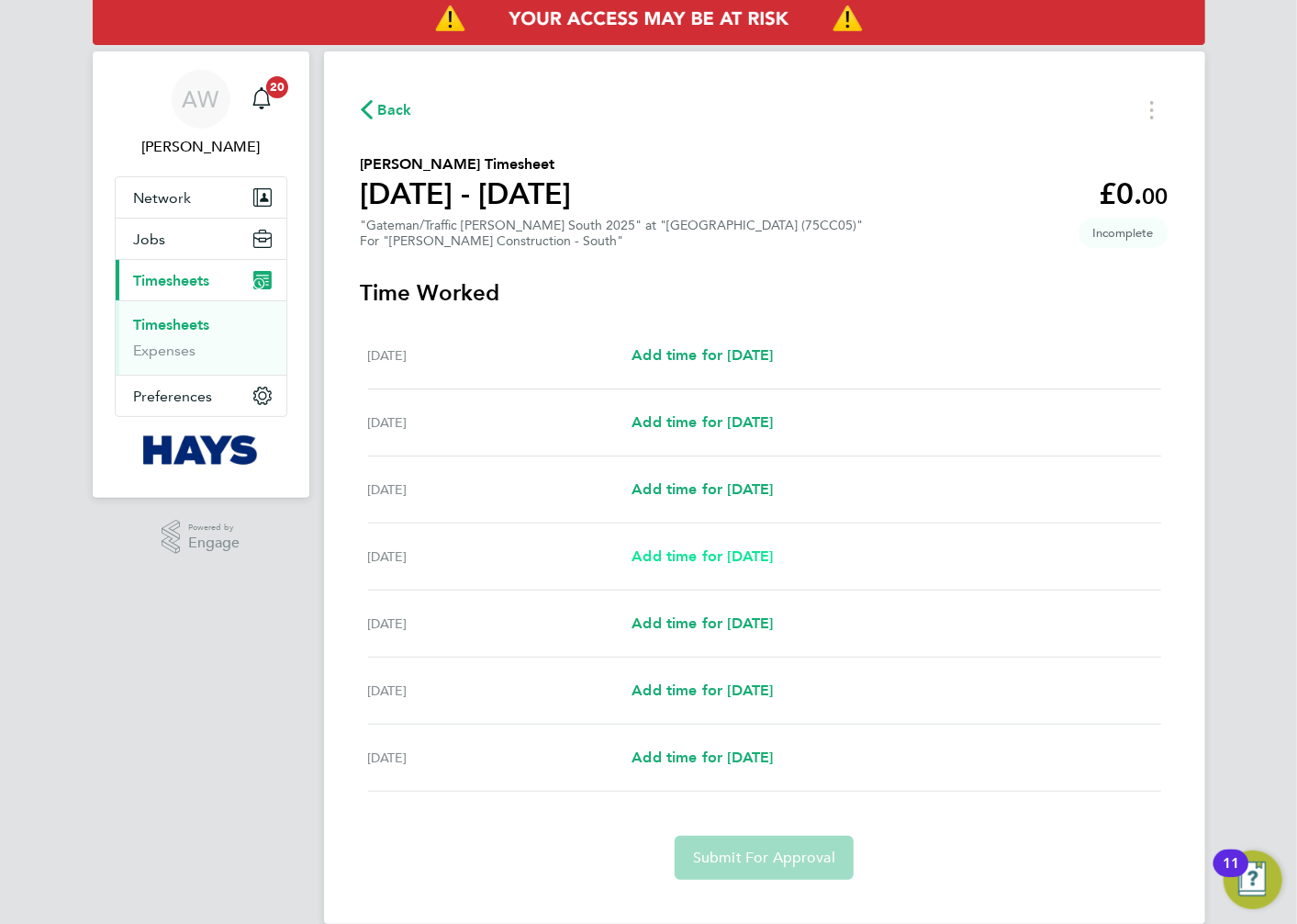
click at [702, 549] on span "Add time for [DATE]" at bounding box center [702, 555] width 141 height 18
select select "30"
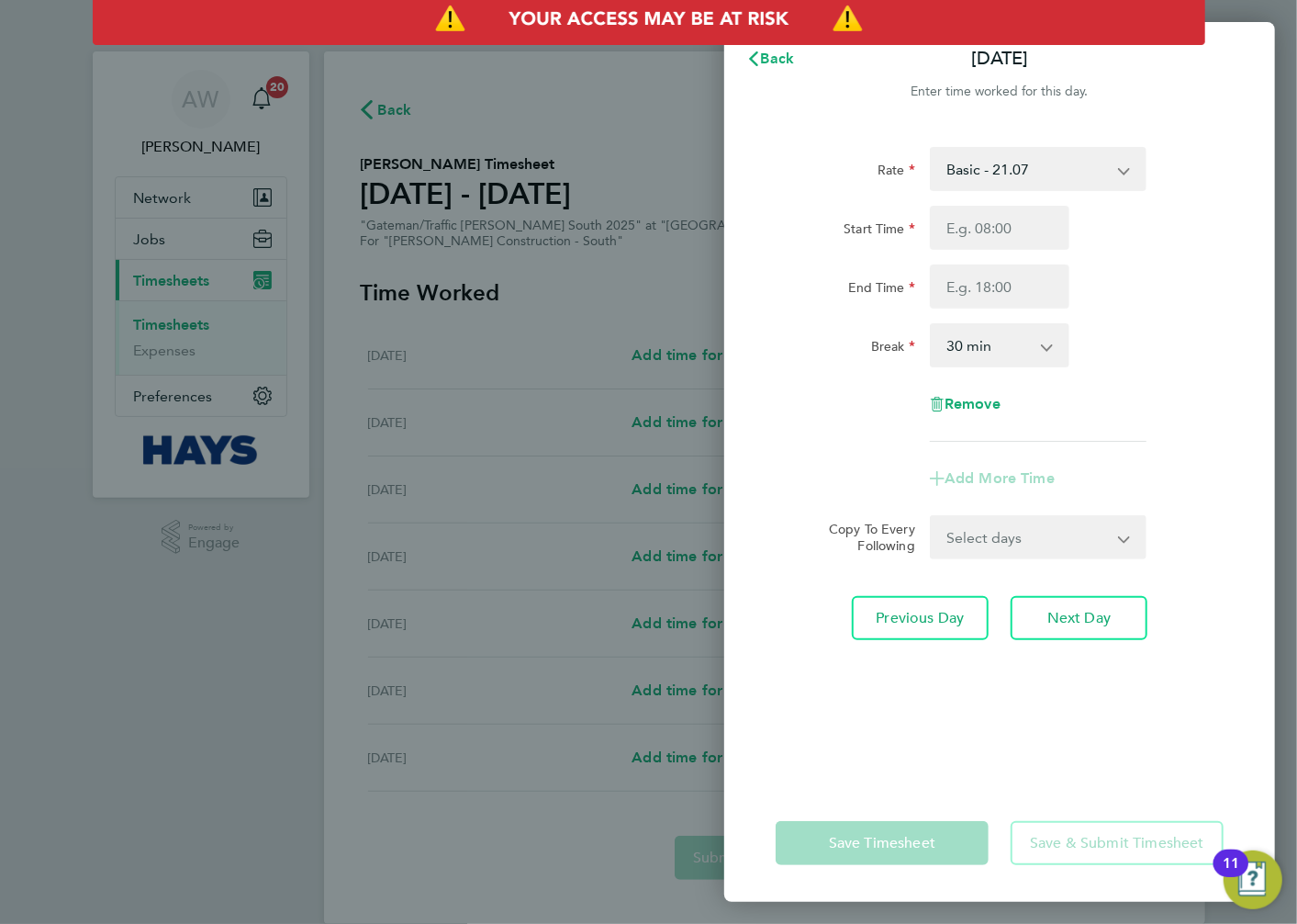
click at [1022, 163] on select "Basic - 21.07 Weekday OT 45h+ - 30.50 Sat first 4h - 30.50 Sat after 4h - 40.19…" at bounding box center [1027, 169] width 191 height 41
drag, startPoint x: 1152, startPoint y: 225, endPoint x: 1141, endPoint y: 223, distance: 11.2
click at [1142, 224] on div "Start Time" at bounding box center [1000, 228] width 463 height 44
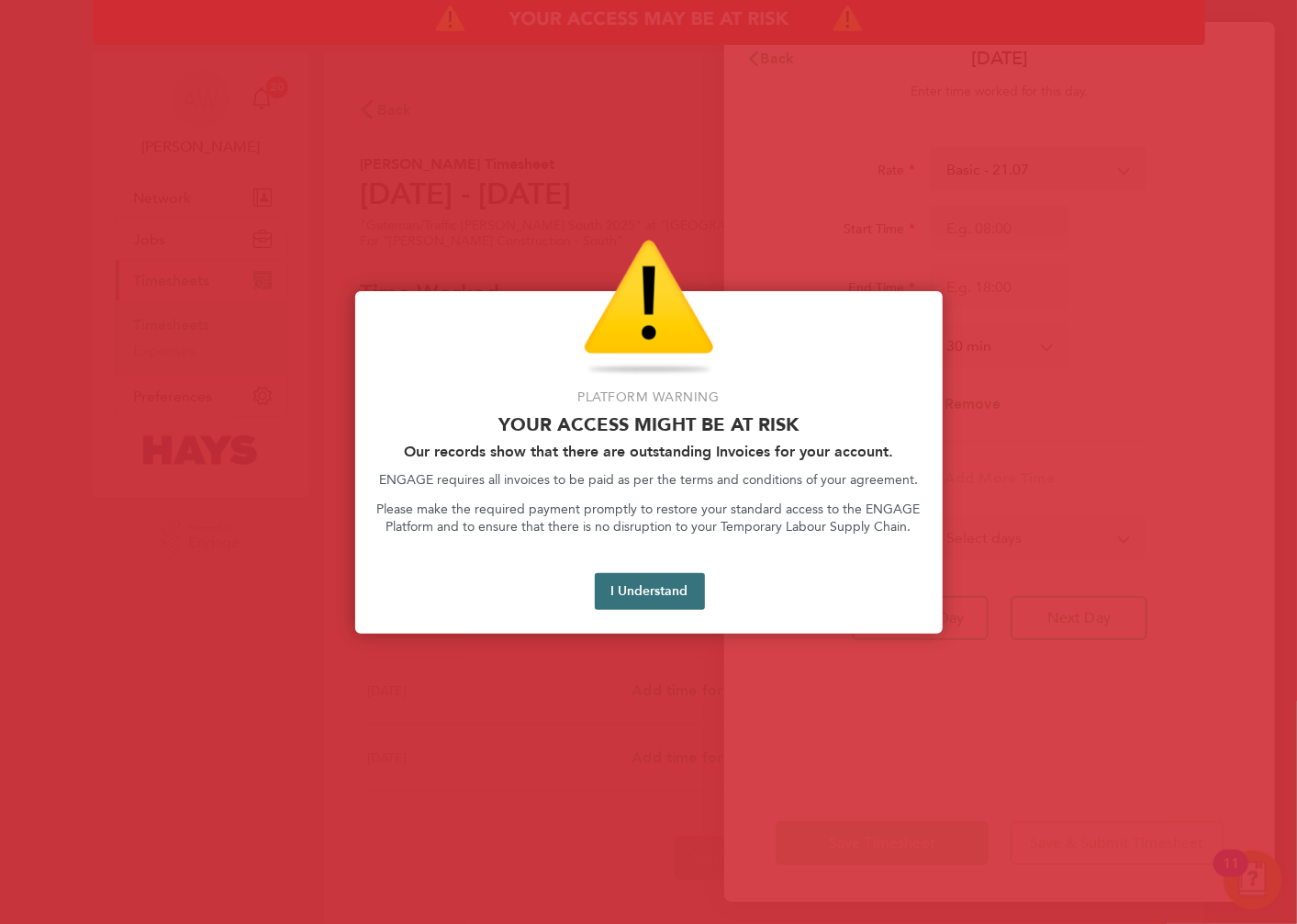
click at [639, 594] on button "I Understand" at bounding box center [649, 591] width 110 height 37
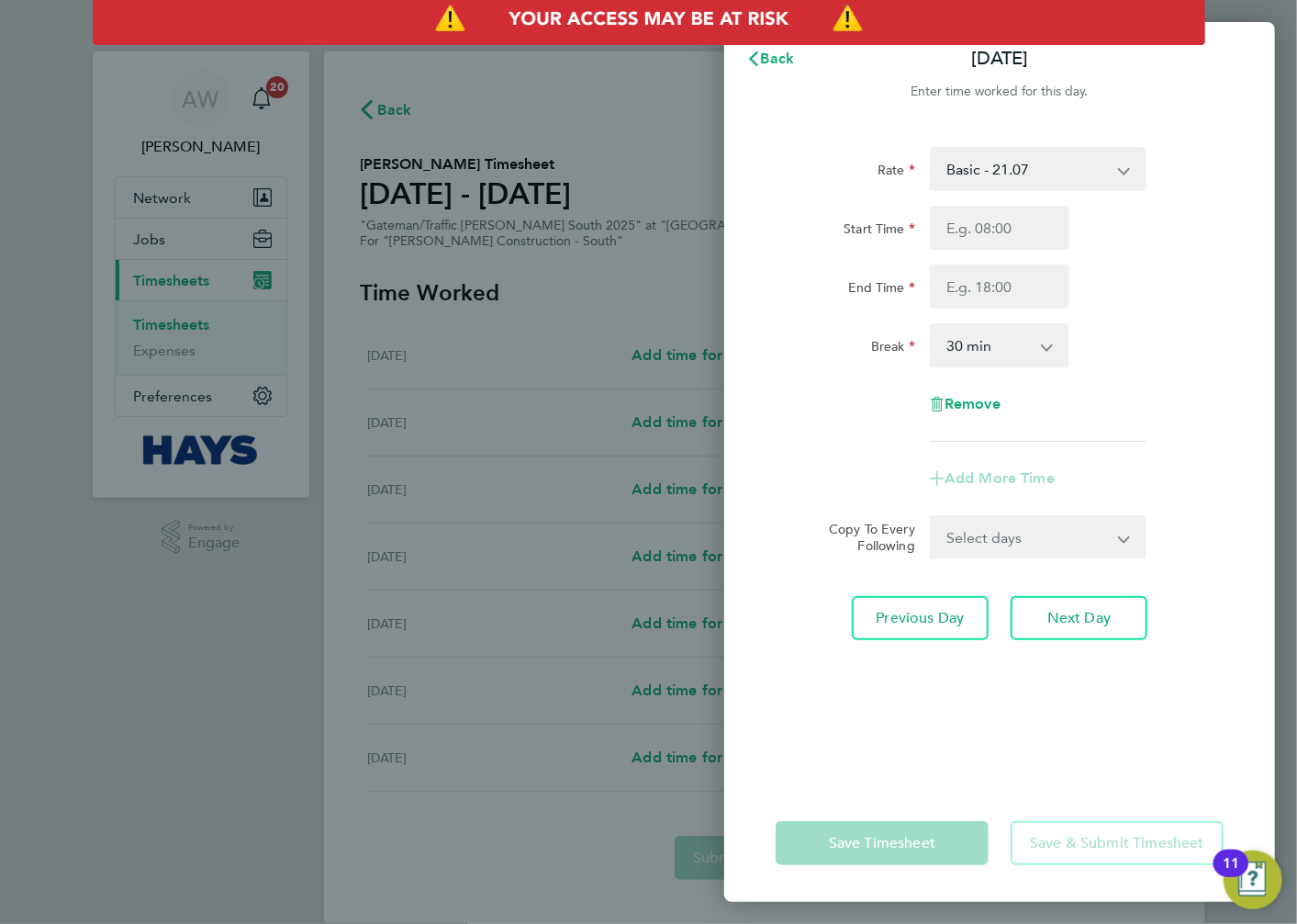
click at [507, 287] on div "Back [DATE] Enter time worked for this day. Rate Basic - 21.07 Weekday OT 45h+ …" at bounding box center [648, 462] width 1297 height 924
click at [499, 85] on div "Back [DATE] Enter time worked for this day. Rate Basic - 21.07 Weekday OT 45h+ …" at bounding box center [648, 462] width 1297 height 924
click at [791, 48] on button "Back" at bounding box center [770, 59] width 85 height 37
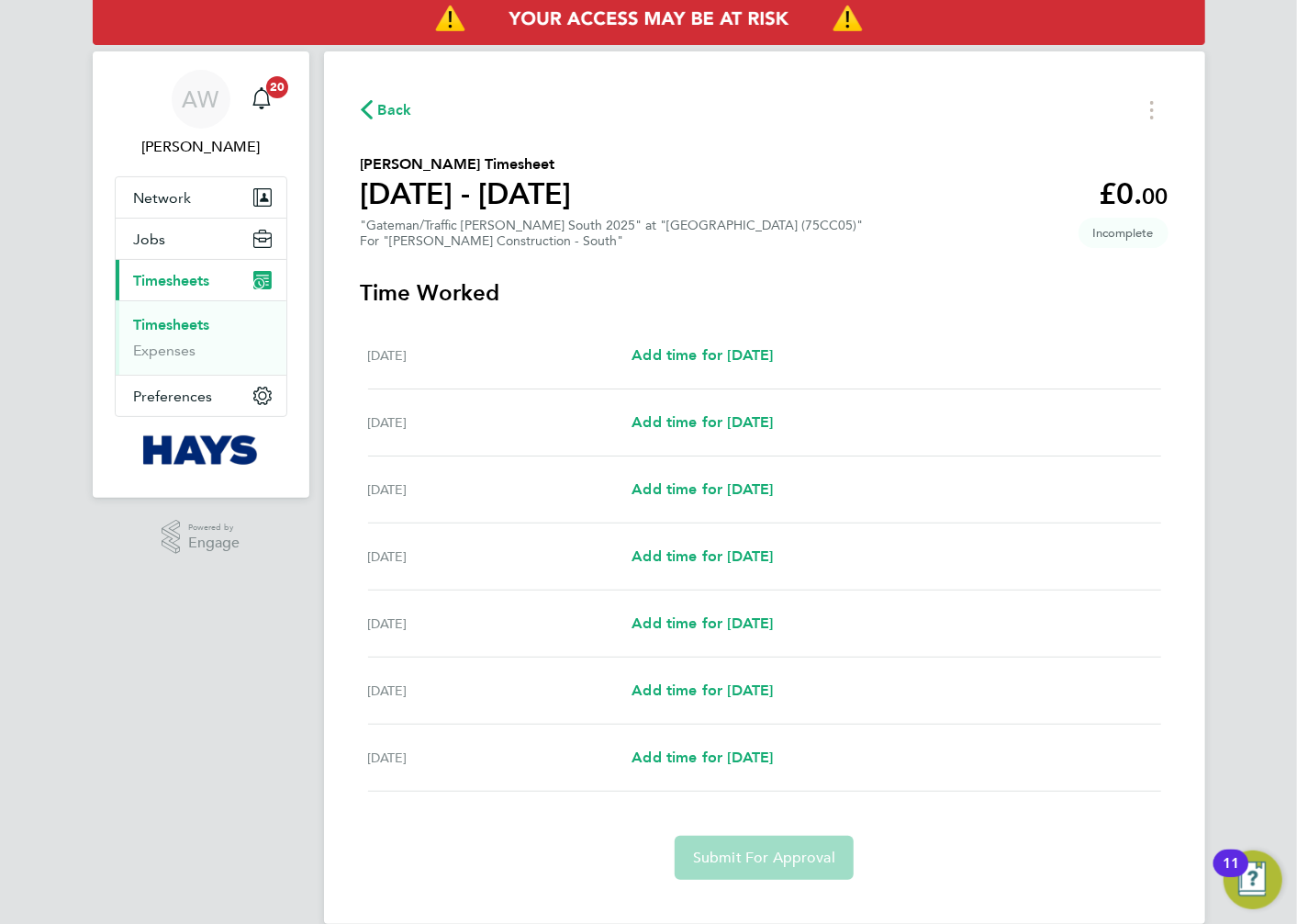
click at [195, 323] on link "Timesheets" at bounding box center [172, 324] width 76 height 18
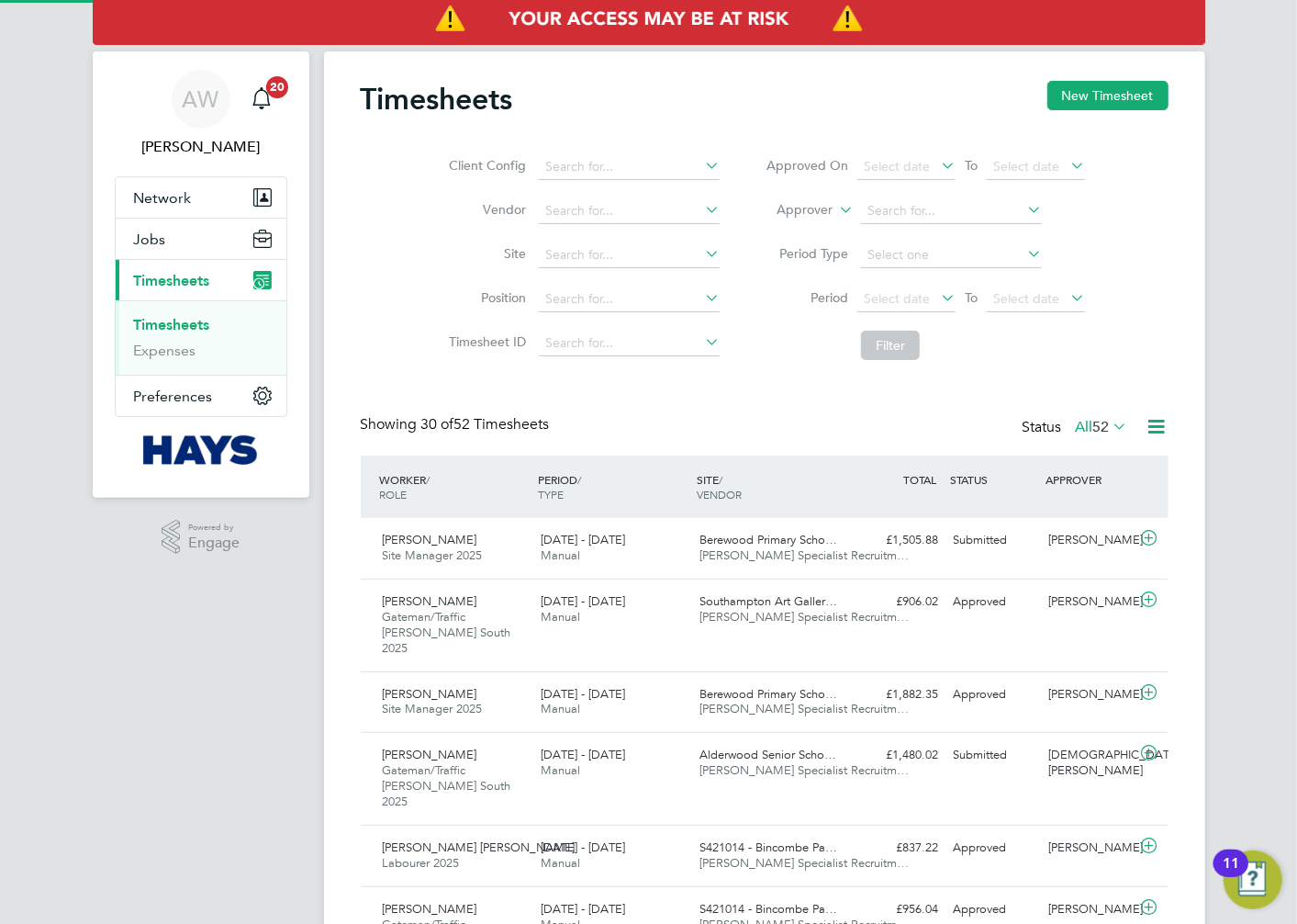
scroll to position [46, 160]
click at [830, 207] on label "Approver" at bounding box center [791, 211] width 82 height 18
click at [1107, 97] on button "New Timesheet" at bounding box center [1108, 95] width 121 height 30
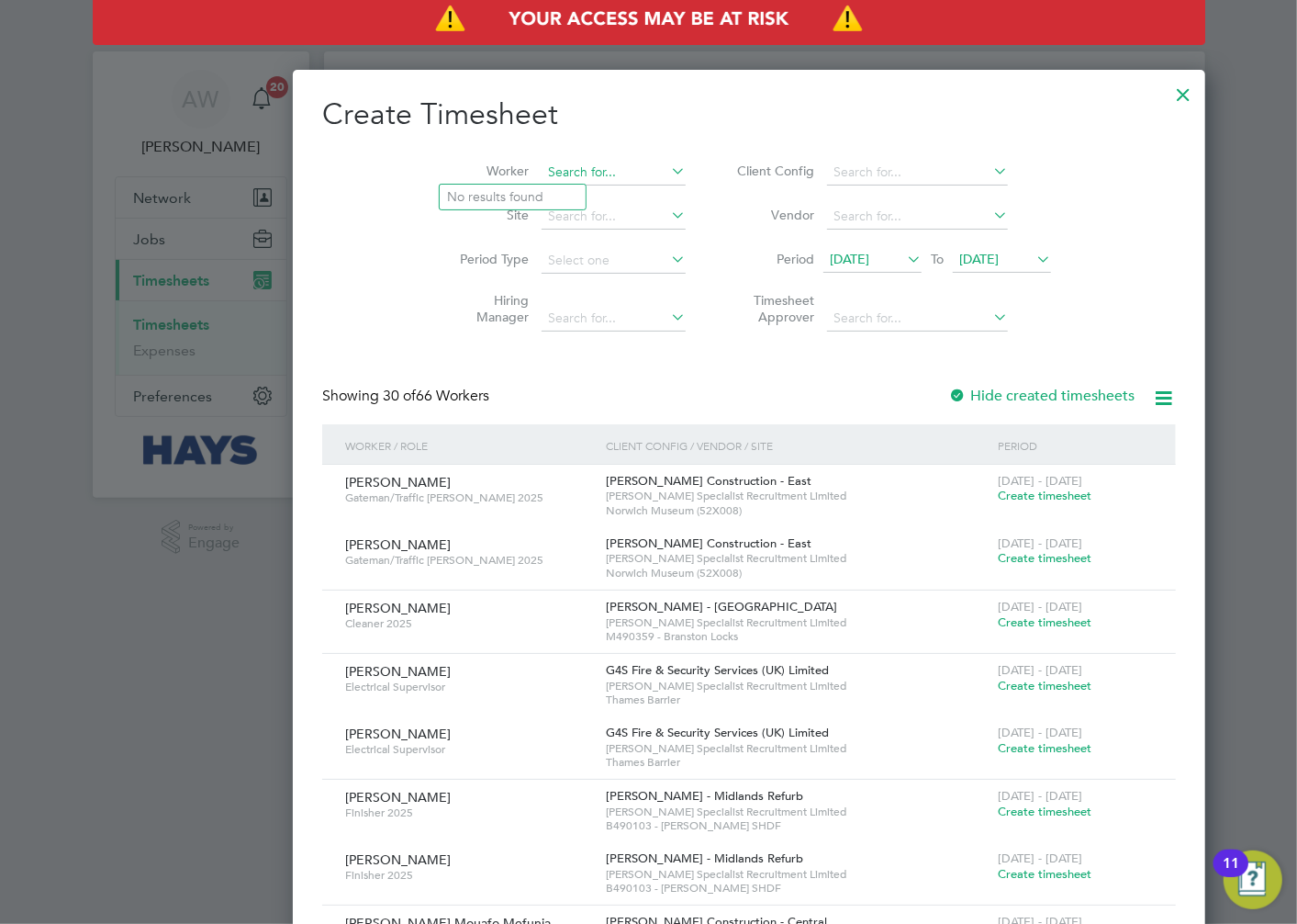
click at [541, 170] on input at bounding box center [613, 173] width 144 height 26
click at [557, 226] on b "[PERSON_NAME]" at bounding box center [610, 223] width 106 height 16
type input "[PERSON_NAME]"
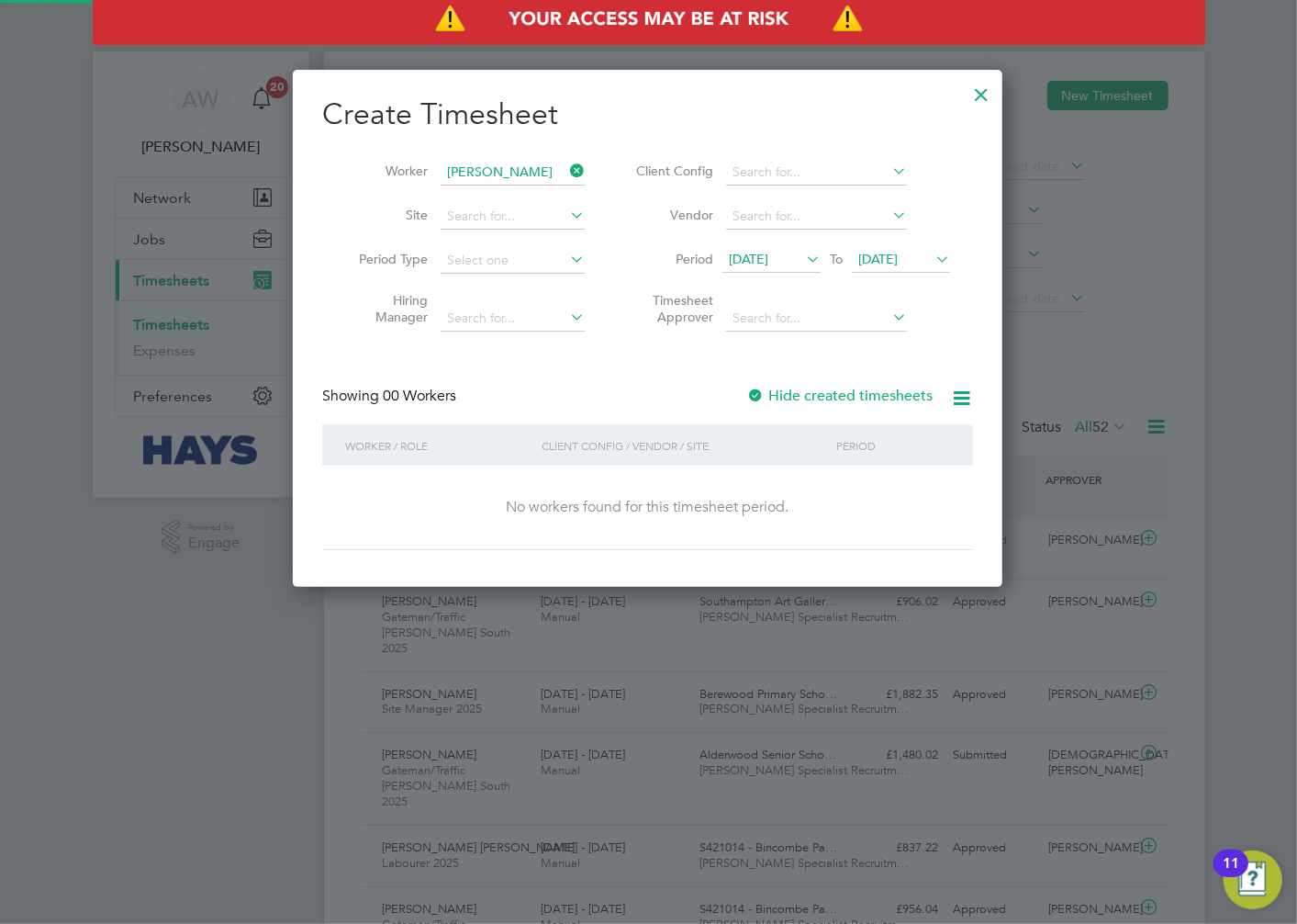
click at [932, 249] on icon at bounding box center [932, 259] width 0 height 26
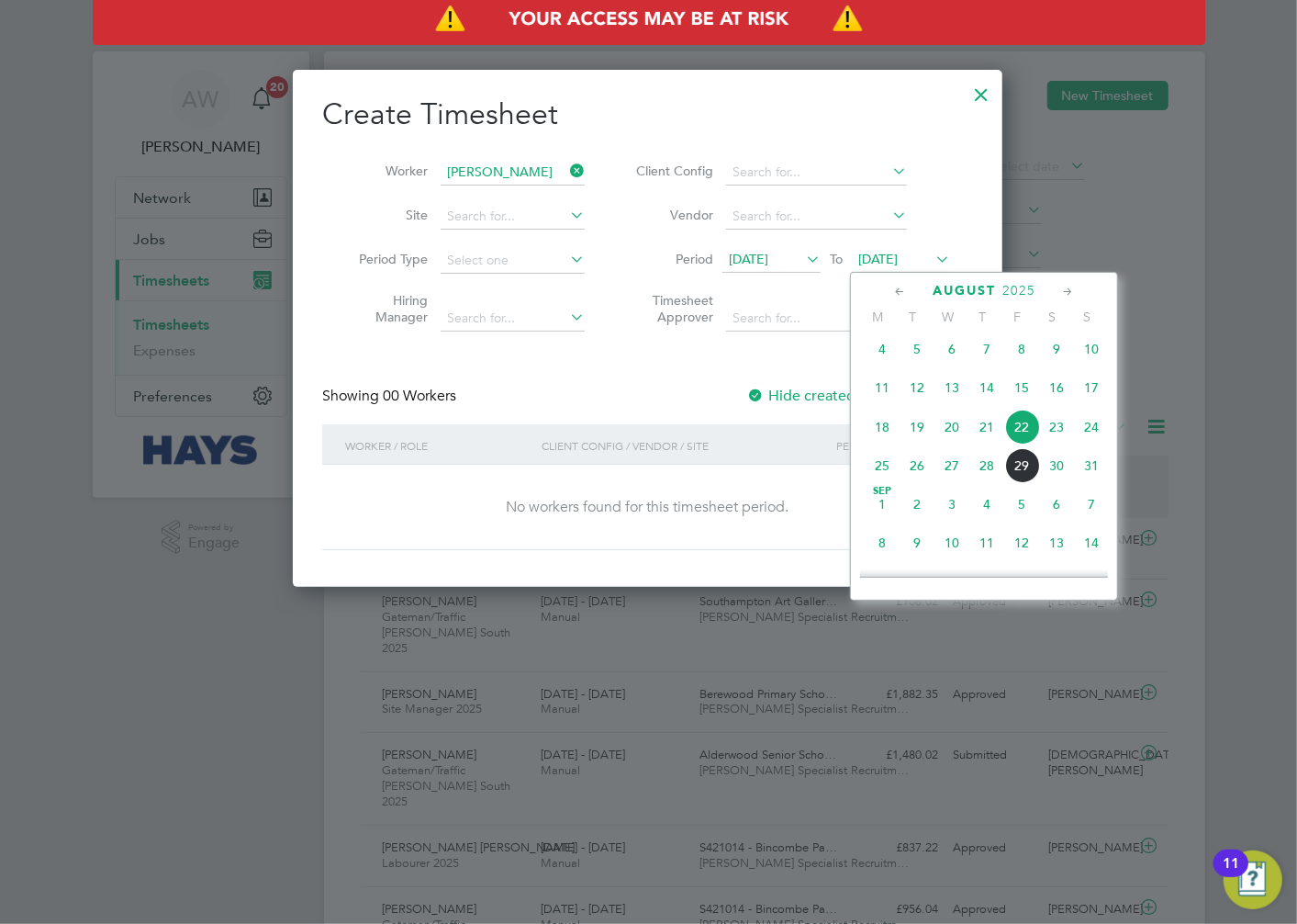
click at [1022, 473] on span "29" at bounding box center [1022, 466] width 35 height 35
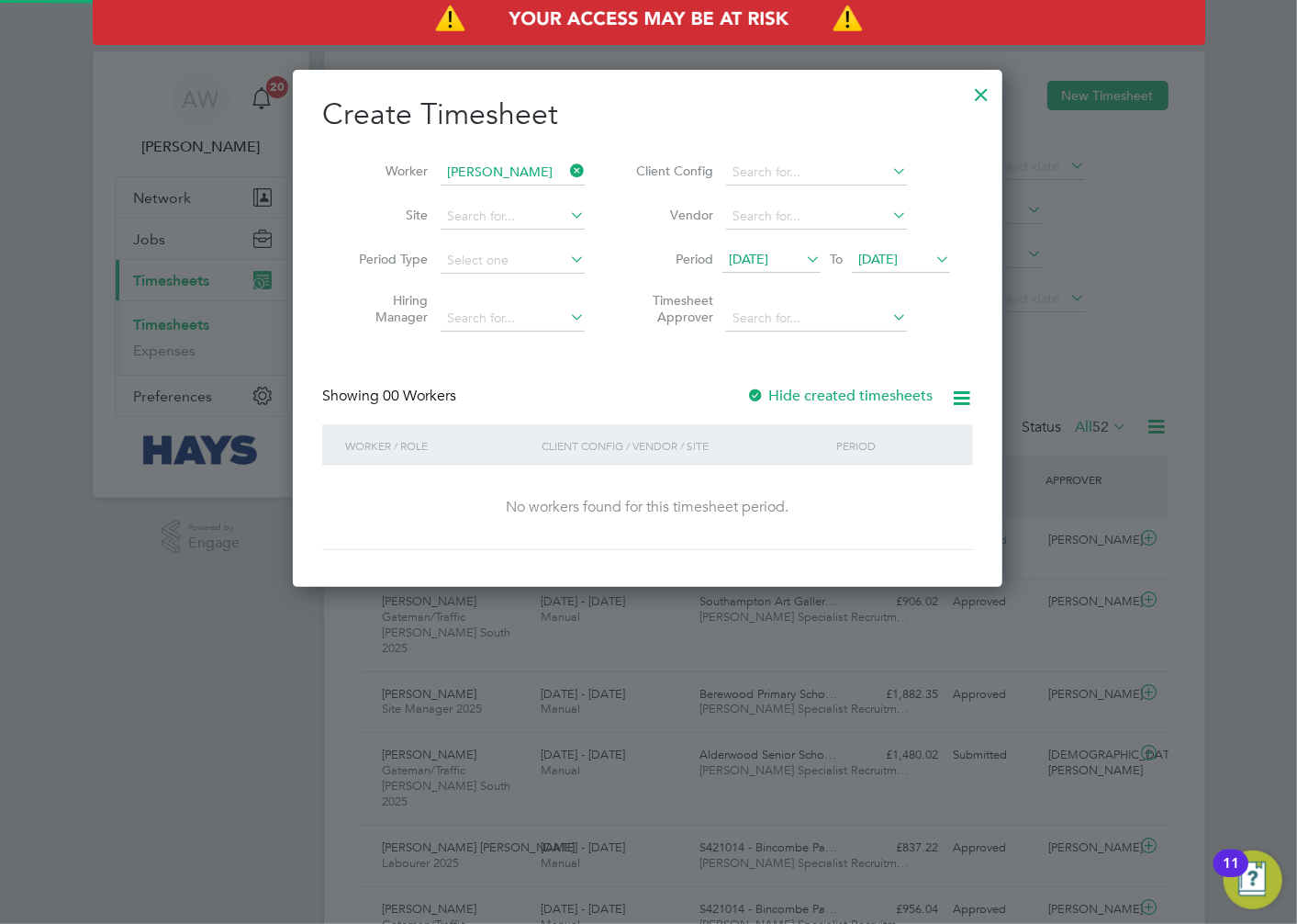
click at [769, 258] on span "[DATE]" at bounding box center [748, 259] width 40 height 17
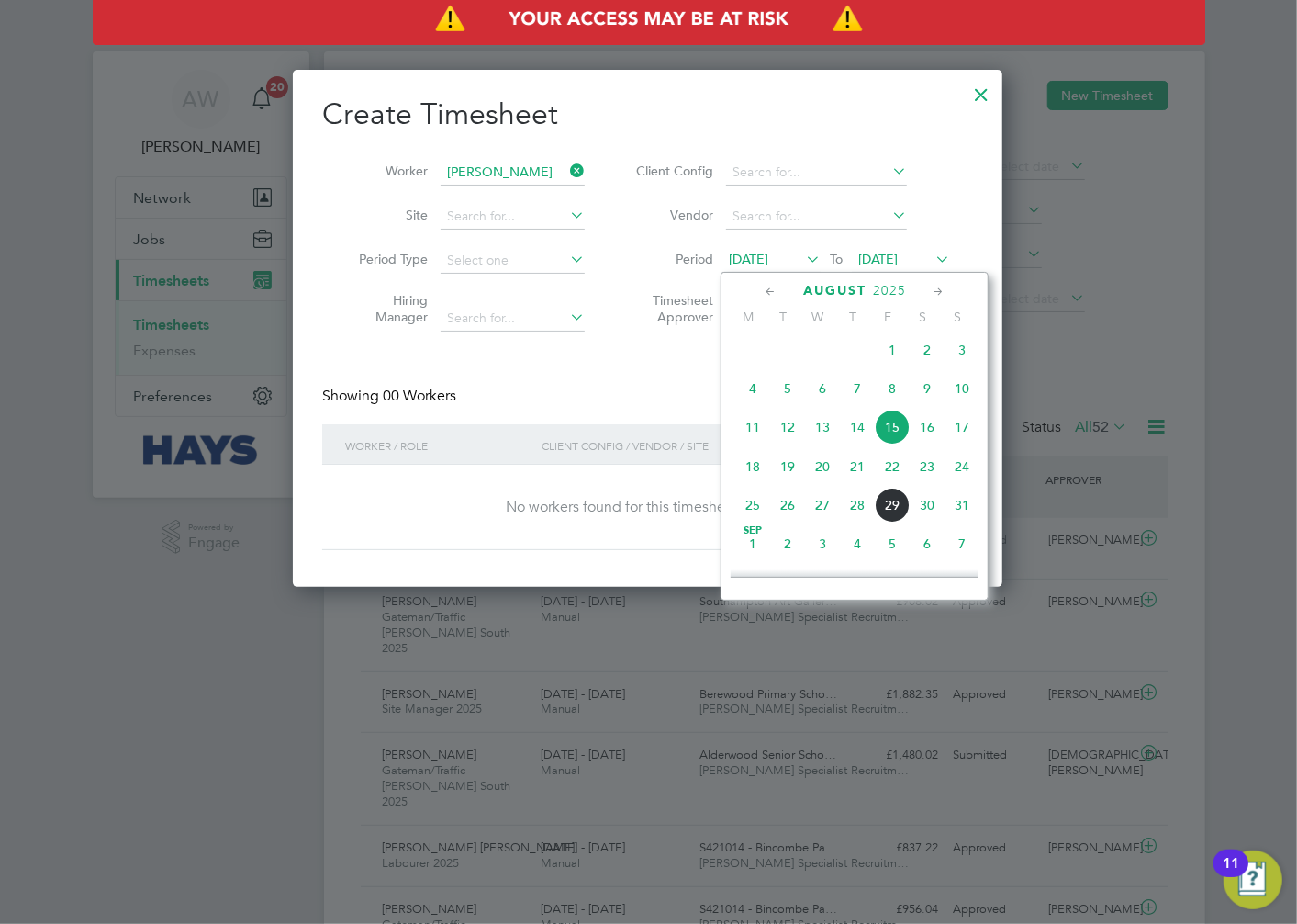
click at [929, 395] on span "9" at bounding box center [927, 389] width 35 height 35
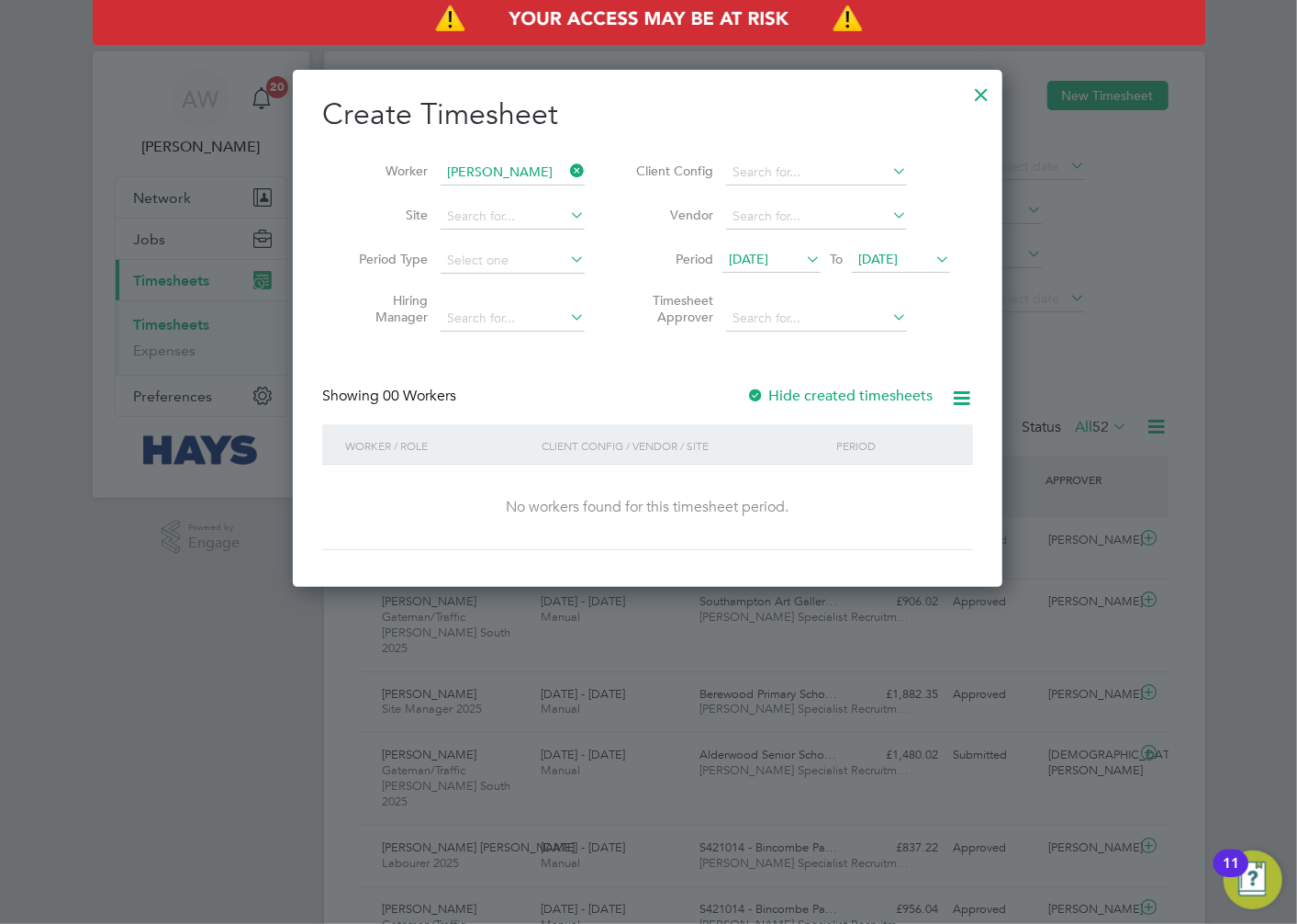
click at [755, 391] on div at bounding box center [756, 396] width 18 height 18
click at [891, 255] on span "[DATE]" at bounding box center [878, 259] width 40 height 17
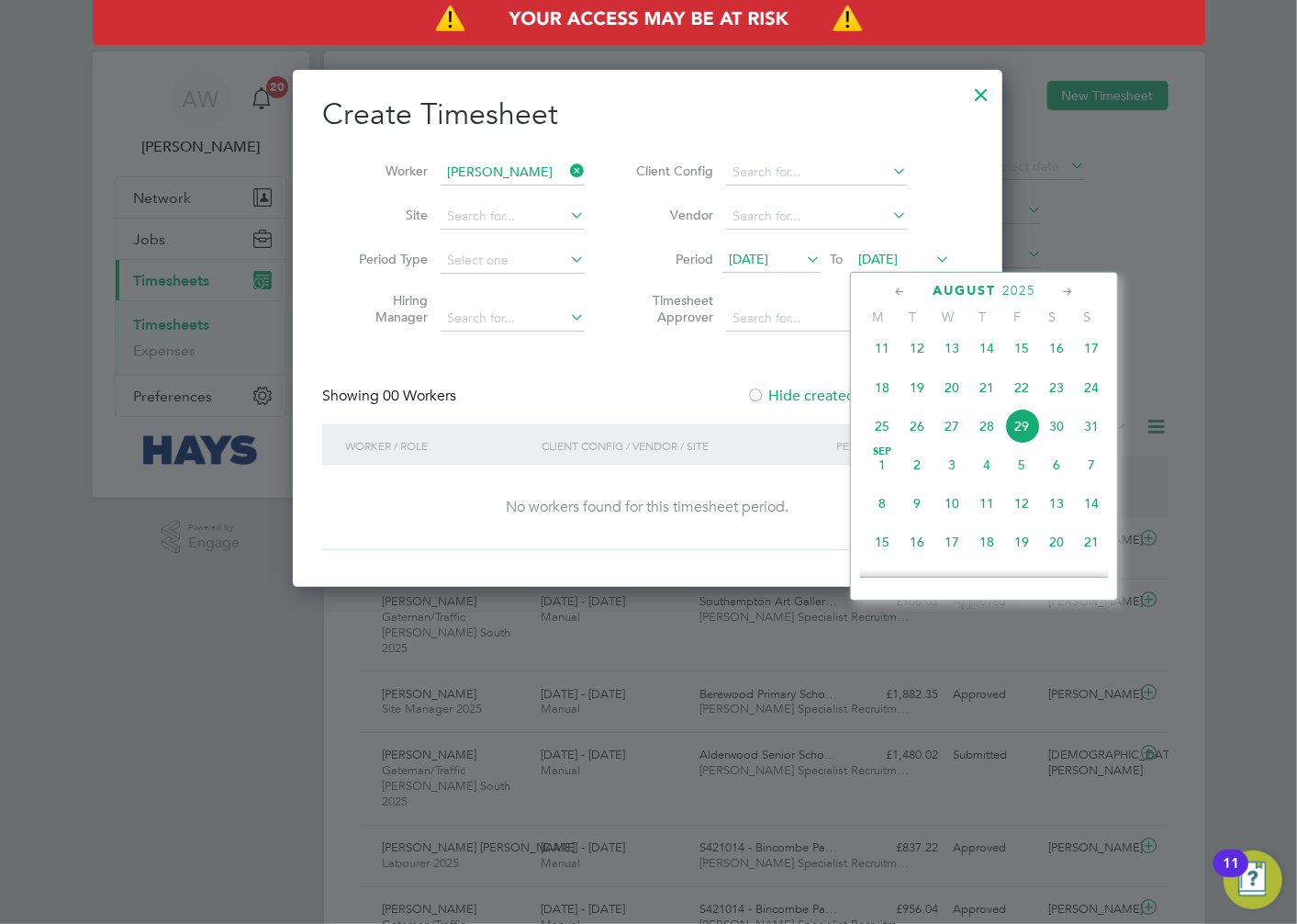
click at [1020, 444] on span "29" at bounding box center [1022, 426] width 35 height 35
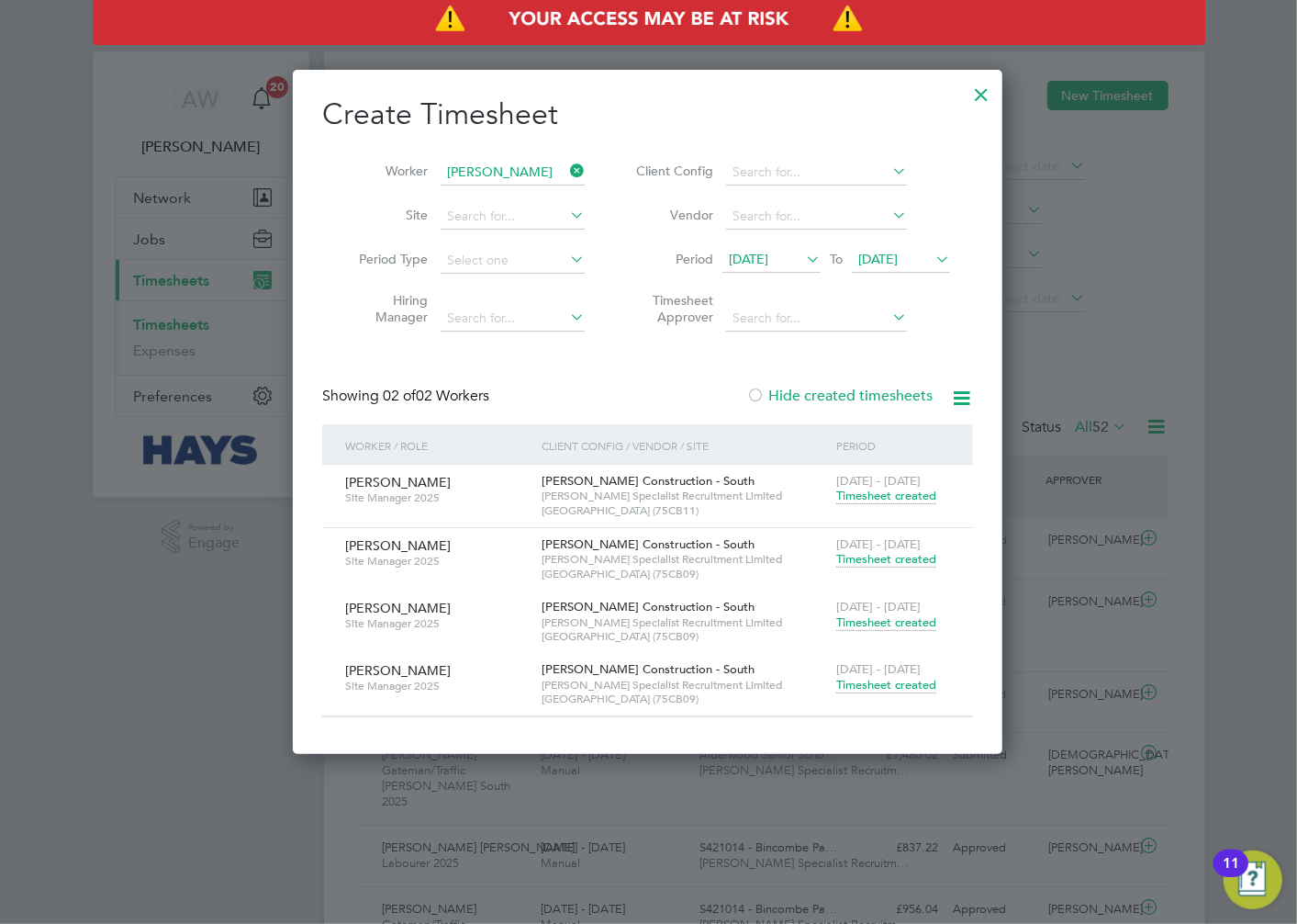
click at [900, 558] on span "Timesheet created" at bounding box center [886, 559] width 100 height 17
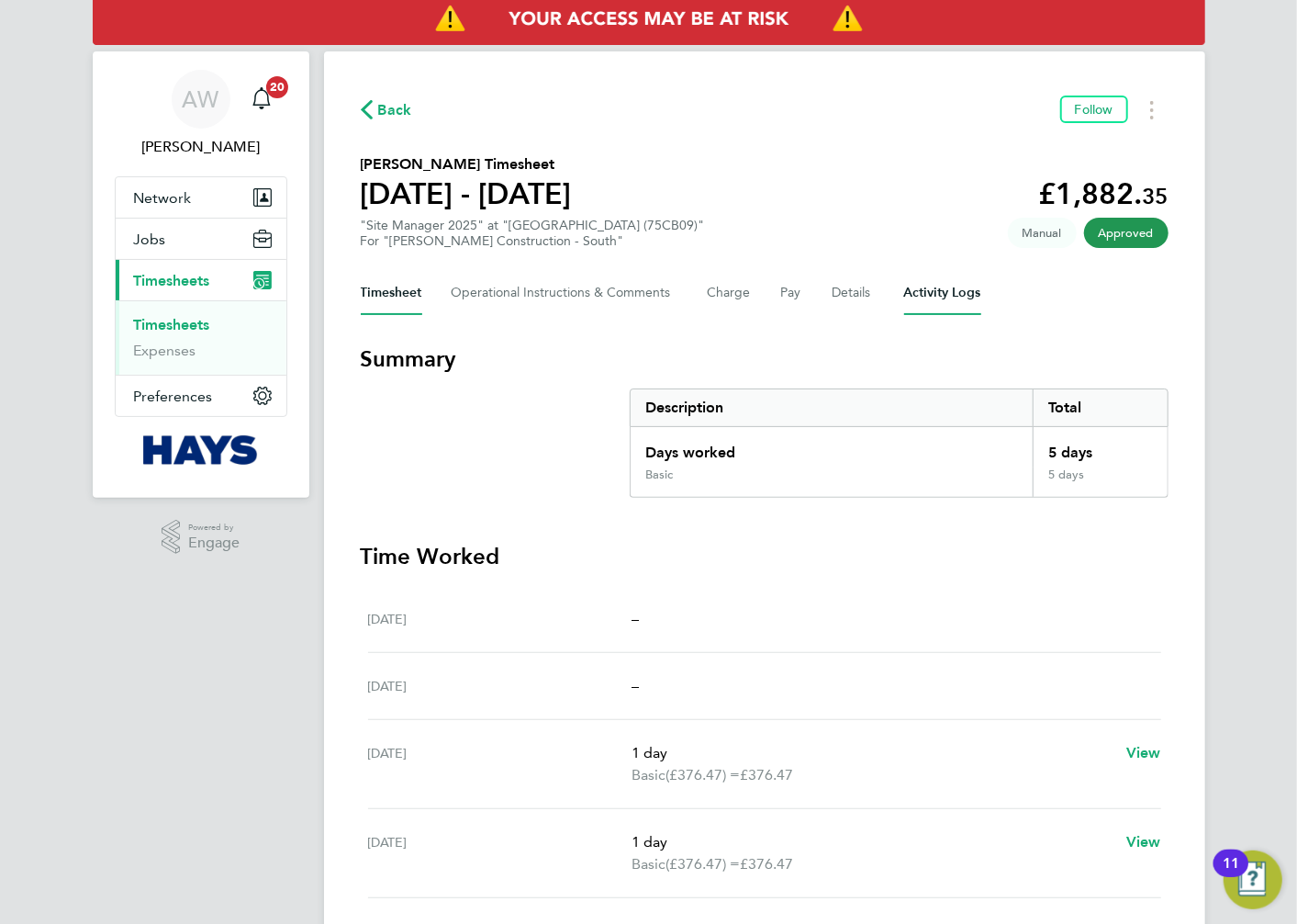
click at [919, 289] on Logs-tab "Activity Logs" at bounding box center [942, 293] width 77 height 44
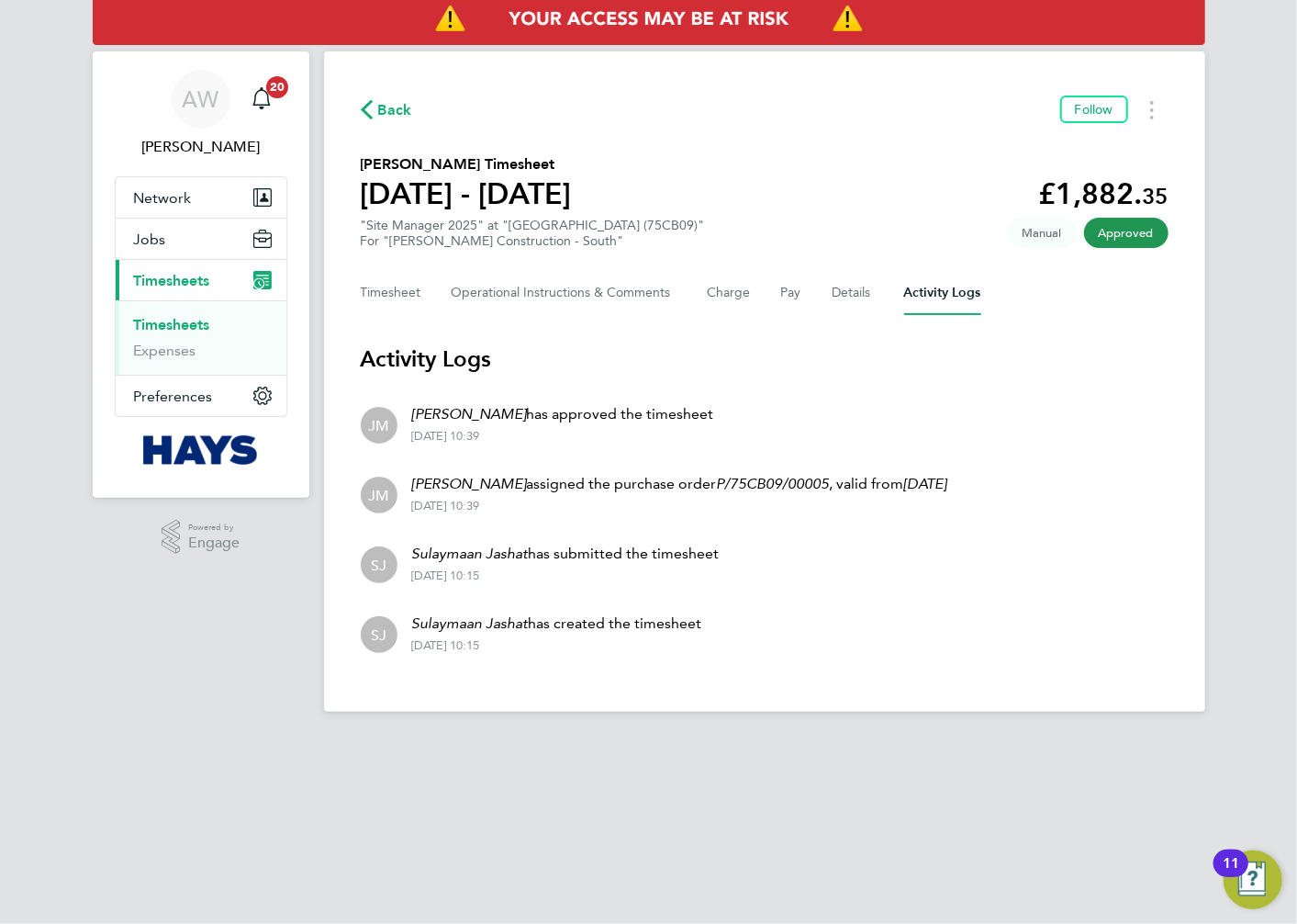
click at [791, 737] on app-footer at bounding box center [765, 726] width 881 height 30
click at [390, 106] on span "Back" at bounding box center [394, 110] width 34 height 22
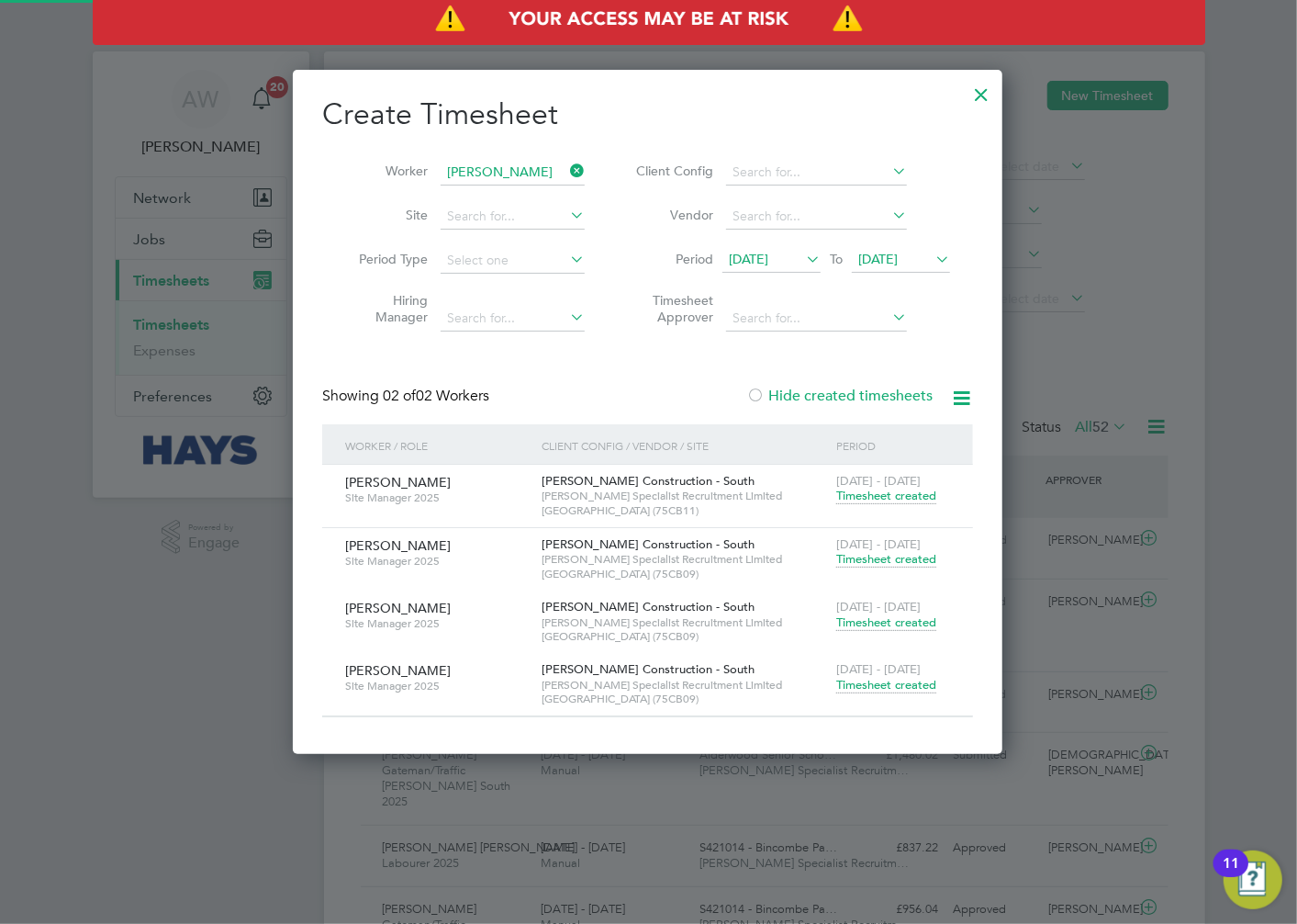
scroll to position [46, 160]
click at [840, 625] on span "Timesheet created" at bounding box center [886, 623] width 100 height 17
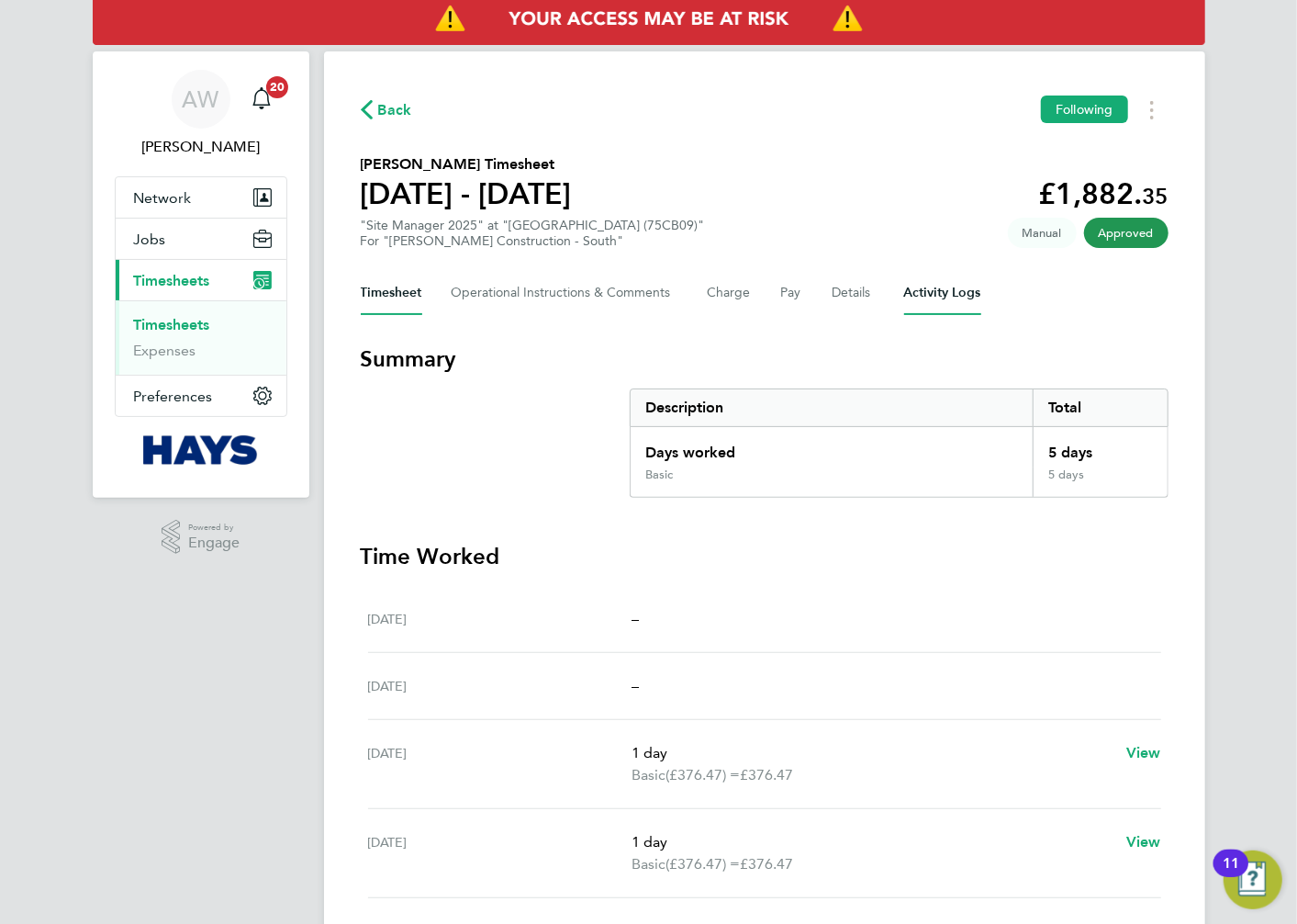
click at [940, 305] on Logs-tab "Activity Logs" at bounding box center [942, 293] width 77 height 44
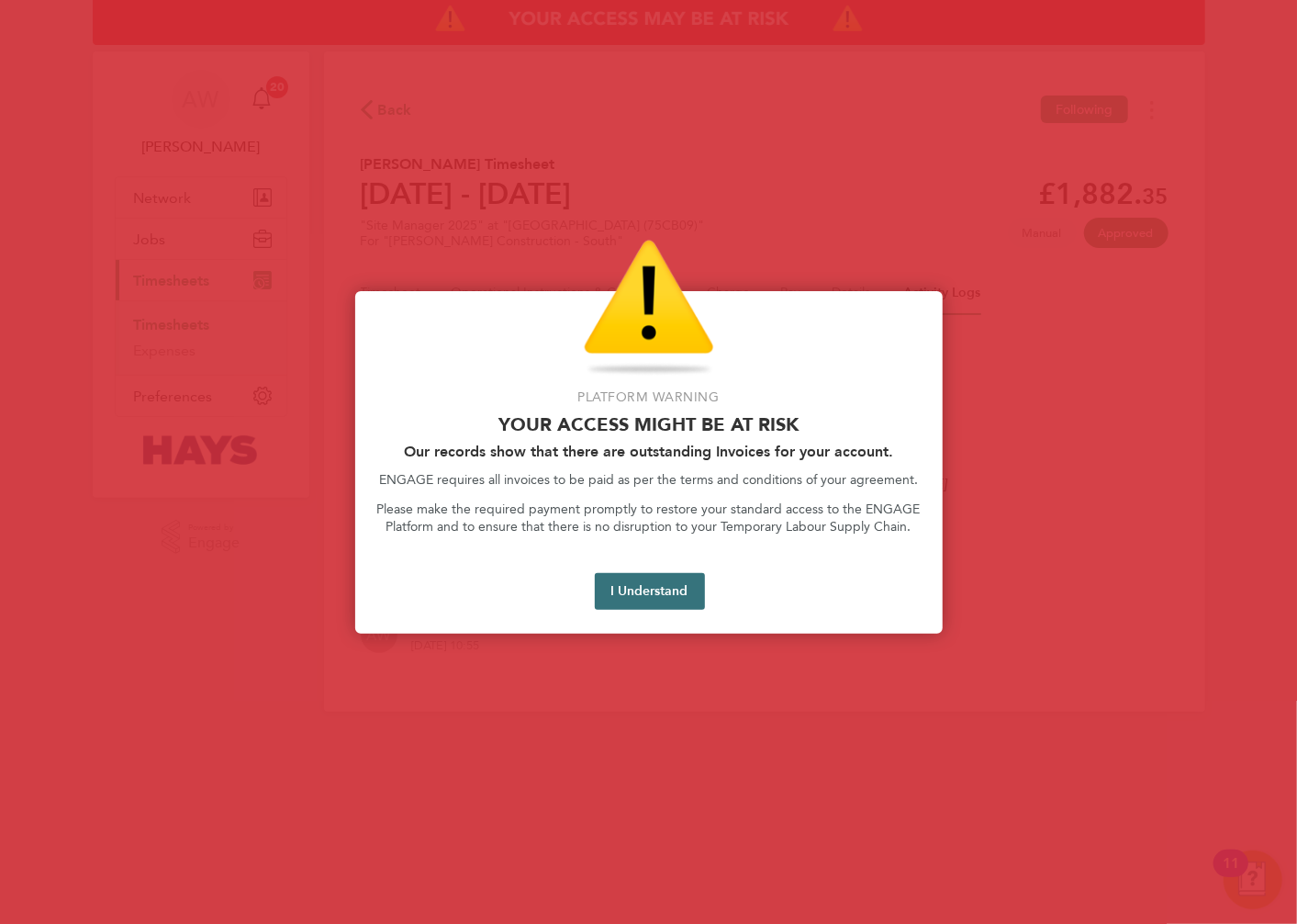
click at [641, 599] on button "I Understand" at bounding box center [649, 591] width 110 height 37
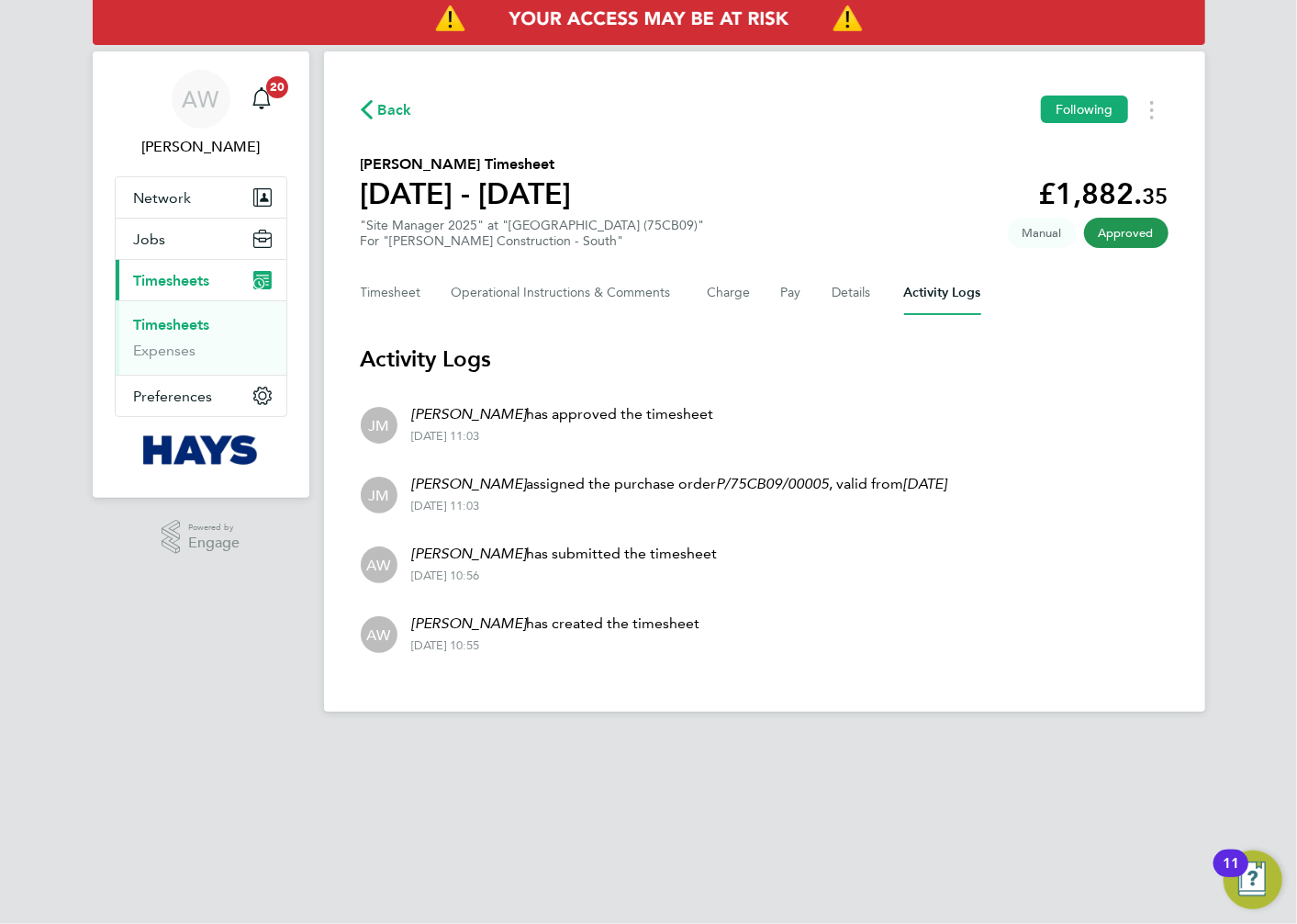
click at [190, 331] on link "Timesheets" at bounding box center [172, 324] width 76 height 18
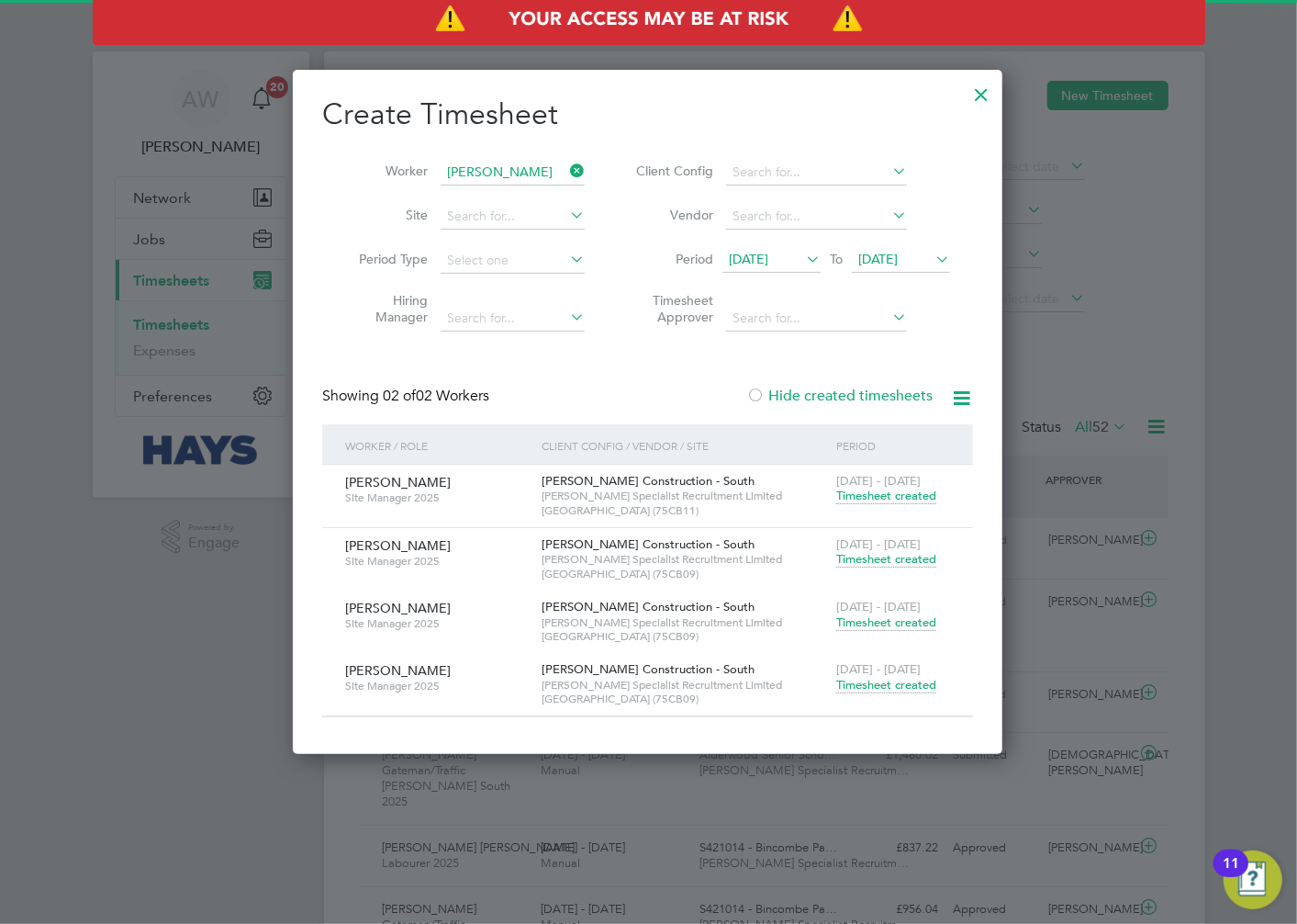
scroll to position [46, 160]
click at [566, 171] on icon at bounding box center [566, 171] width 0 height 26
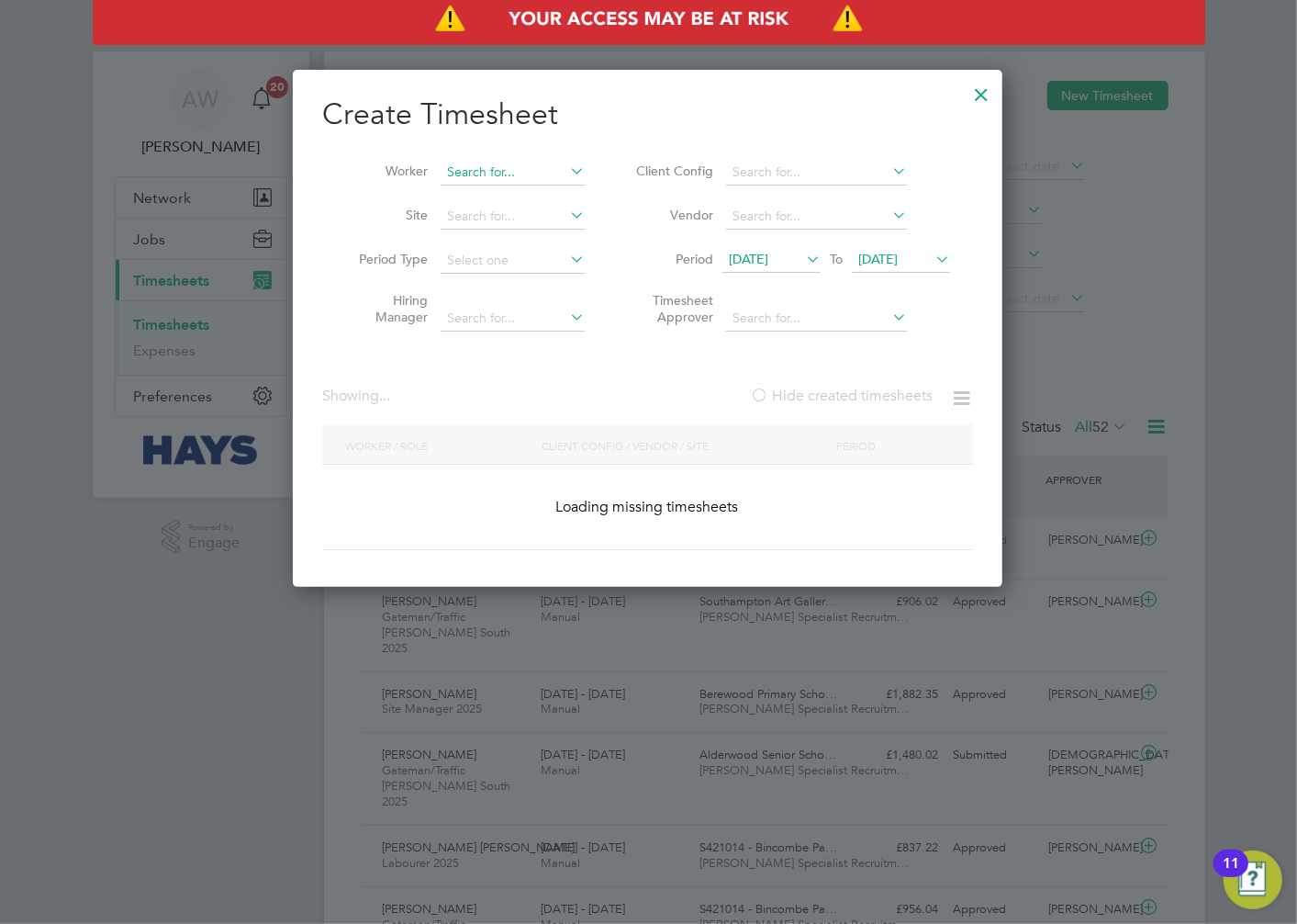
click at [544, 168] on input at bounding box center [513, 173] width 144 height 26
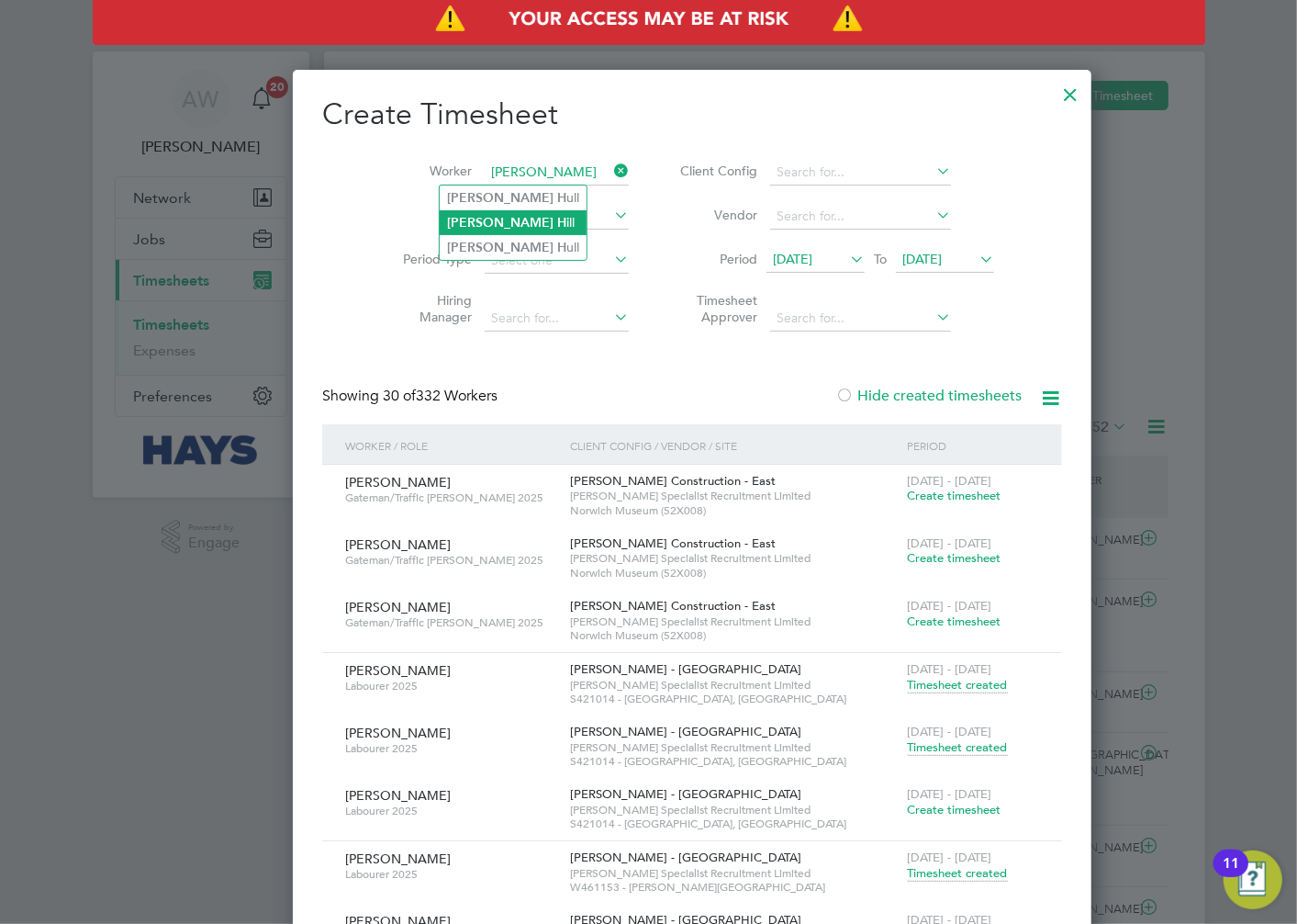
click at [557, 215] on b "H" at bounding box center [562, 223] width 9 height 16
type input "[PERSON_NAME]"
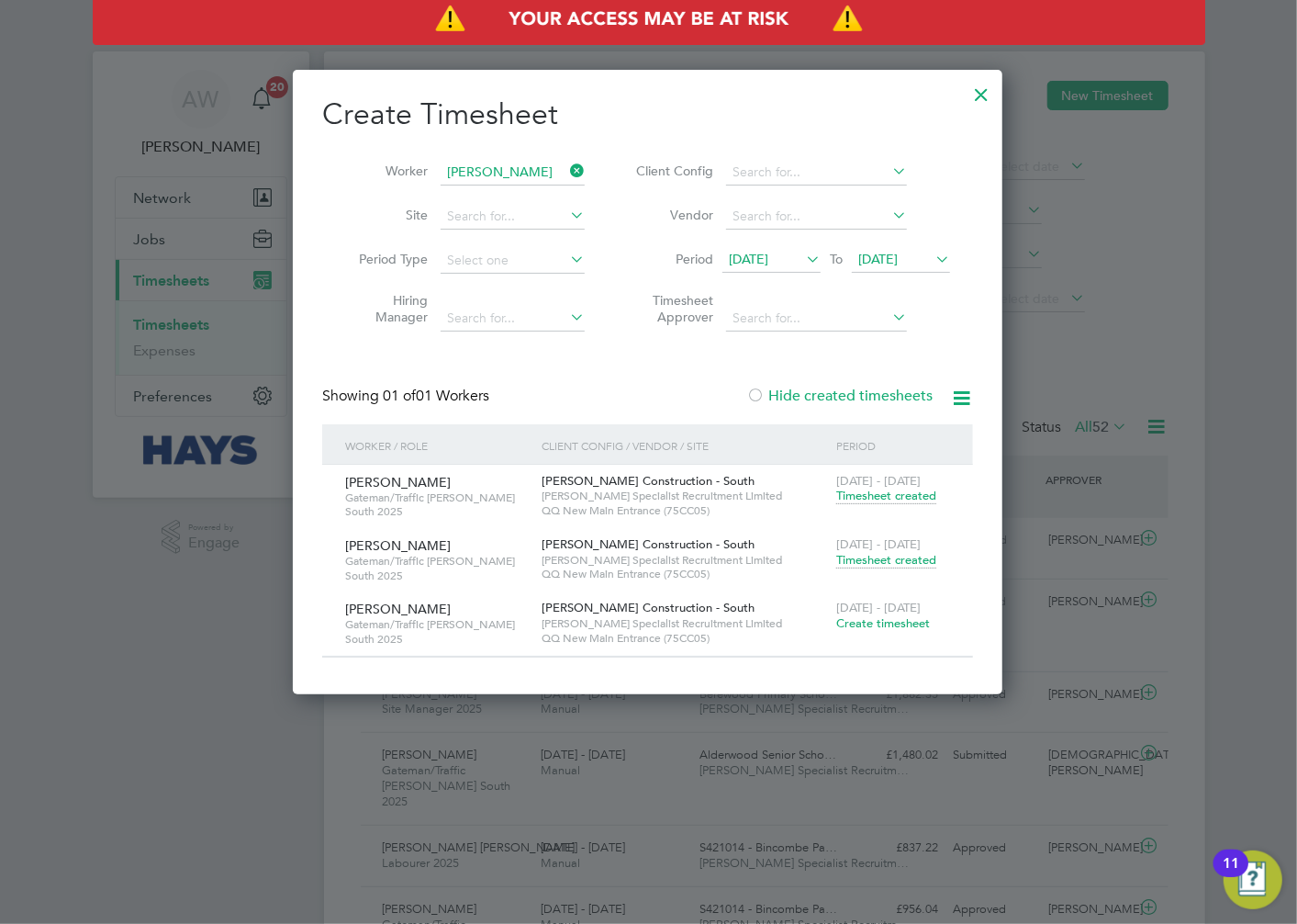
click at [891, 617] on span "Create timesheet" at bounding box center [882, 623] width 93 height 16
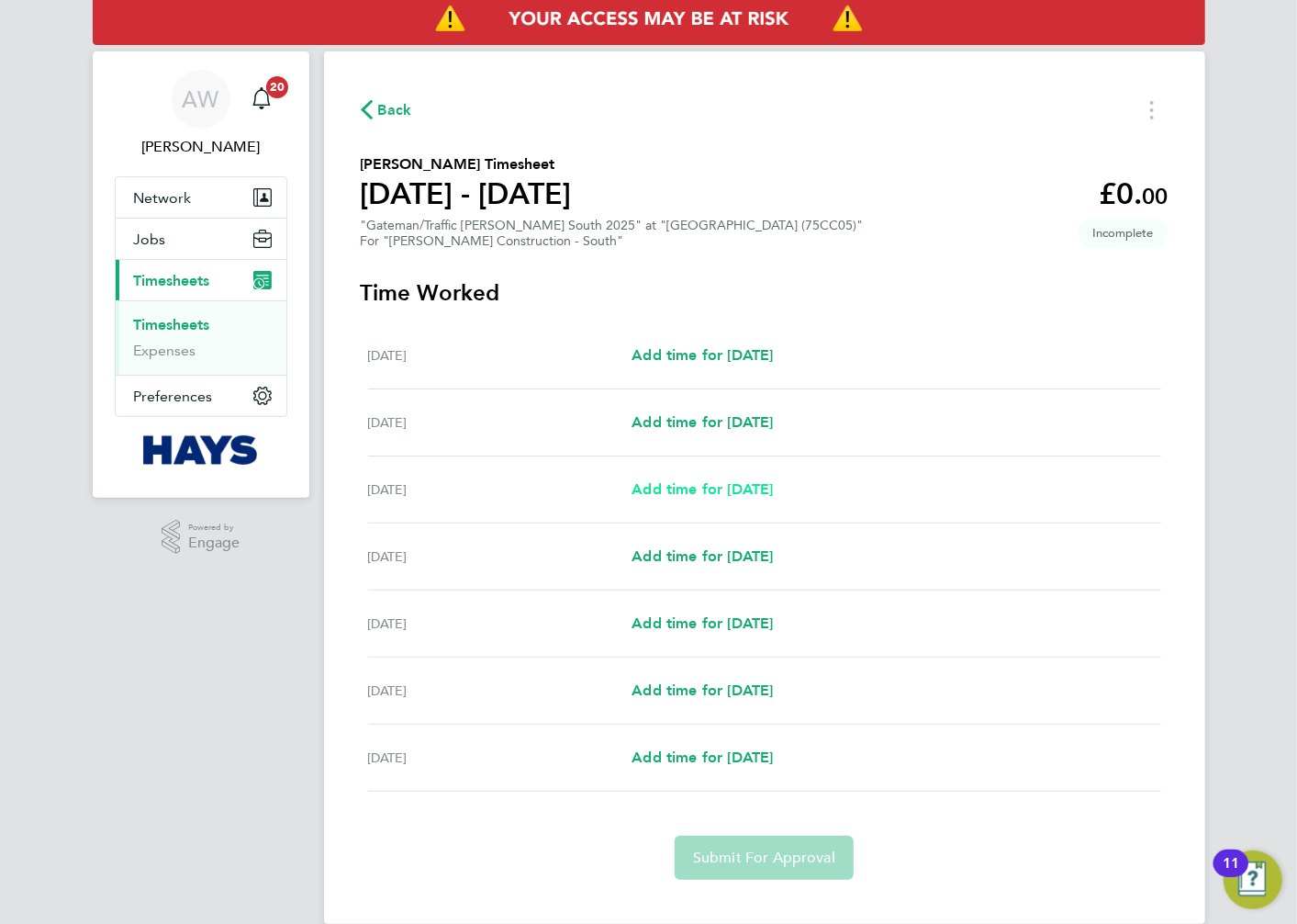
click at [669, 482] on span "Add time for [DATE]" at bounding box center [702, 489] width 141 height 18
select select "30"
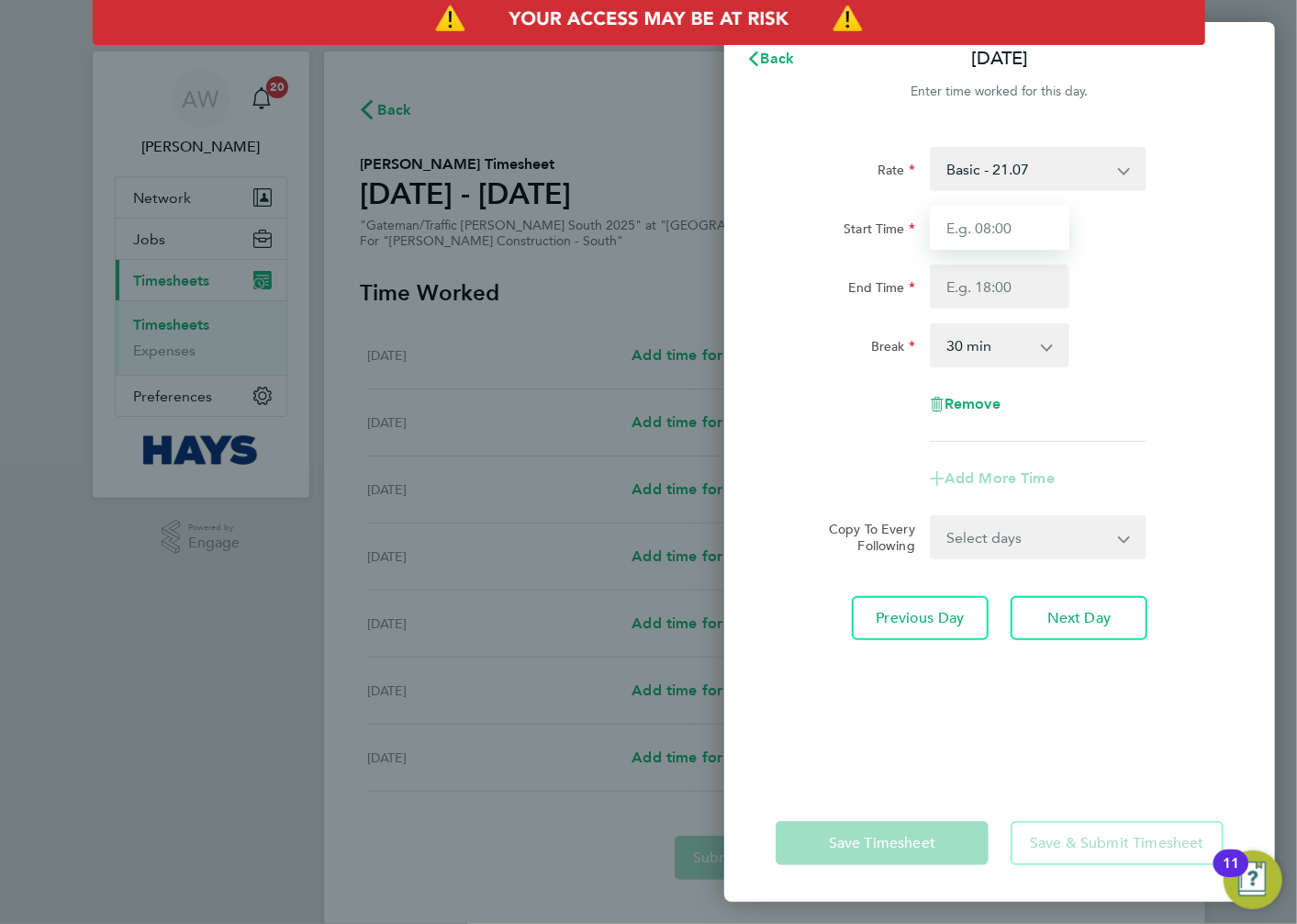
click at [1001, 223] on input "Start Time" at bounding box center [1000, 228] width 139 height 44
type input "07:30"
click at [1011, 279] on input "End Time" at bounding box center [1000, 286] width 139 height 44
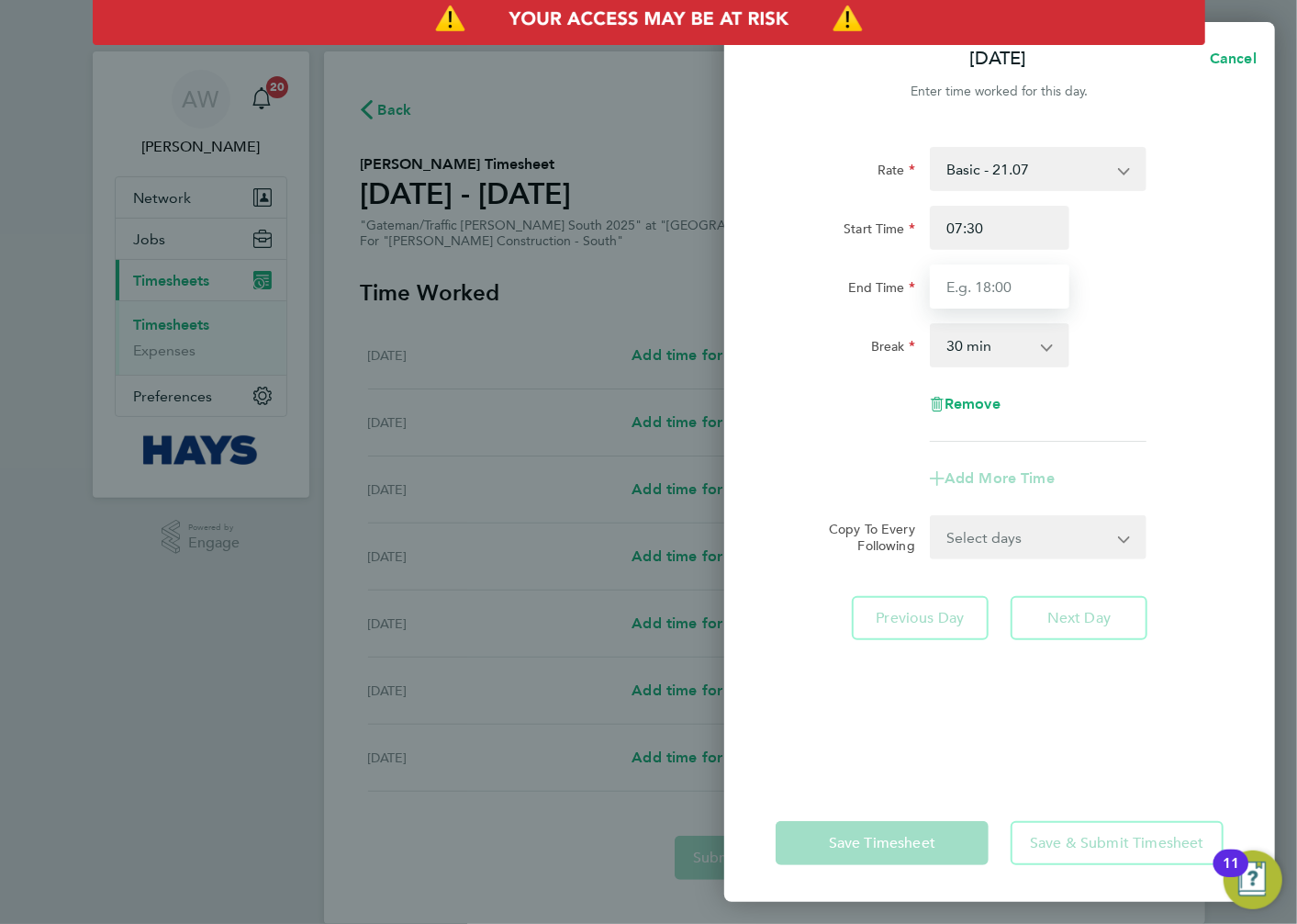
type input "17:00"
click at [1140, 395] on div "Rate Basic - 21.07 Weekday OT 45h+ - 30.50 Sat first 4h - 30.50 Sat after 4h - …" at bounding box center [1000, 294] width 448 height 295
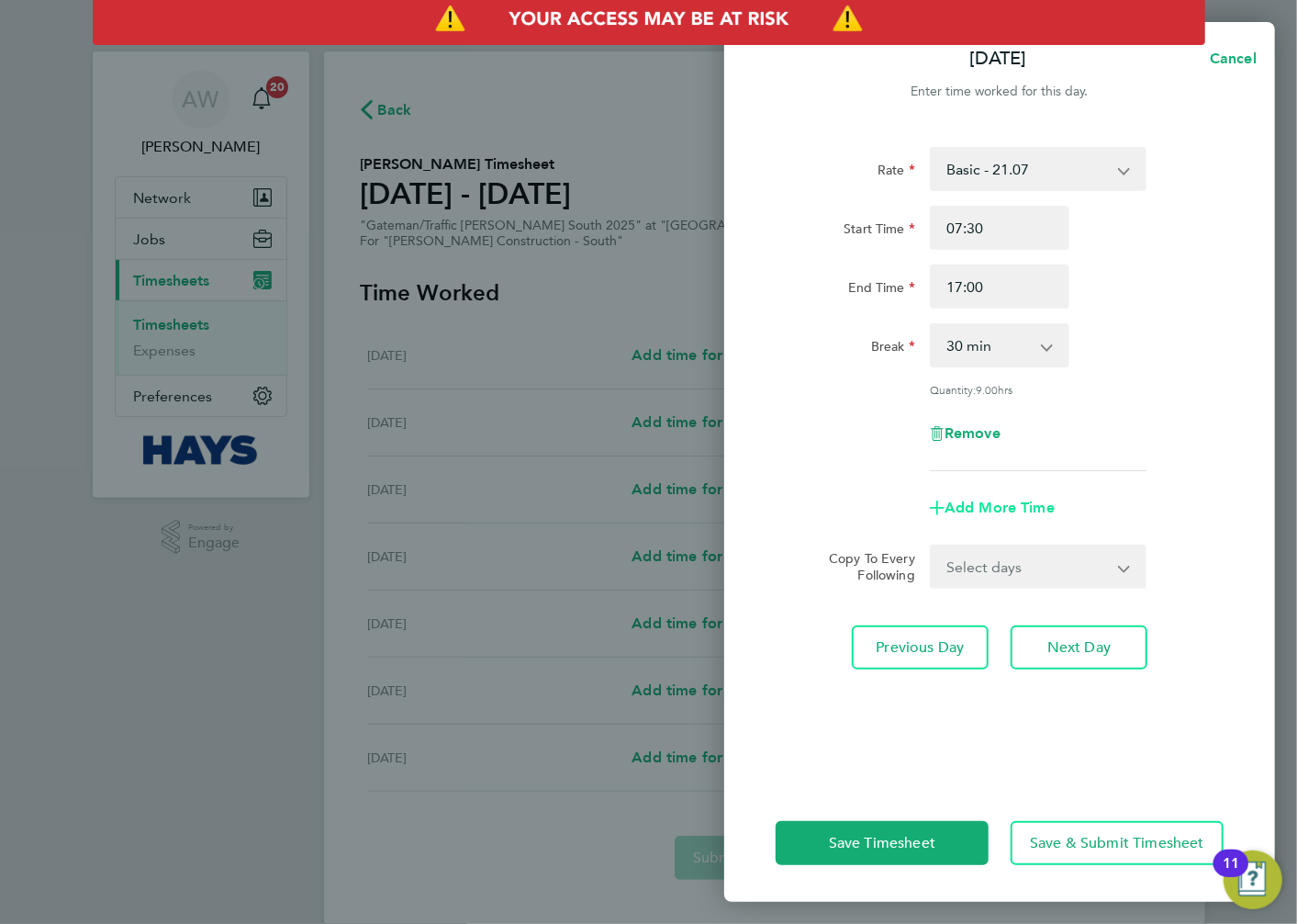
click at [1000, 508] on span "Add More Time" at bounding box center [1000, 507] width 110 height 18
select select "null"
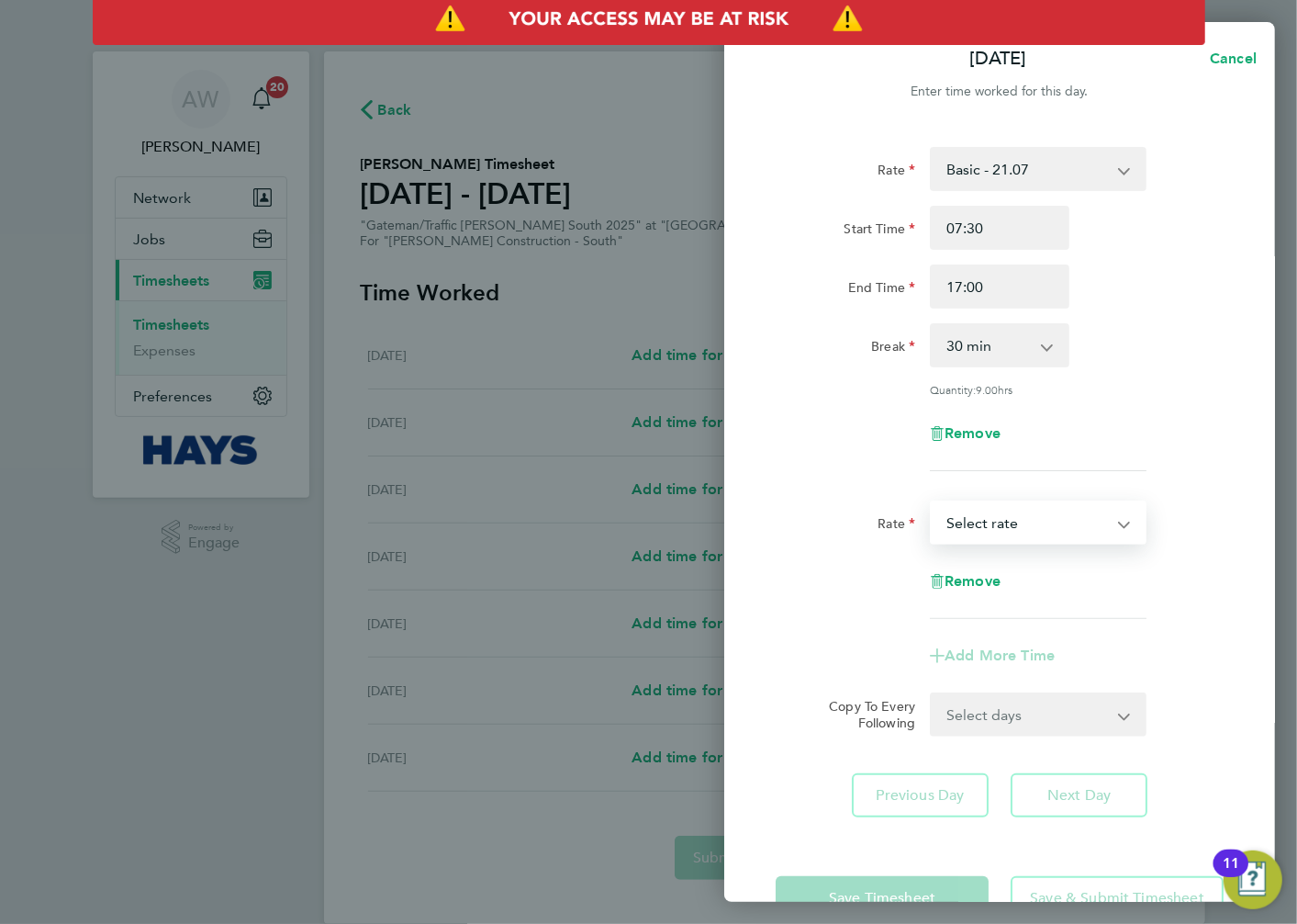
click at [1024, 535] on select "Basic - 21.07 Weekday OT 45h+ - 30.50 Sat first 4h - 30.50 Sat after 4h - 40.19…" at bounding box center [1027, 523] width 191 height 41
select select "30"
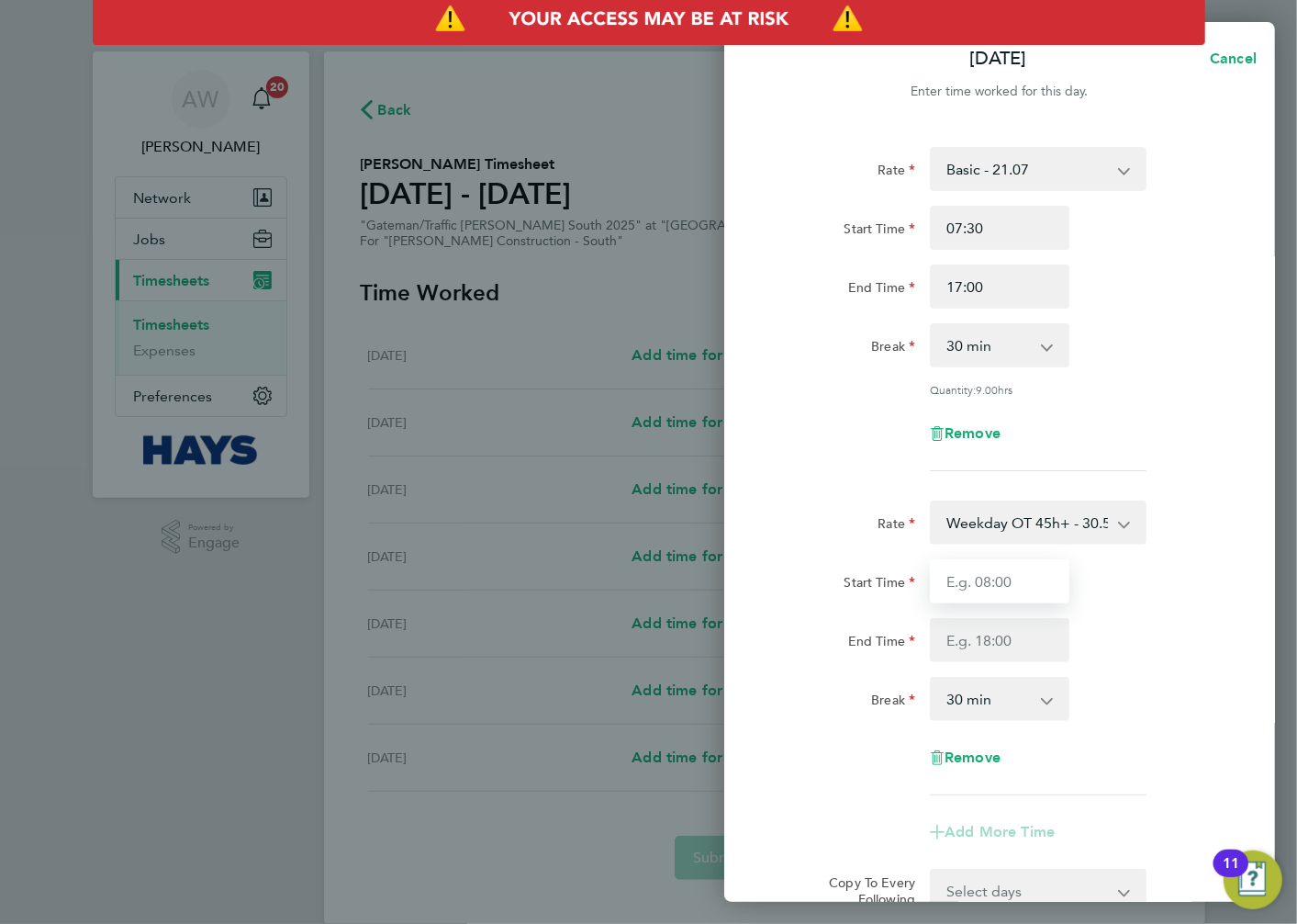
click at [1021, 580] on input "Start Time" at bounding box center [1000, 581] width 139 height 44
type input "17:00"
click at [1085, 577] on div "Start Time 17:00" at bounding box center [1000, 581] width 463 height 44
click at [1005, 638] on input "End Time" at bounding box center [1000, 640] width 139 height 44
type input "18:30"
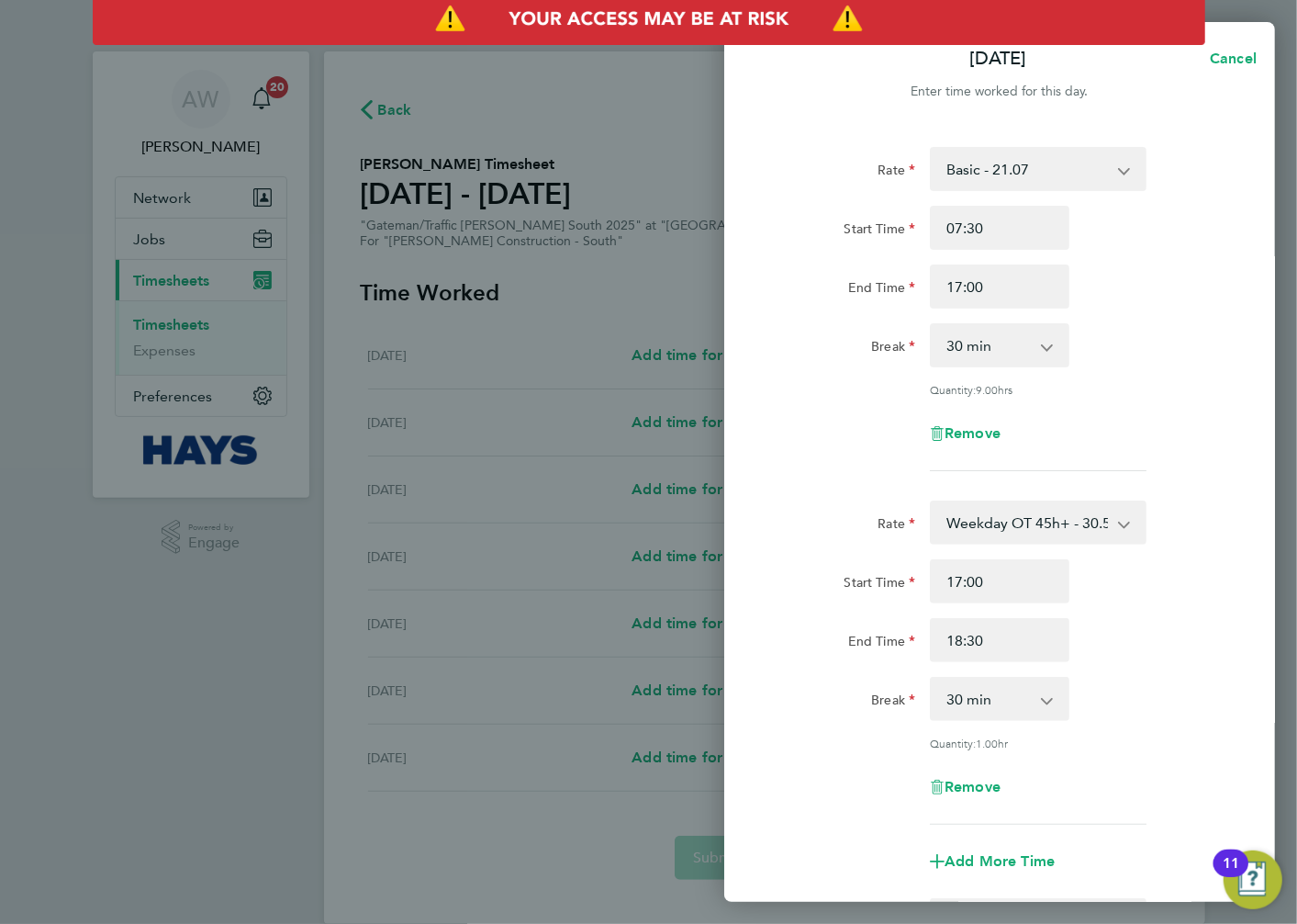
click at [1109, 634] on div "End Time 18:30" at bounding box center [1000, 640] width 463 height 44
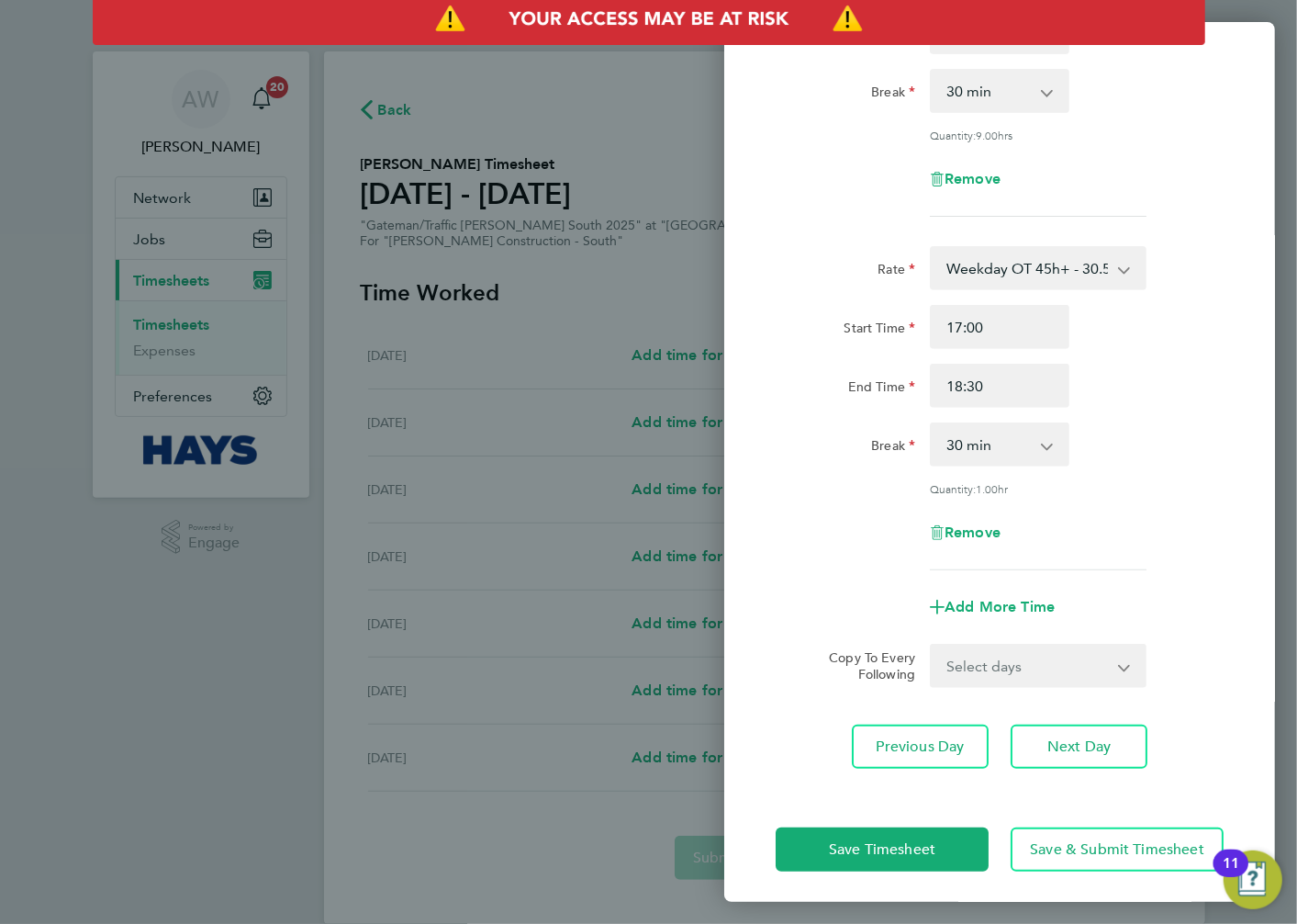
click at [988, 663] on select "Select days Day [DATE] [DATE] [DATE] [DATE]" at bounding box center [1028, 666] width 193 height 41
select select "DAY"
click at [932, 646] on select "Select days Day [DATE] [DATE] [DATE] [DATE]" at bounding box center [1028, 666] width 193 height 41
select select "[DATE]"
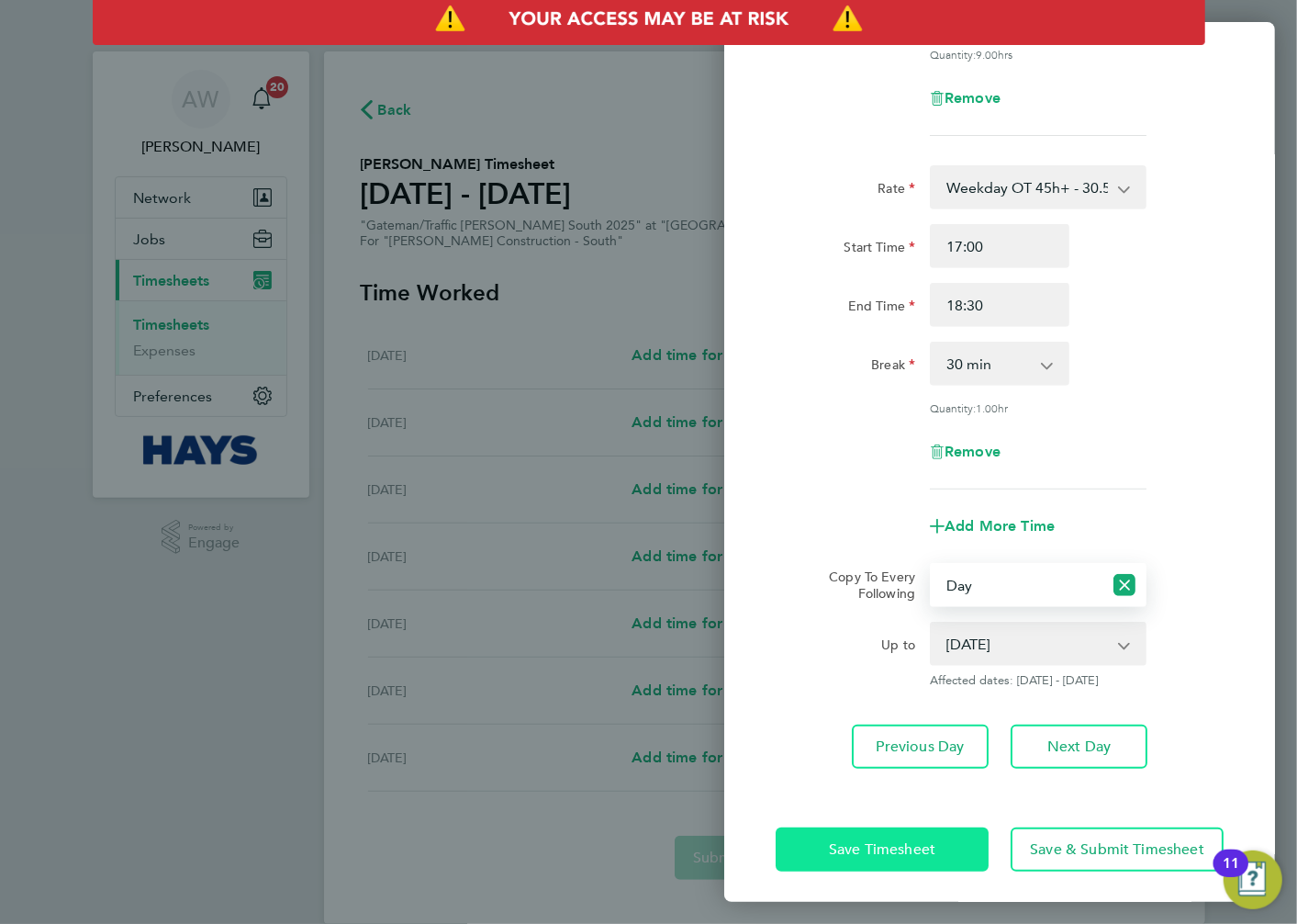
click at [903, 855] on button "Save Timesheet" at bounding box center [882, 850] width 213 height 44
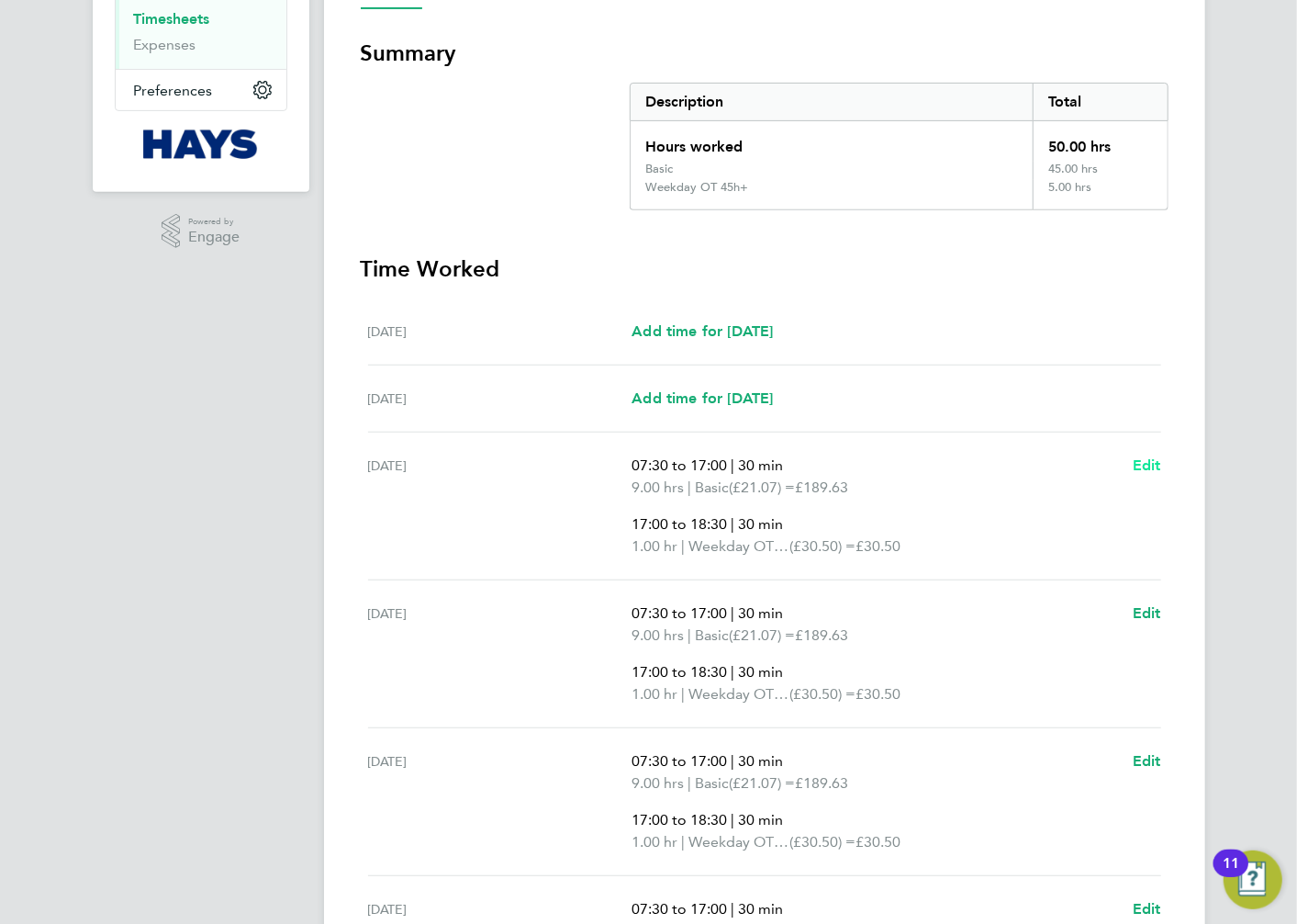
click at [1152, 457] on span "Edit" at bounding box center [1146, 465] width 29 height 18
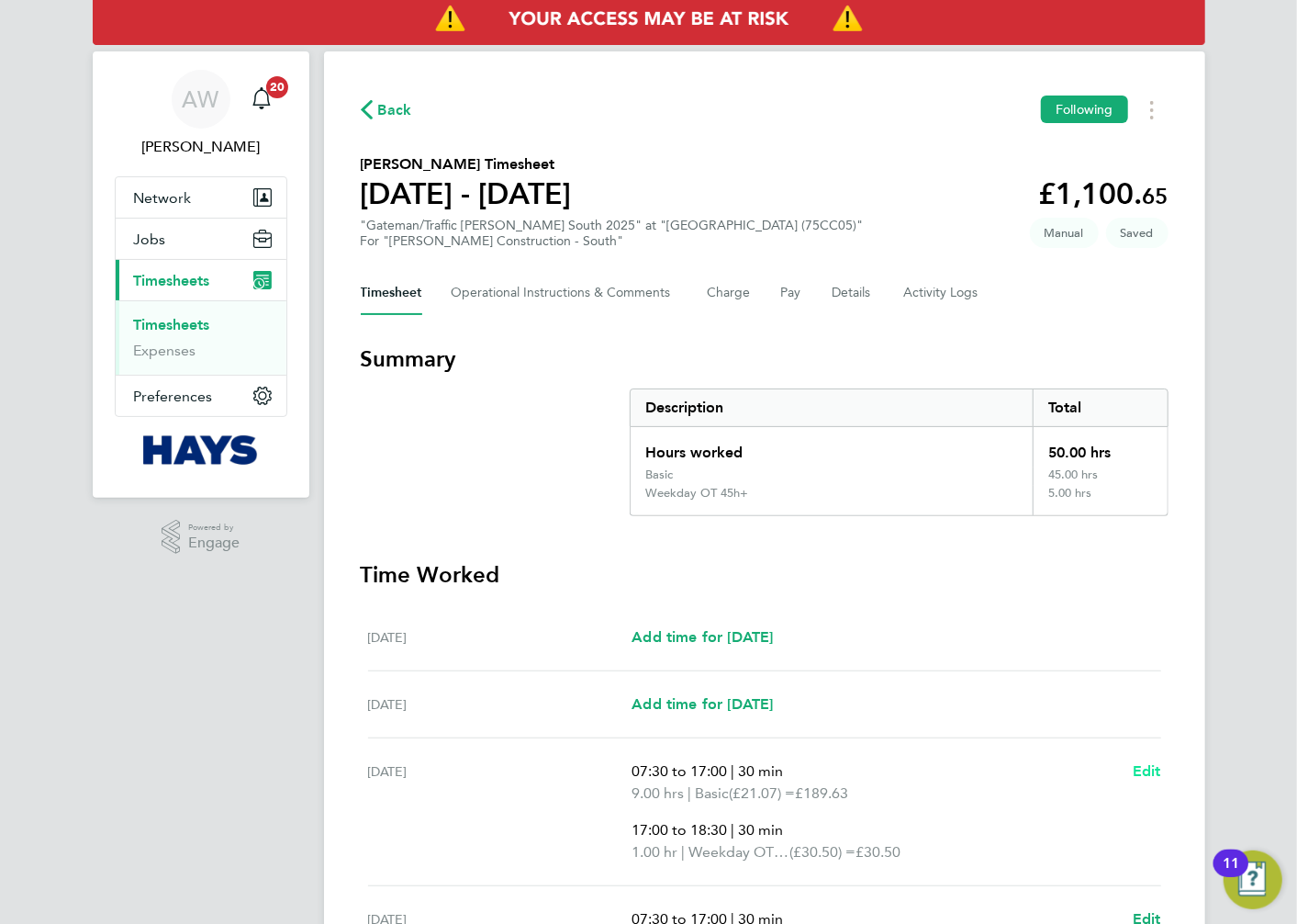
select select "30"
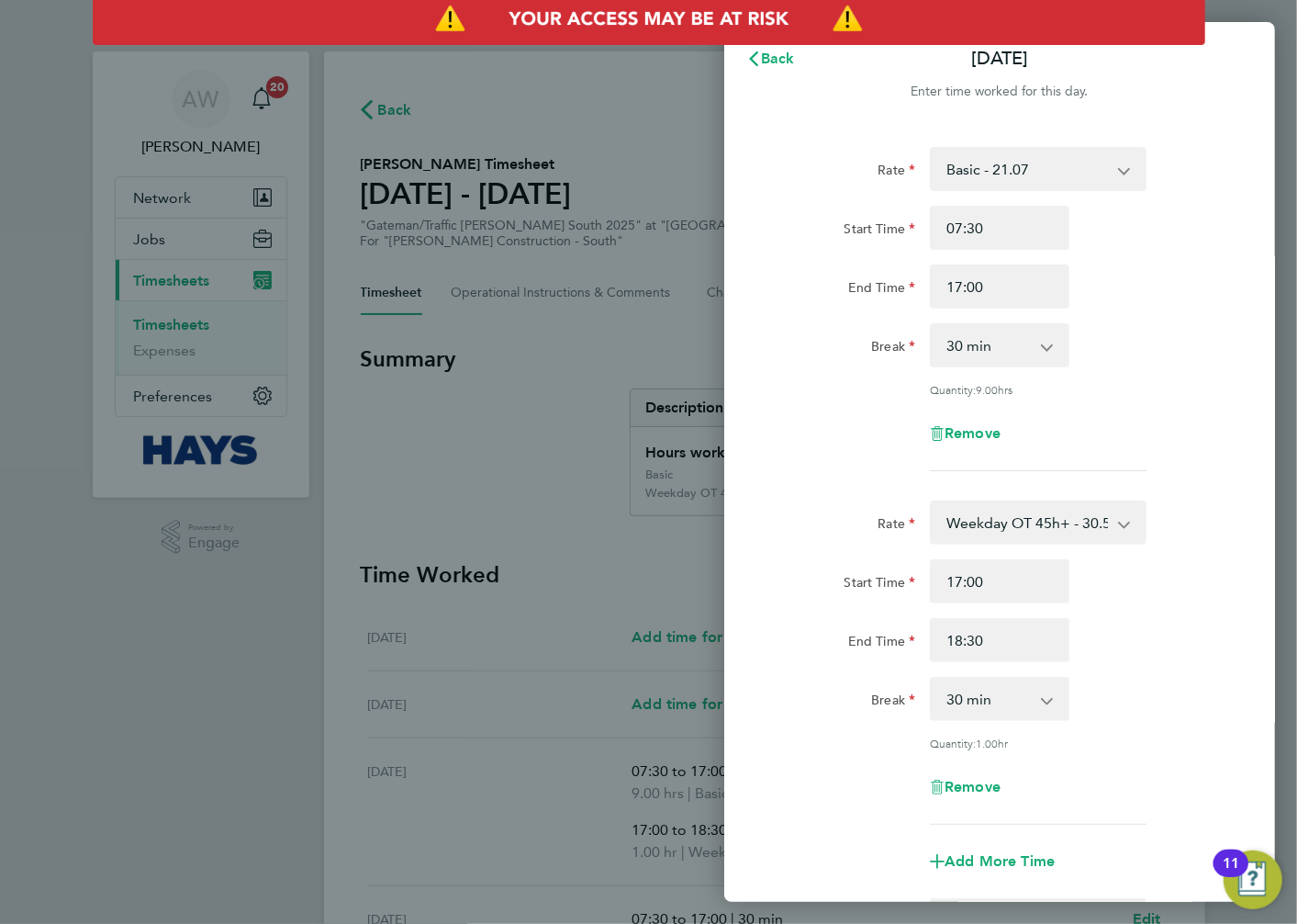
click at [968, 443] on div "Remove" at bounding box center [1000, 433] width 154 height 44
click at [967, 428] on span "Remove" at bounding box center [973, 432] width 56 height 18
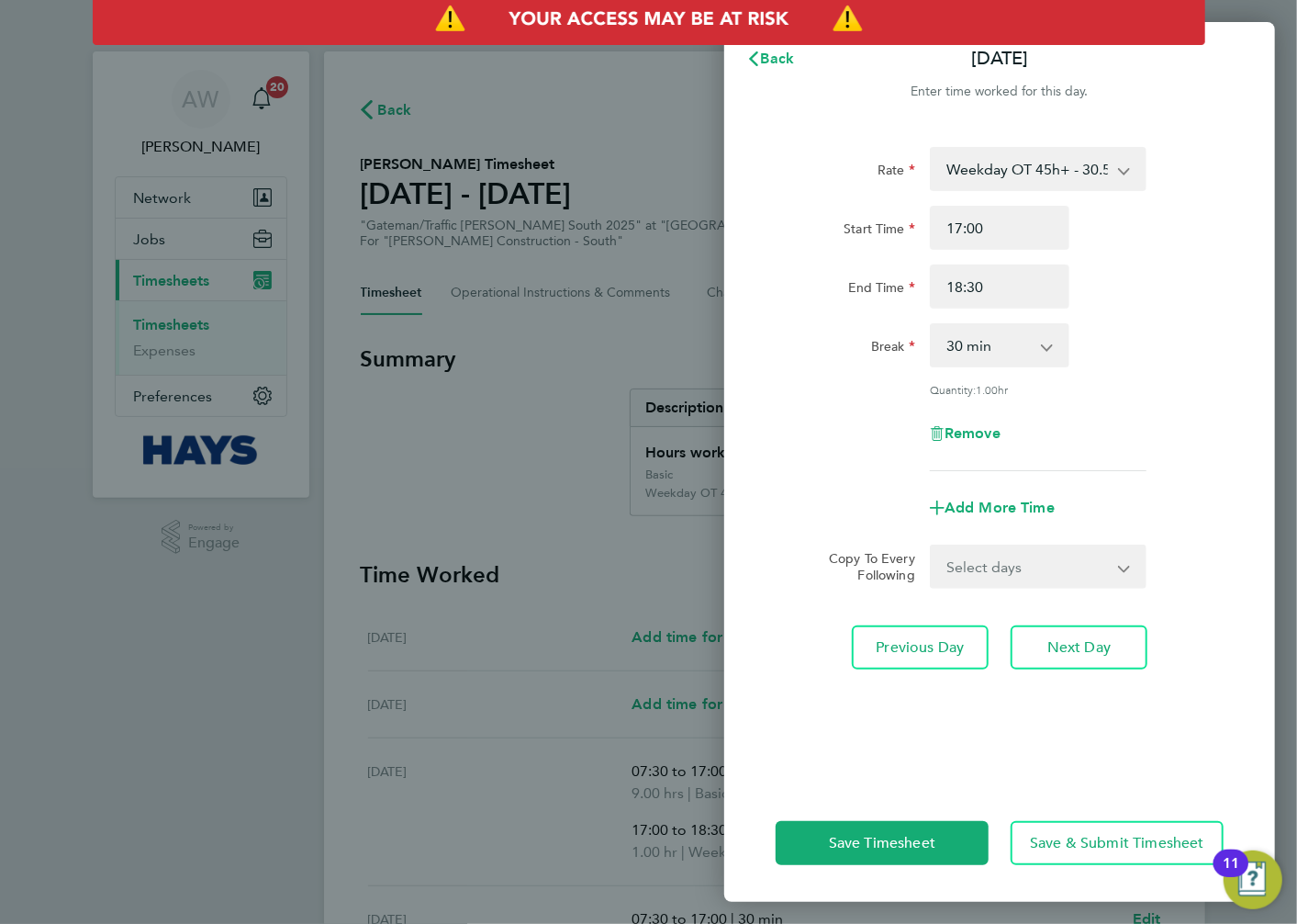
click at [953, 411] on div "Remove" at bounding box center [1000, 433] width 154 height 44
click at [965, 428] on span "Remove" at bounding box center [973, 432] width 56 height 18
select select "null"
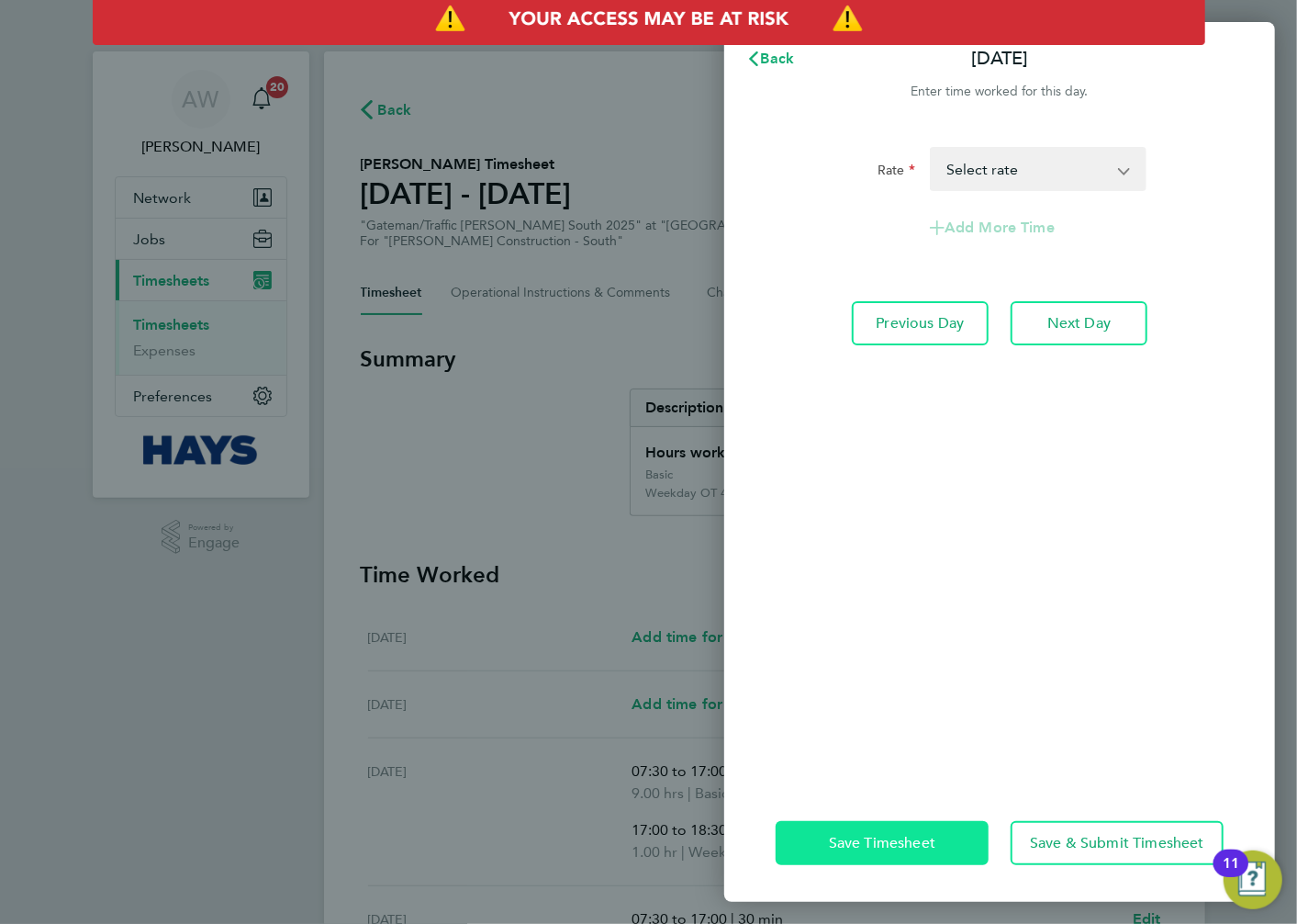
click at [929, 840] on span "Save Timesheet" at bounding box center [881, 843] width 106 height 18
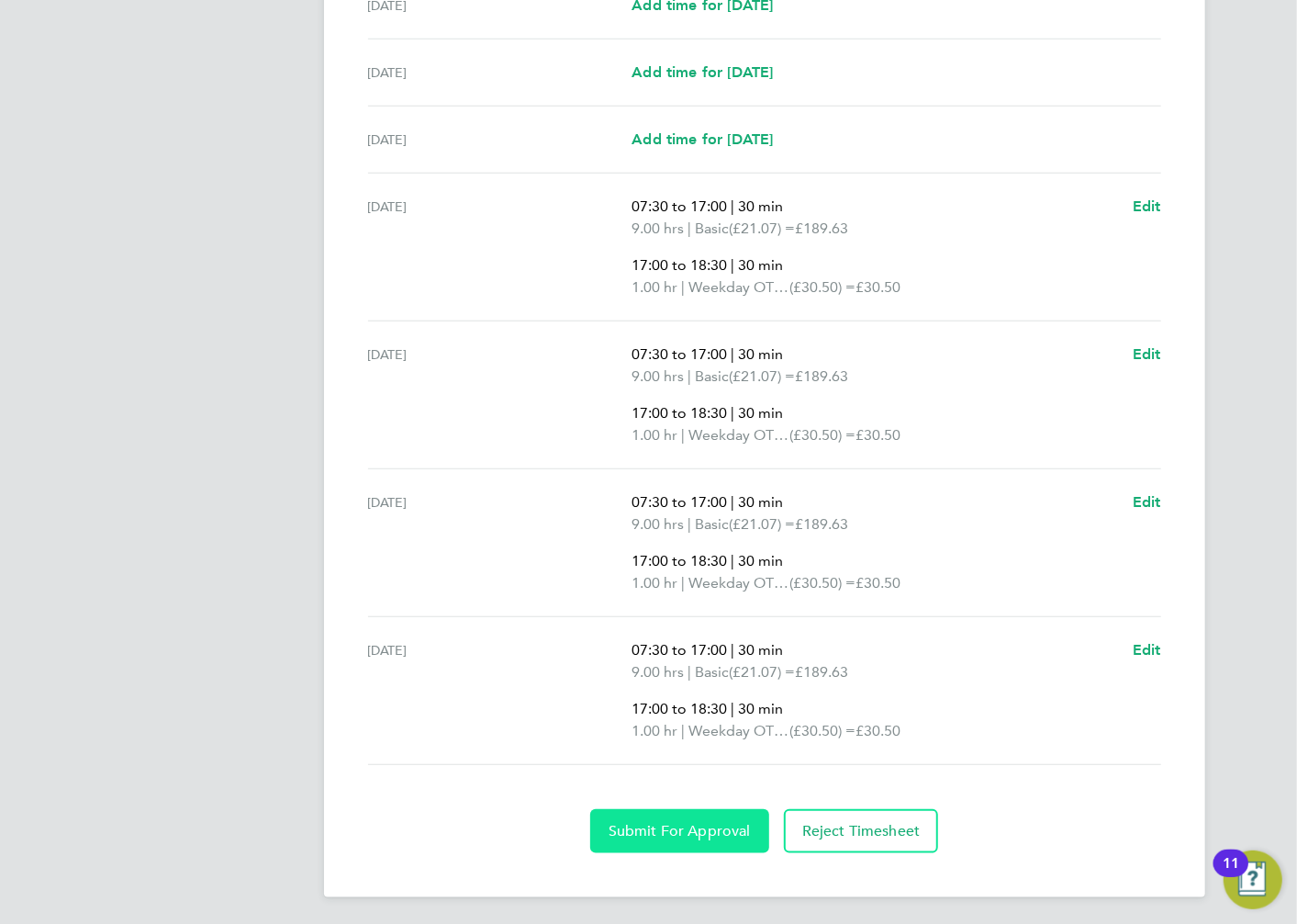
click at [745, 824] on span "Submit For Approval" at bounding box center [680, 832] width 142 height 18
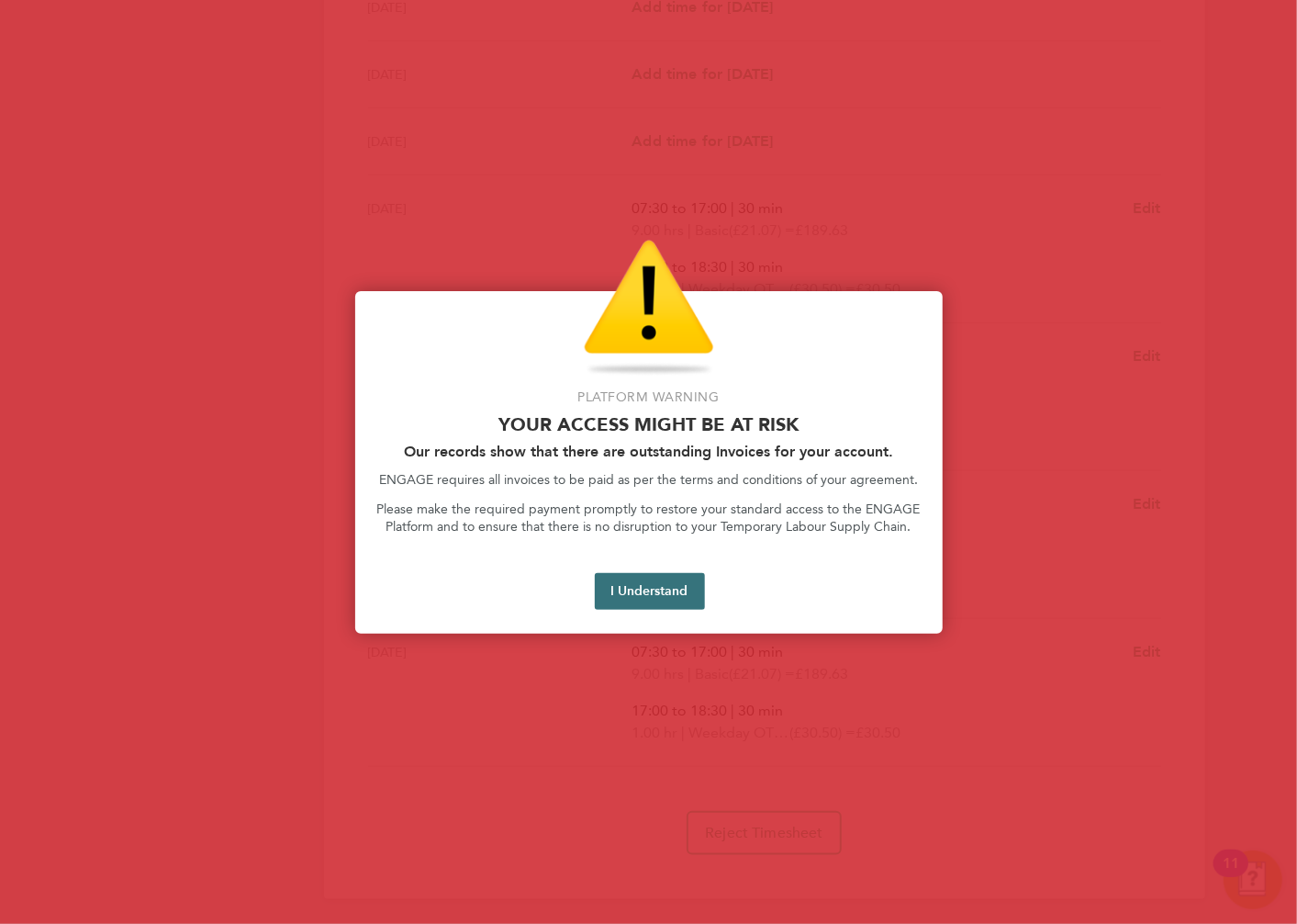
click at [656, 593] on button "I Understand" at bounding box center [649, 591] width 110 height 37
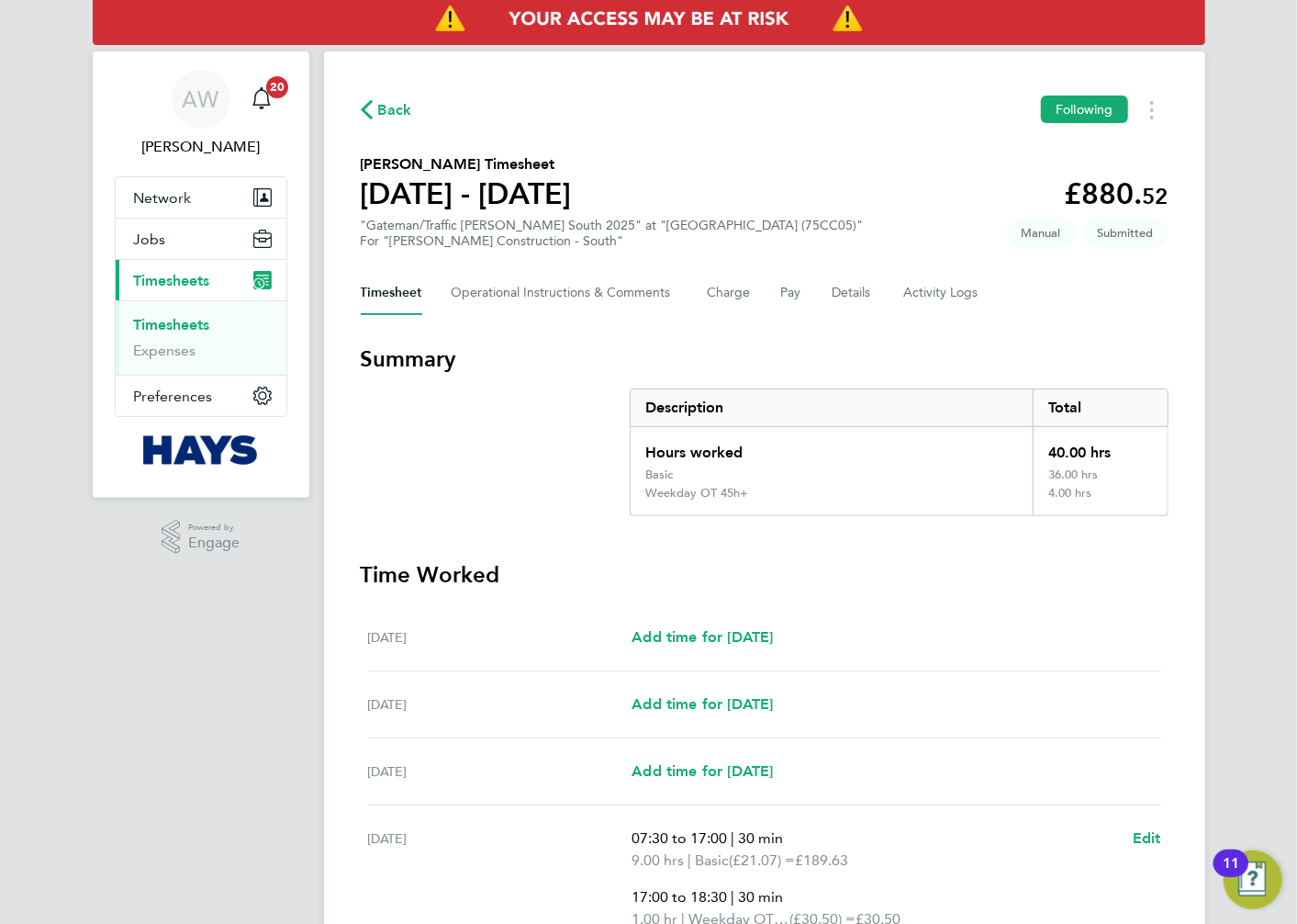
click at [184, 325] on link "Timesheets" at bounding box center [172, 324] width 76 height 18
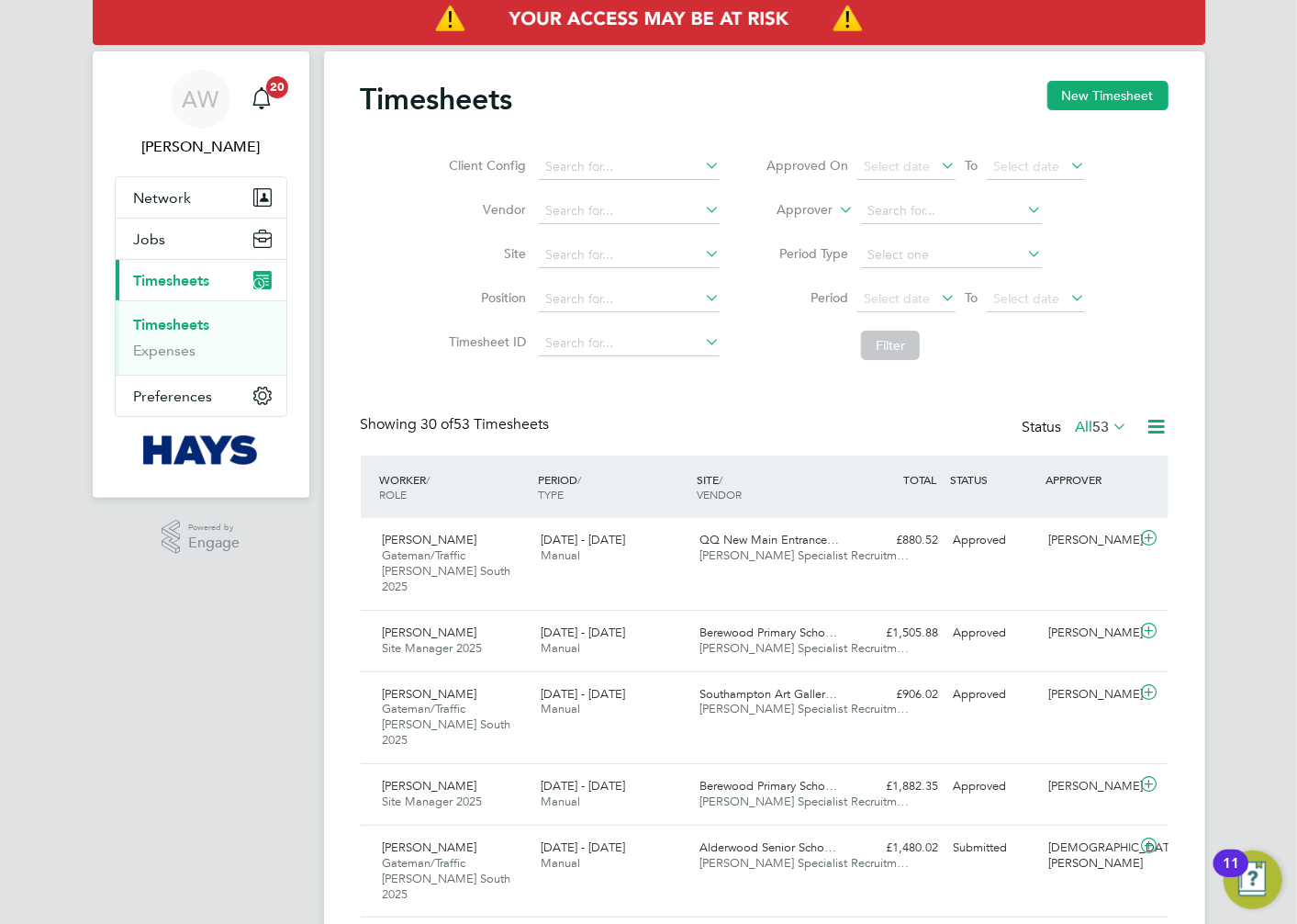
scroll to position [62, 160]
click at [828, 206] on label "Approver" at bounding box center [791, 211] width 82 height 18
click at [812, 229] on li "Worker" at bounding box center [788, 232] width 91 height 24
click at [906, 209] on input at bounding box center [952, 212] width 181 height 26
click at [1086, 102] on button "New Timesheet" at bounding box center [1108, 95] width 121 height 30
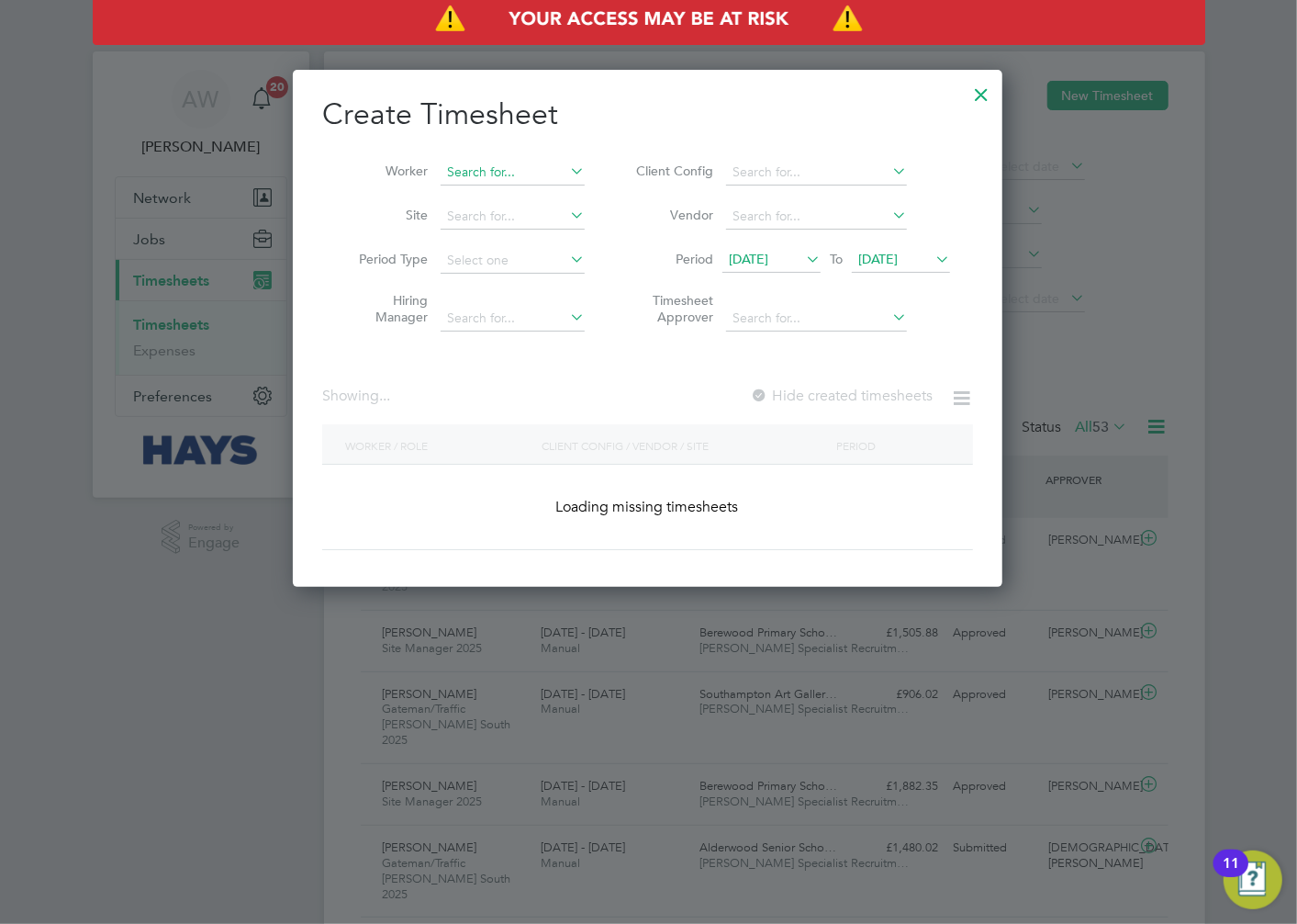
click at [538, 173] on input at bounding box center [513, 173] width 144 height 26
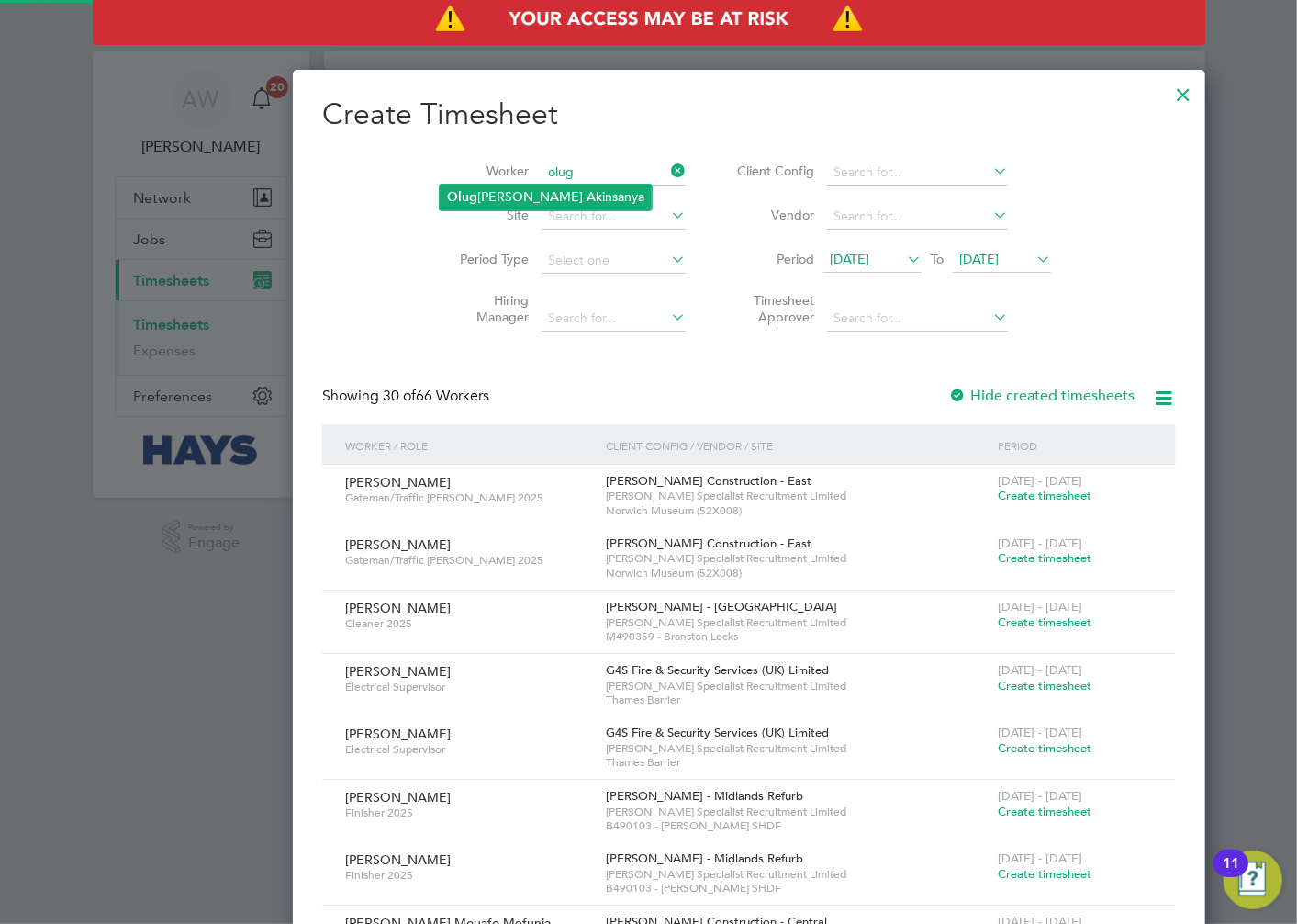
click at [553, 186] on li "Olug benga Bright Akinsanya" at bounding box center [546, 197] width 212 height 25
type input "[PERSON_NAME] [PERSON_NAME]"
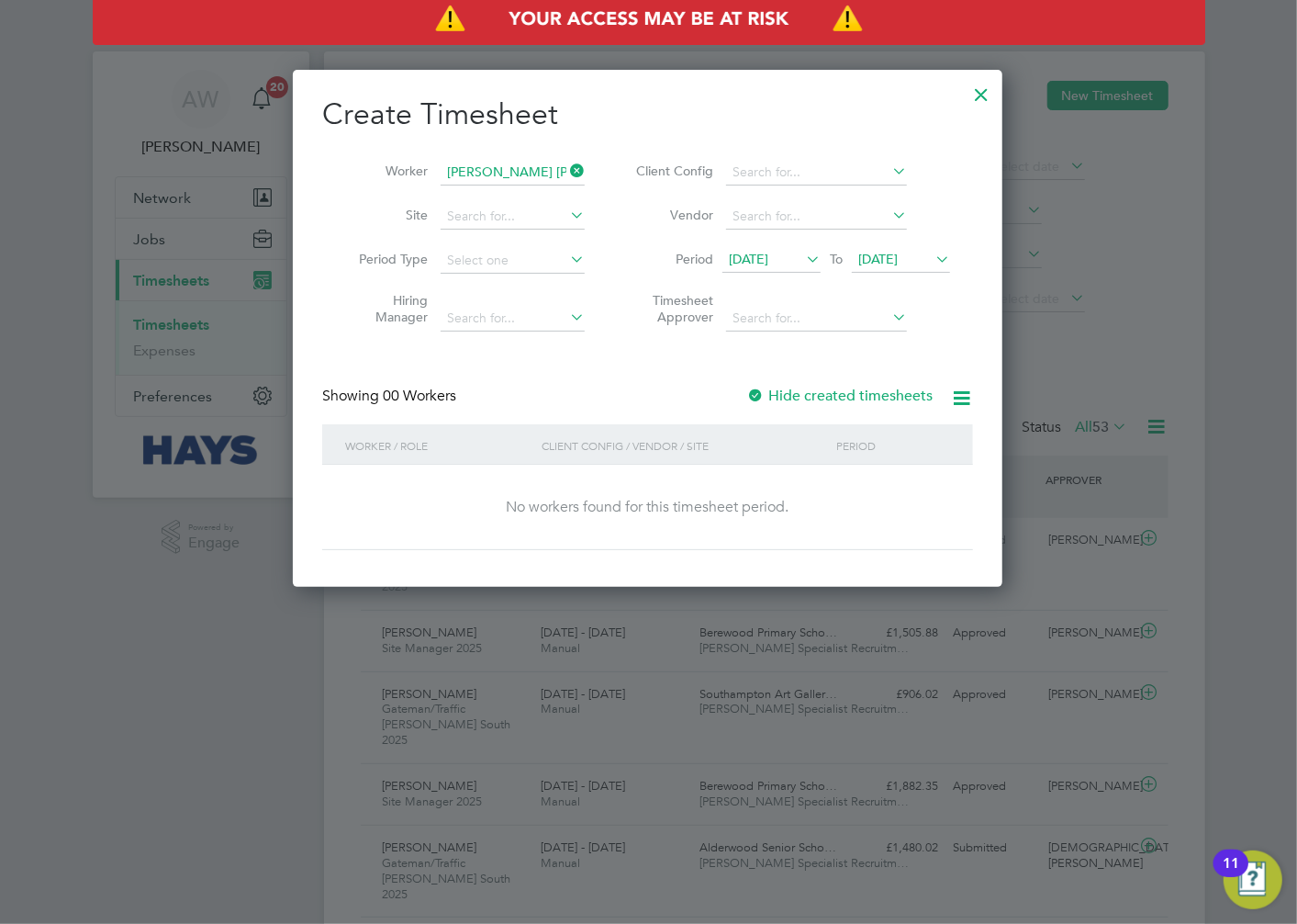
click at [769, 255] on span "[DATE]" at bounding box center [748, 259] width 40 height 17
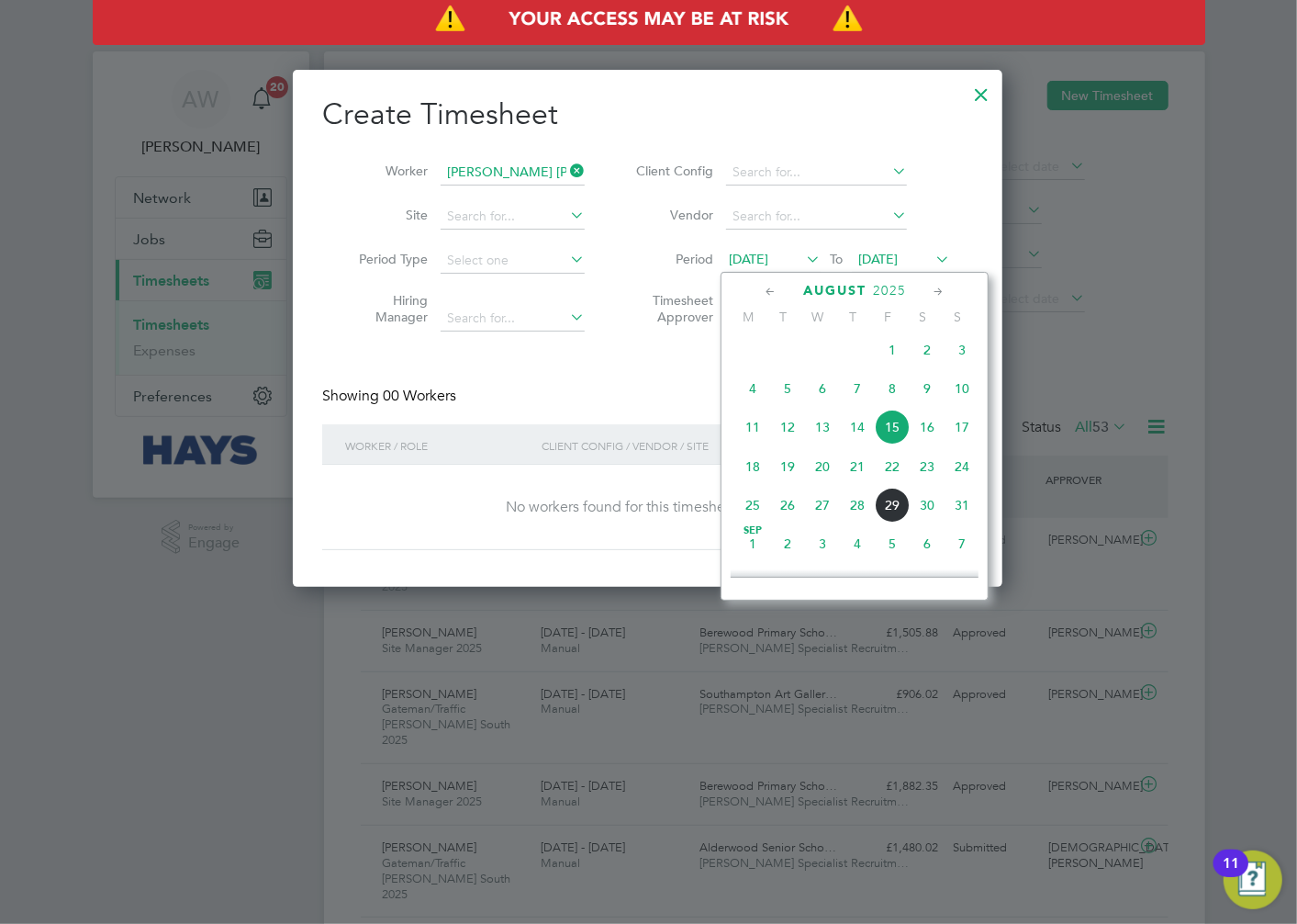
click at [812, 432] on span "13" at bounding box center [823, 427] width 35 height 35
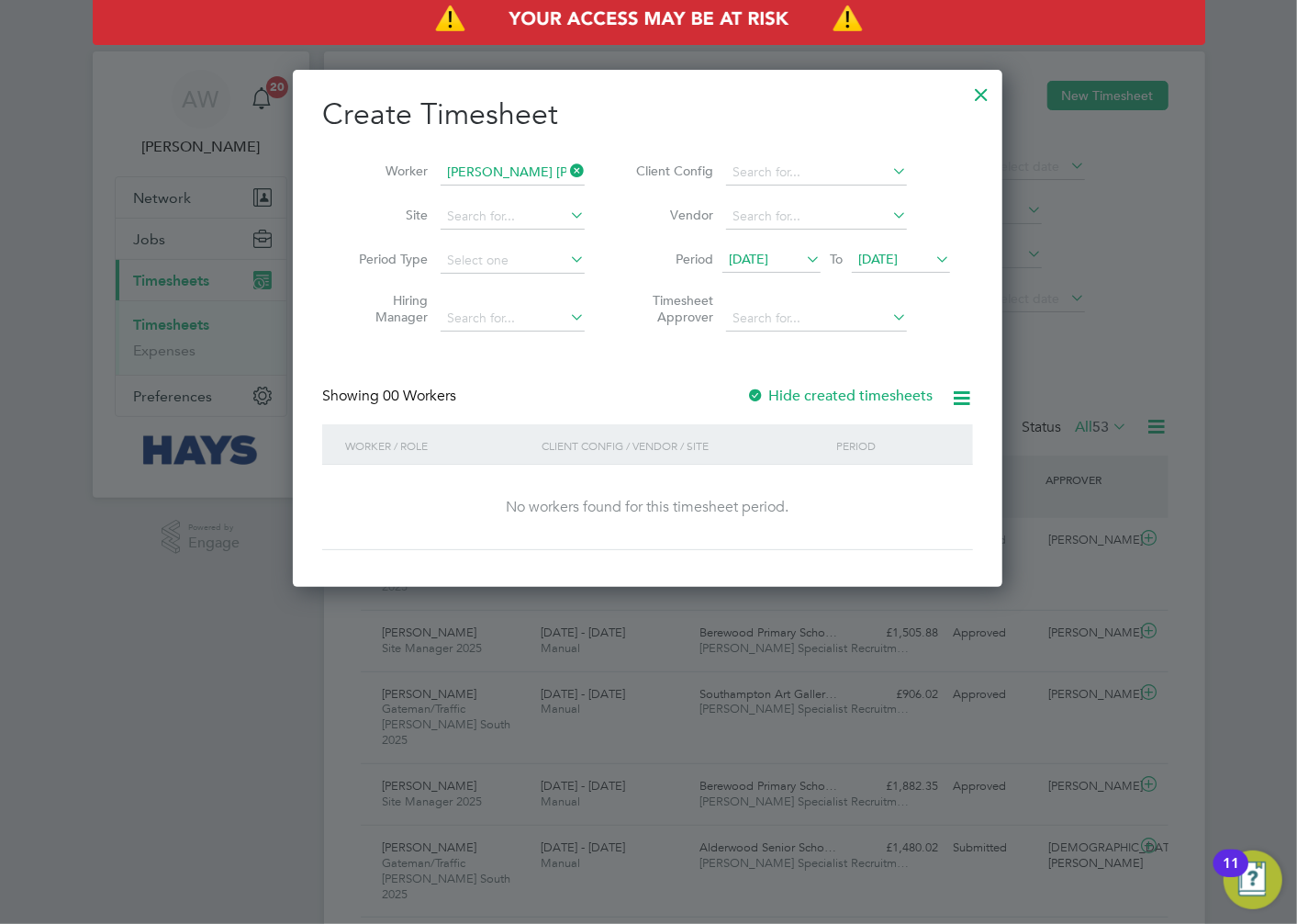
click at [760, 390] on div at bounding box center [756, 396] width 18 height 18
click at [887, 264] on span "[DATE]" at bounding box center [878, 259] width 40 height 17
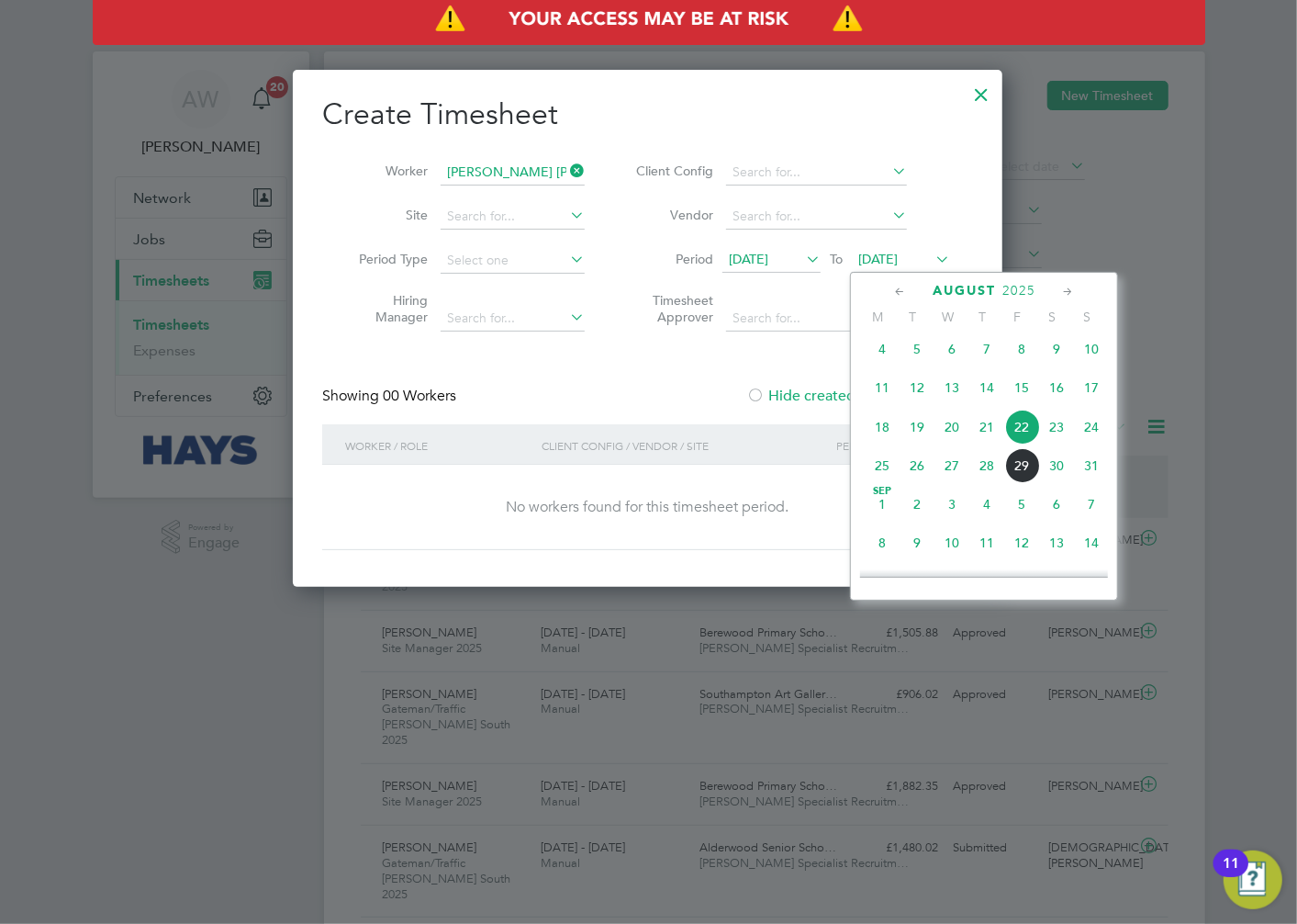
click at [1014, 470] on span "29" at bounding box center [1022, 466] width 35 height 35
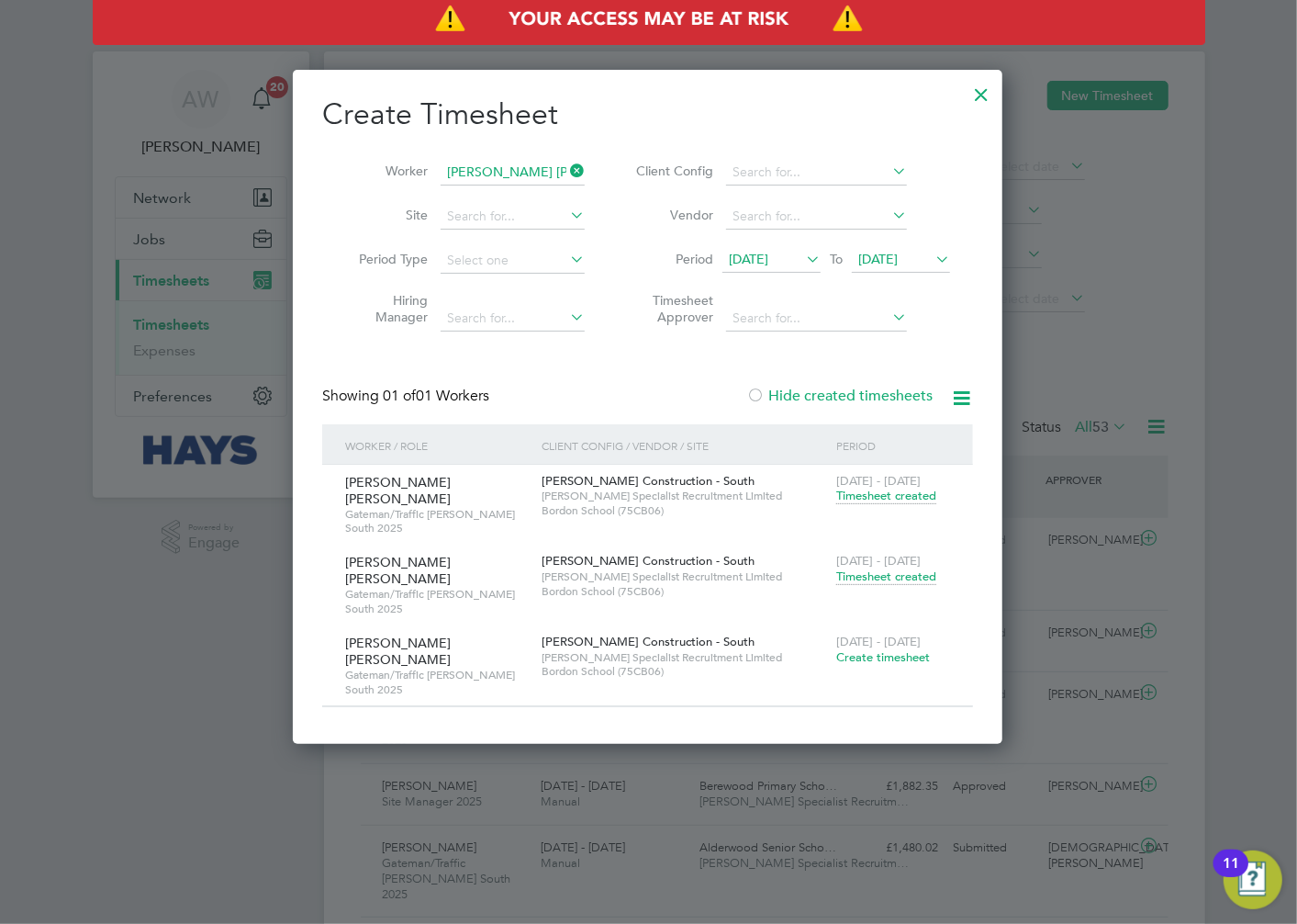
click at [896, 568] on span "Timesheet created" at bounding box center [886, 577] width 100 height 17
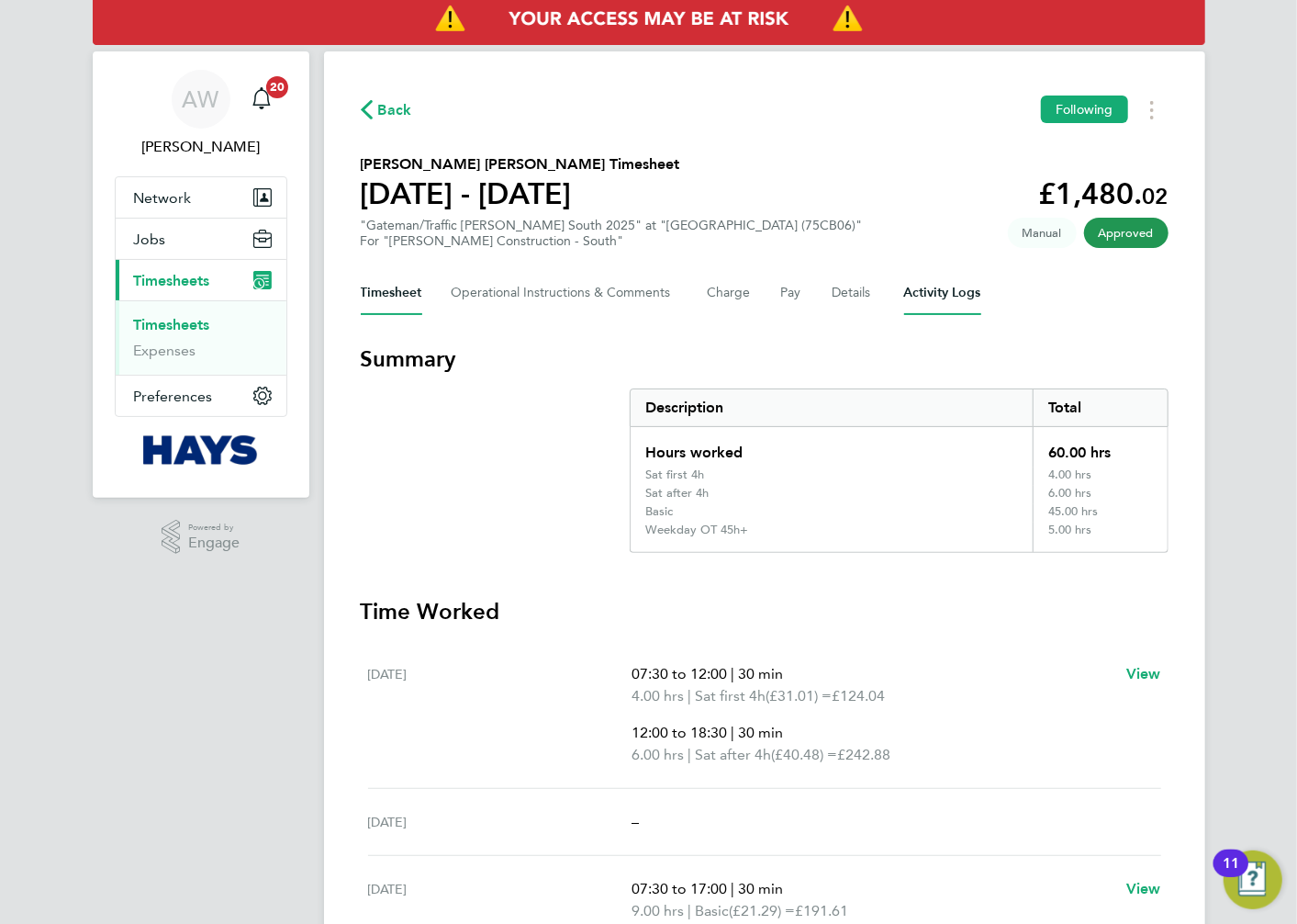
click at [904, 282] on Logs-tab "Activity Logs" at bounding box center [942, 293] width 77 height 44
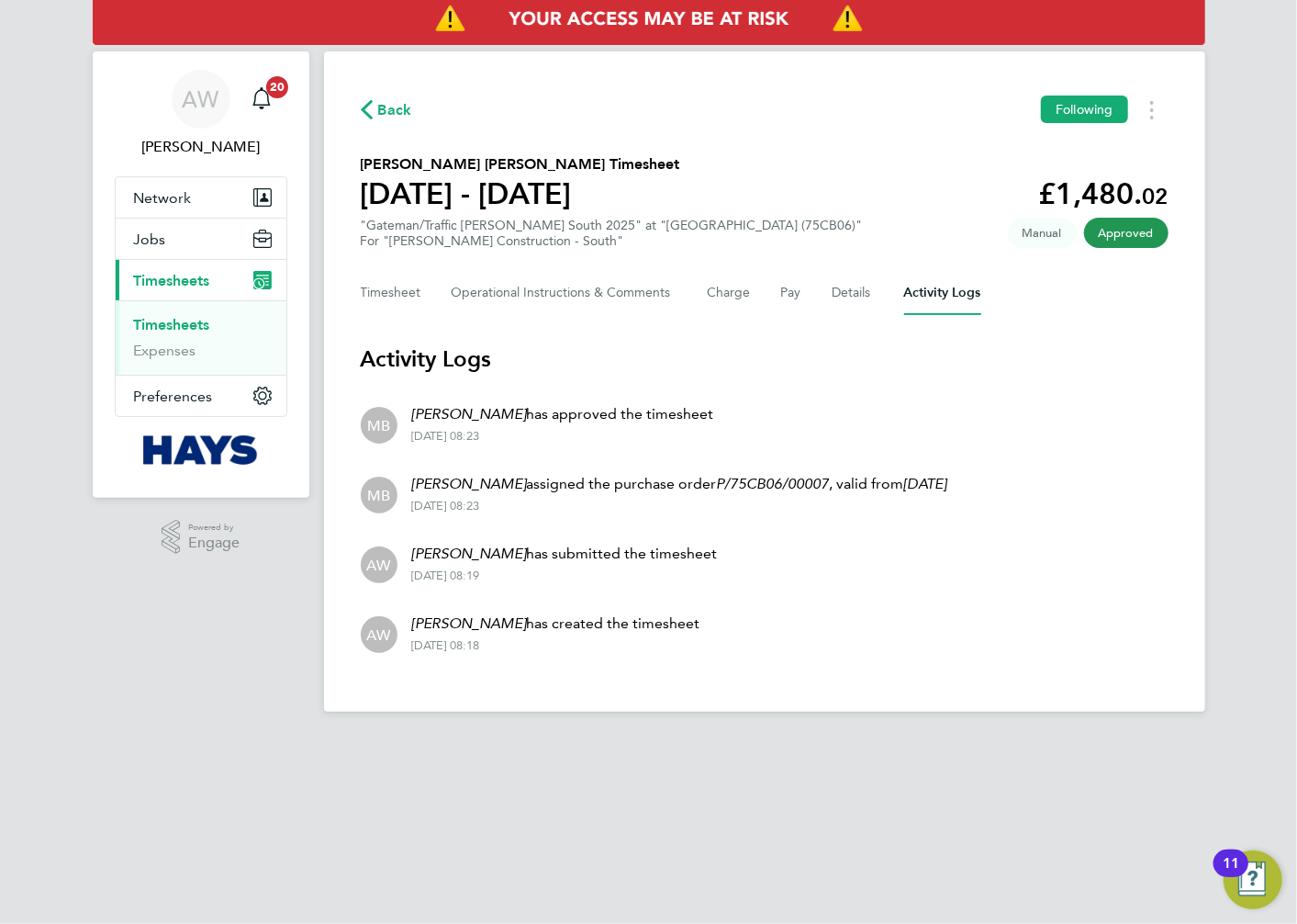
click at [655, 741] on html "AW [PERSON_NAME] Notifications 20 Applications: Network Businesses Sites Worker…" at bounding box center [648, 371] width 1297 height 741
click at [842, 741] on html "AW [PERSON_NAME] Notifications 20 Applications: Network Businesses Sites Worker…" at bounding box center [648, 371] width 1297 height 741
click at [386, 287] on button "Timesheet" at bounding box center [392, 293] width 62 height 44
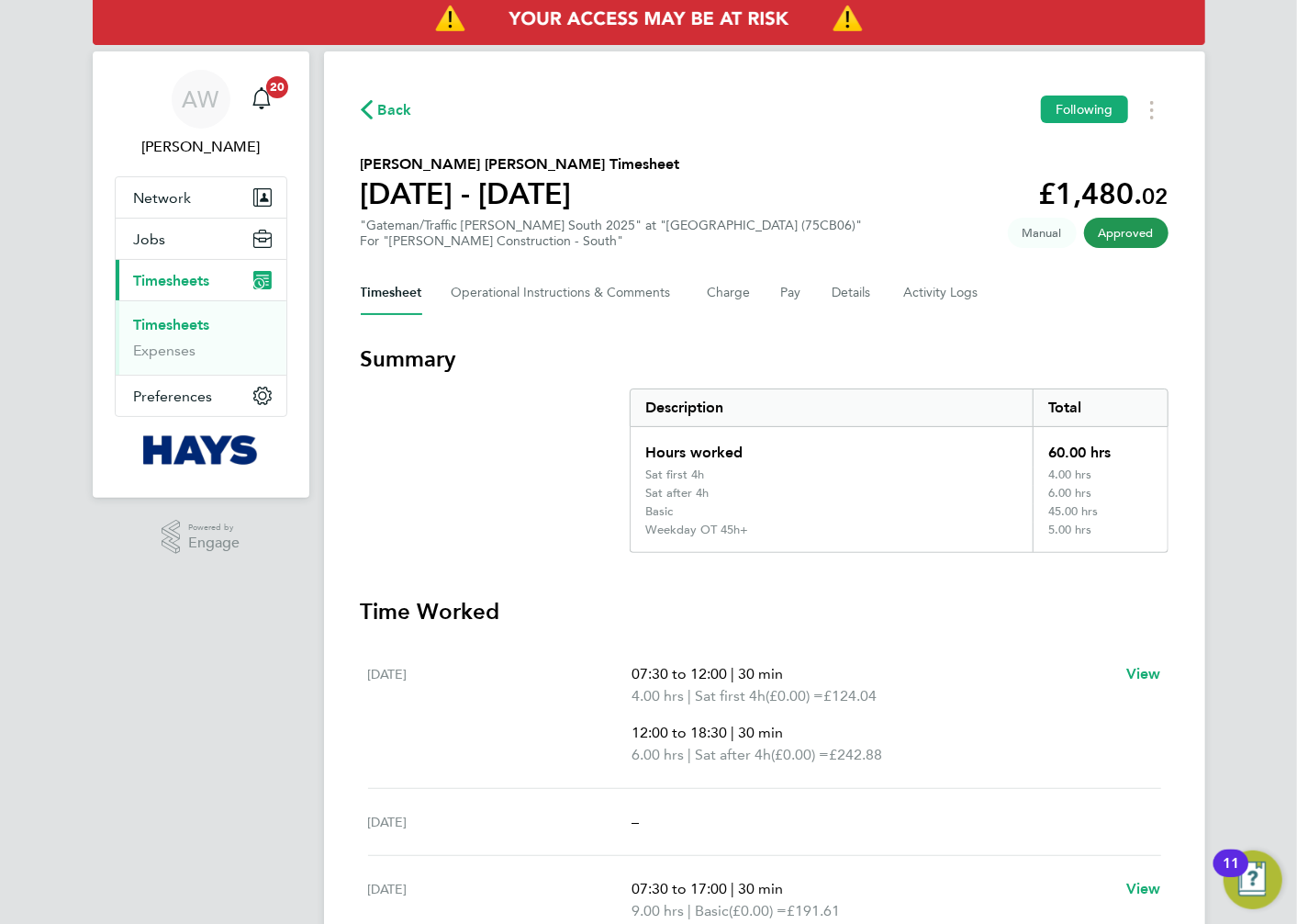
click at [248, 645] on app-navbar "AW [PERSON_NAME] Notifications 20 Applications: Network Businesses Sites Worker…" at bounding box center [200, 860] width 217 height 1617
click at [1061, 305] on div "Timesheet Operational Instructions & Comments Charge Pay Details Activity Logs" at bounding box center [765, 293] width 808 height 44
click at [1054, 345] on h3 "Summary" at bounding box center [765, 359] width 808 height 30
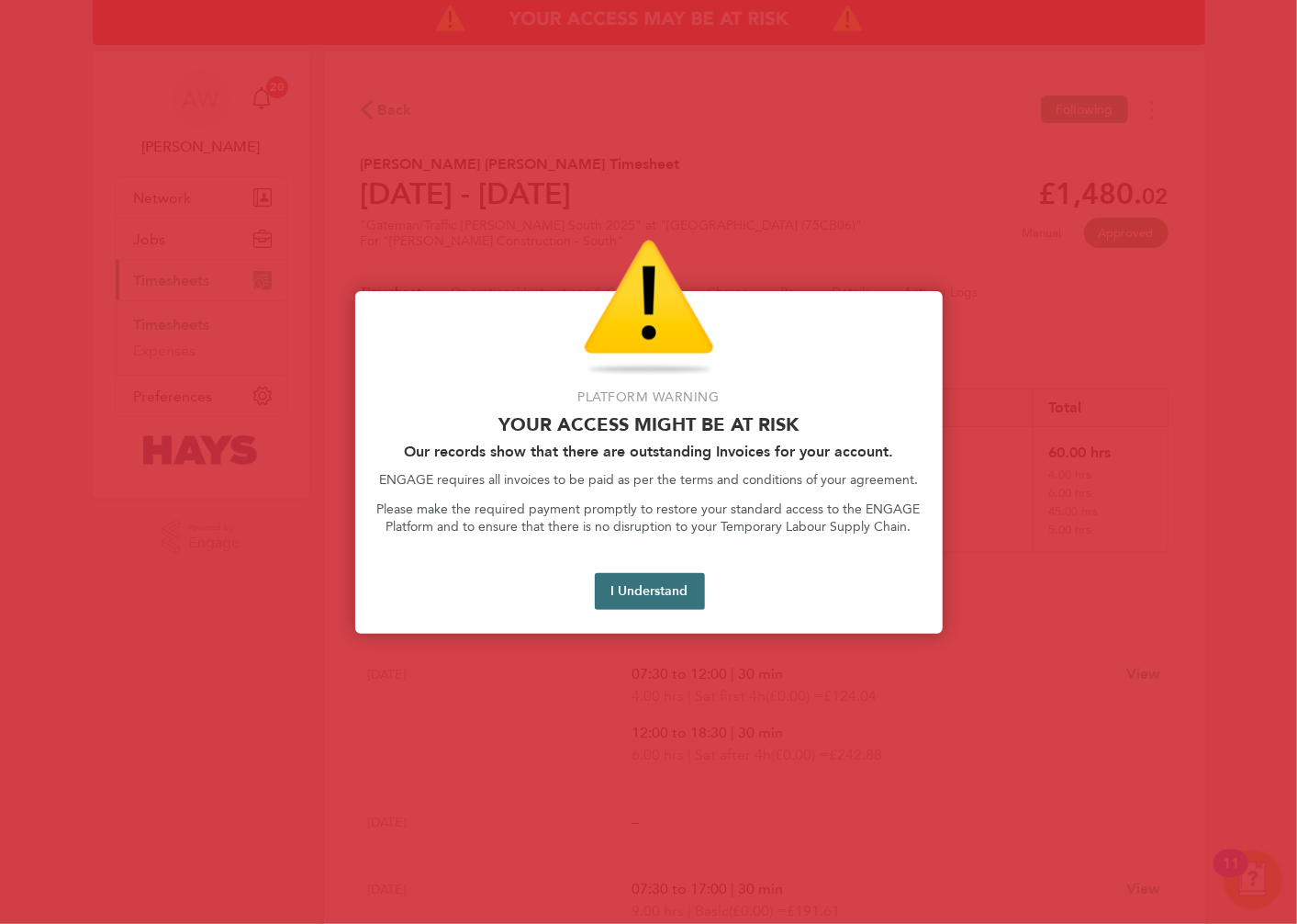
click at [676, 600] on button "I Understand" at bounding box center [649, 591] width 110 height 37
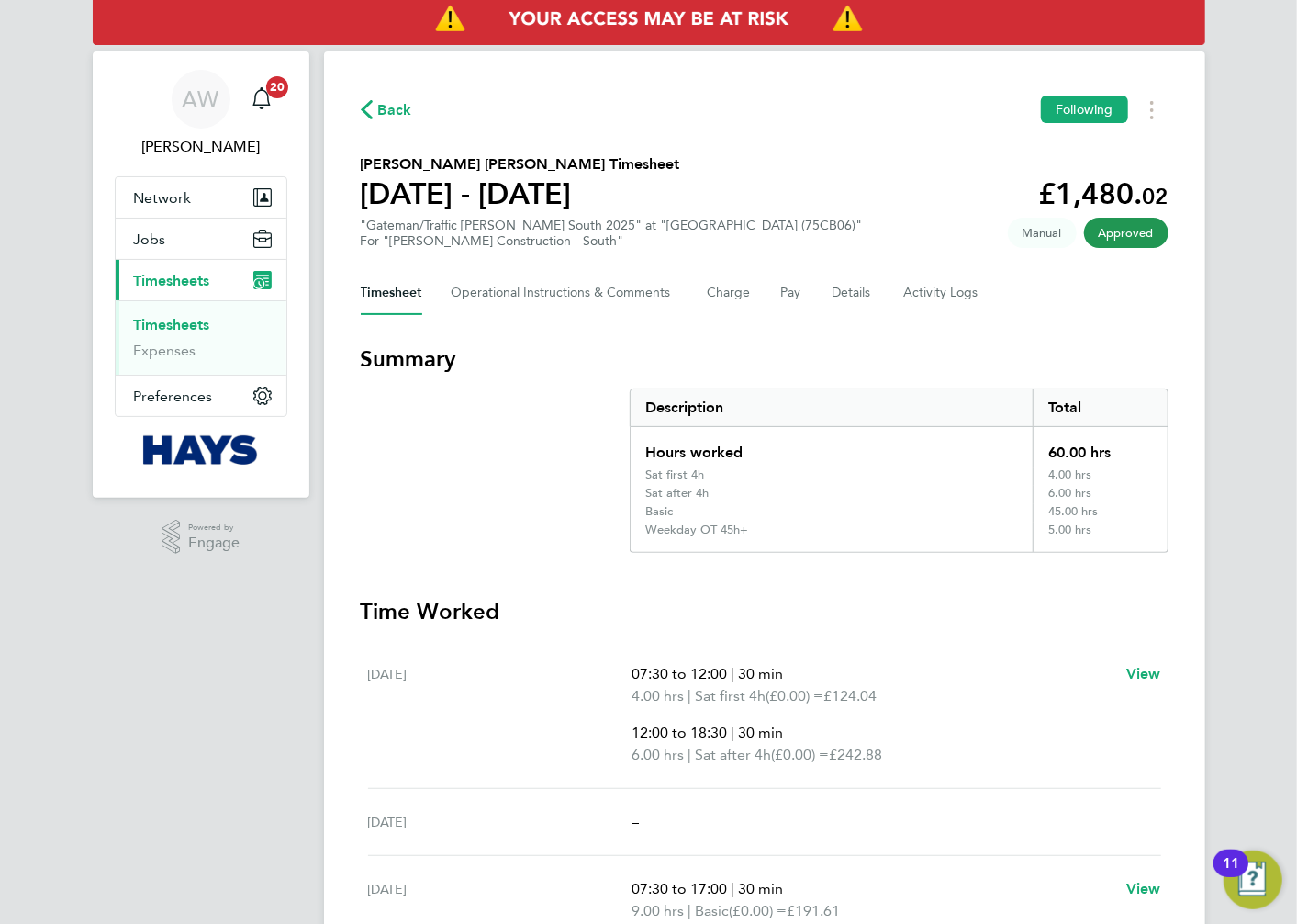
click at [180, 320] on link "Timesheets" at bounding box center [172, 324] width 76 height 18
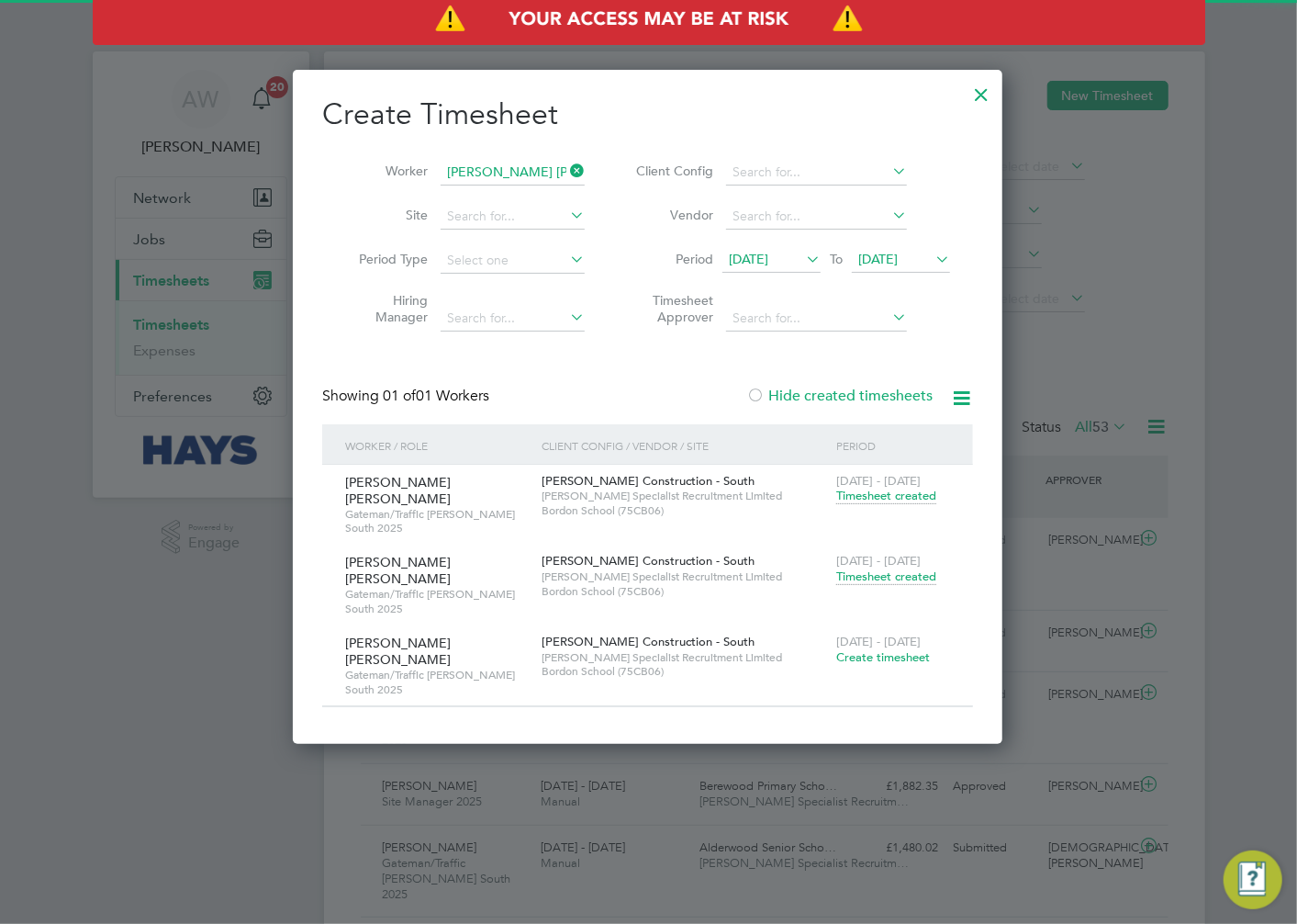
scroll to position [46, 160]
click at [566, 172] on icon at bounding box center [566, 171] width 0 height 26
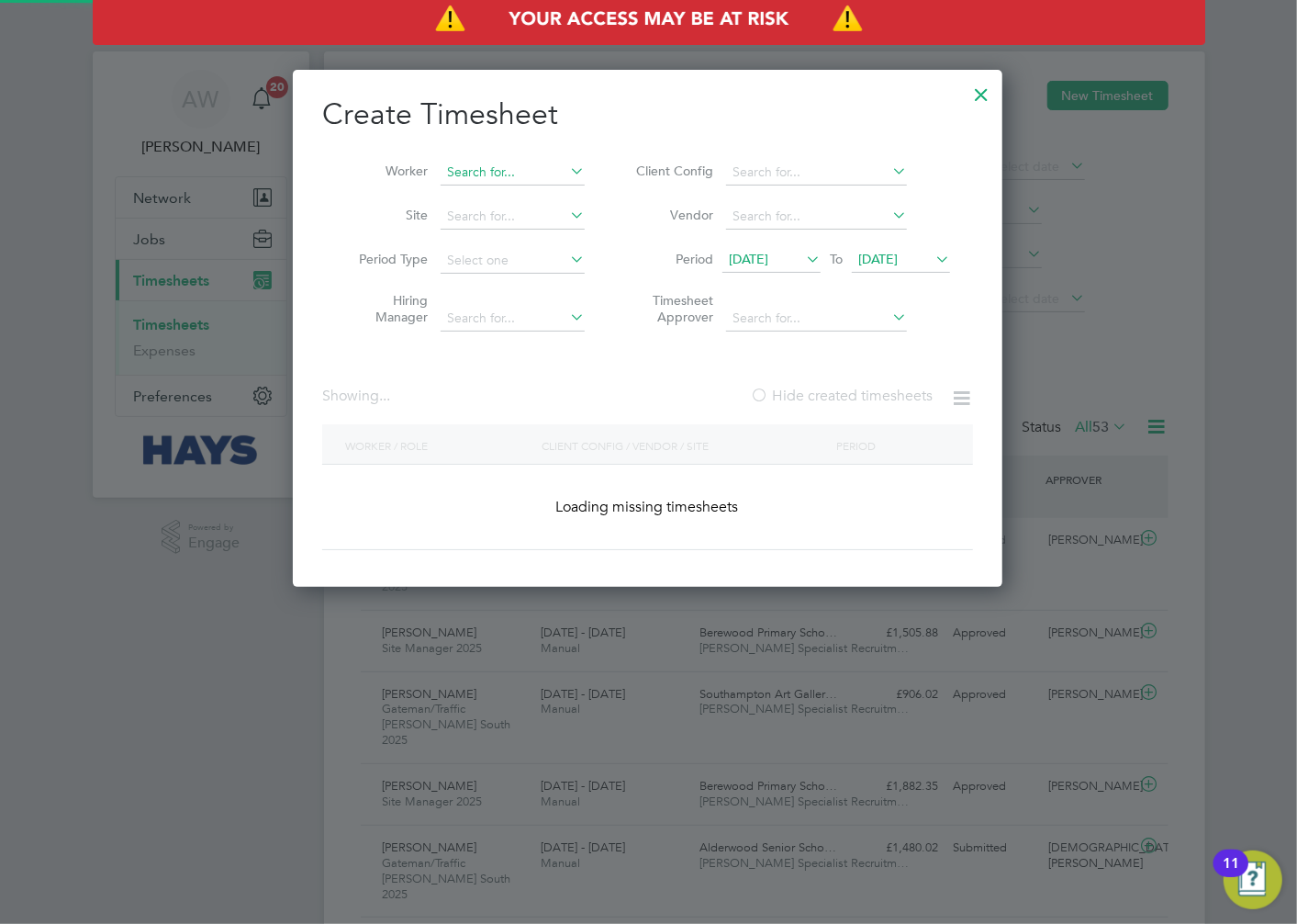
click at [520, 172] on input at bounding box center [513, 173] width 144 height 26
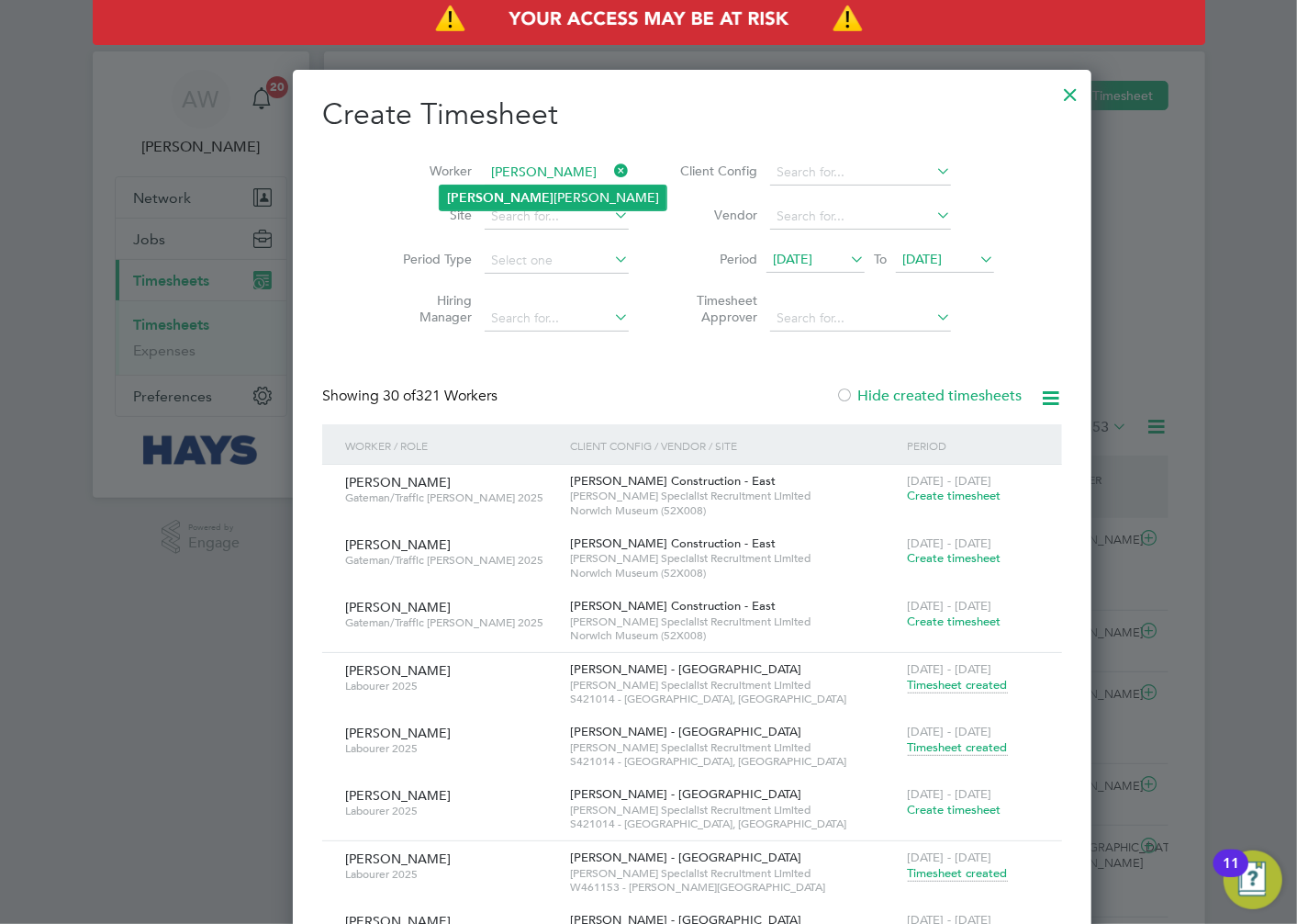
click at [488, 198] on li "[PERSON_NAME]" at bounding box center [552, 198] width 226 height 25
type input "[PERSON_NAME]"
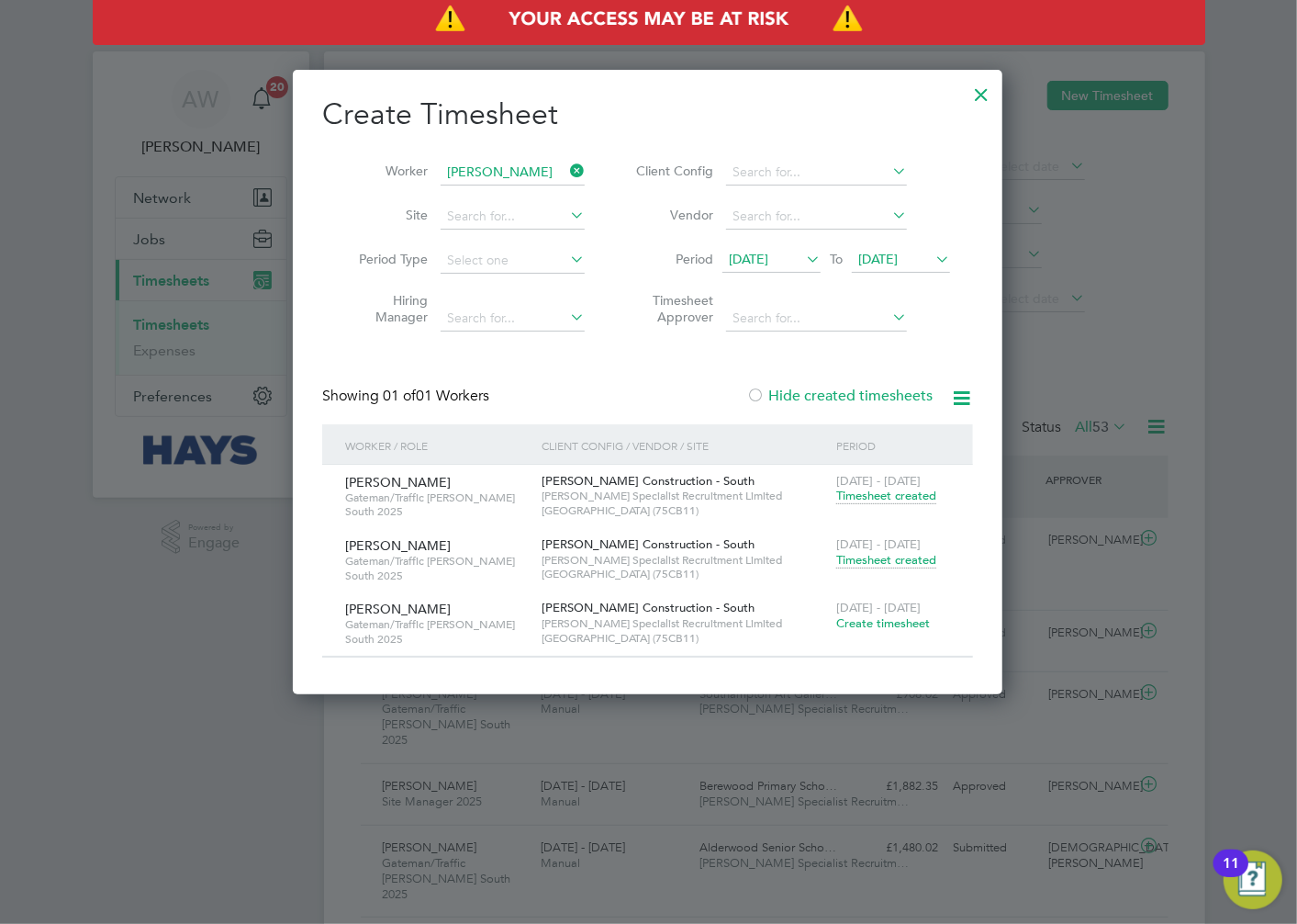
click at [904, 617] on span "Create timesheet" at bounding box center [882, 623] width 93 height 16
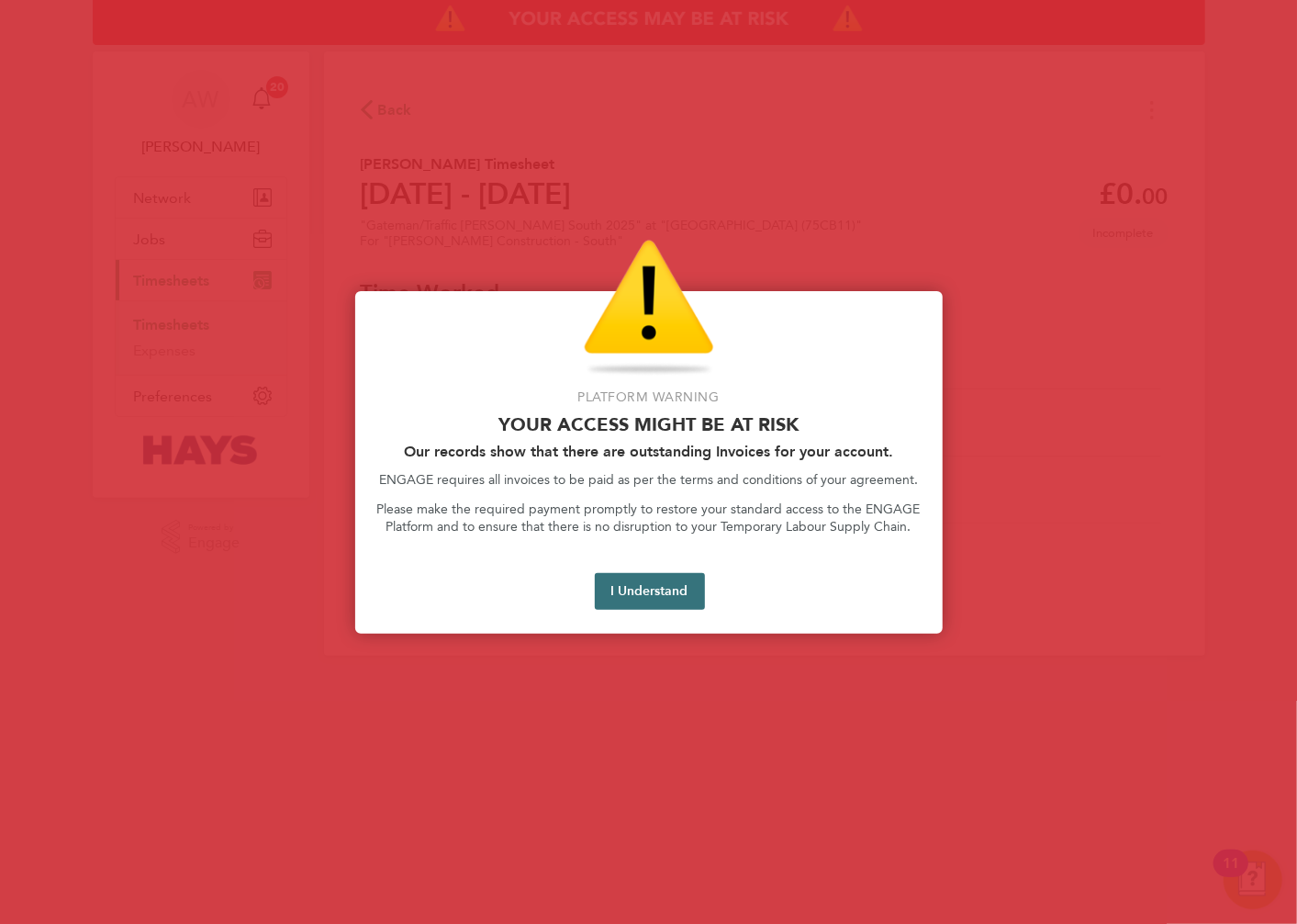
click at [639, 598] on button "I Understand" at bounding box center [649, 591] width 110 height 37
